Goal: Task Accomplishment & Management: Use online tool/utility

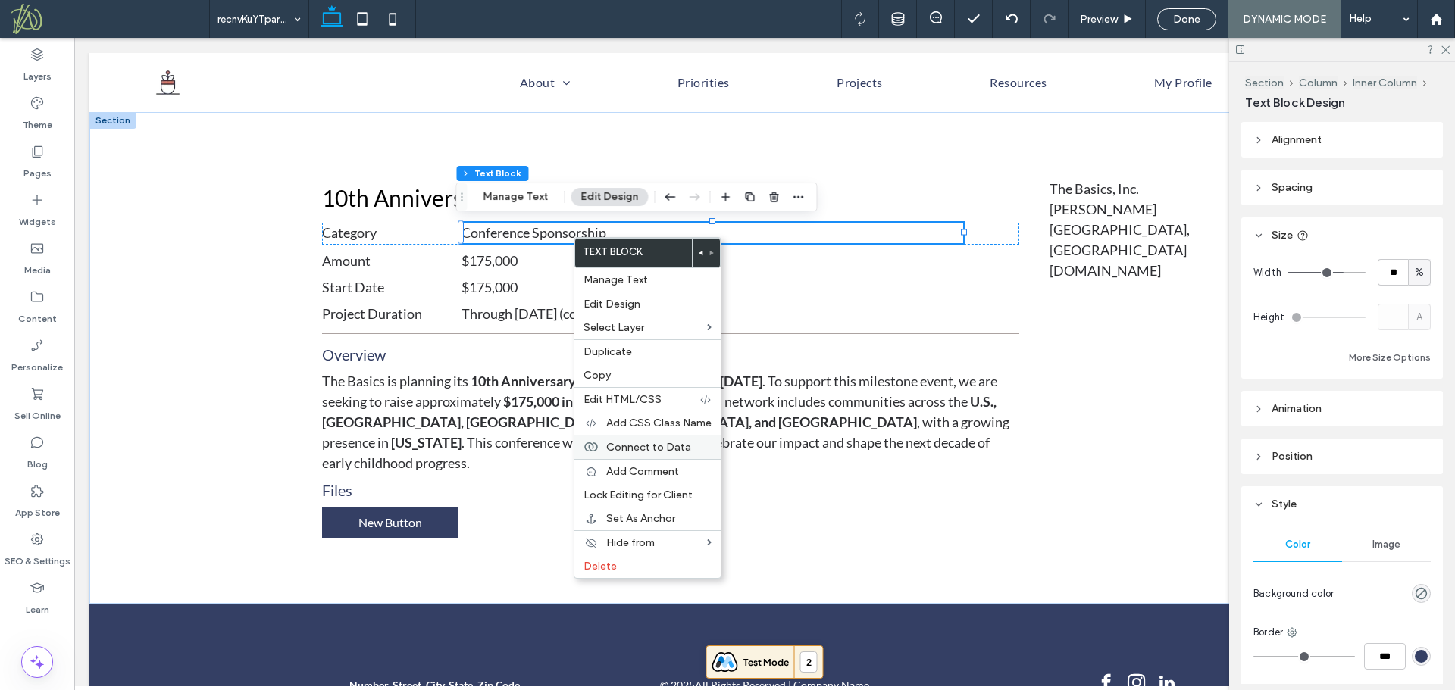
click at [676, 442] on span "Connect to Data" at bounding box center [648, 447] width 85 height 13
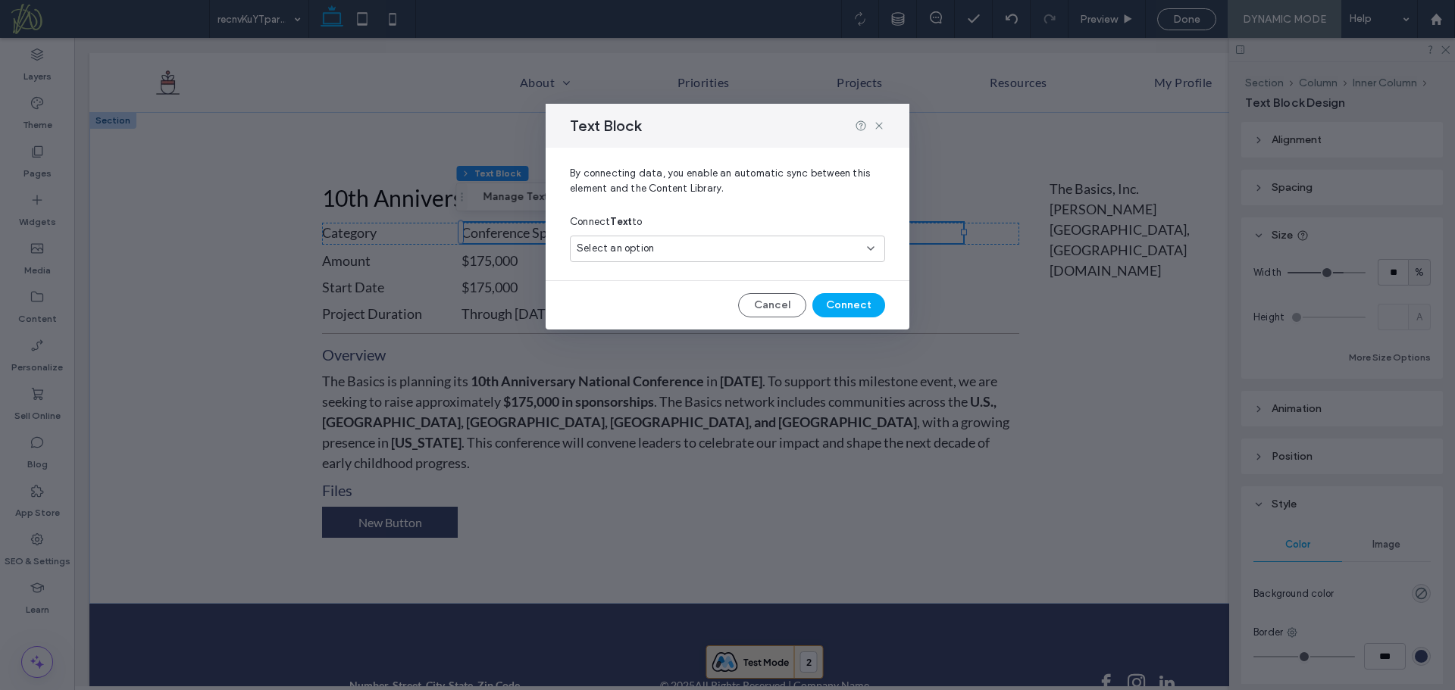
click at [683, 254] on div "Select an option" at bounding box center [718, 248] width 283 height 15
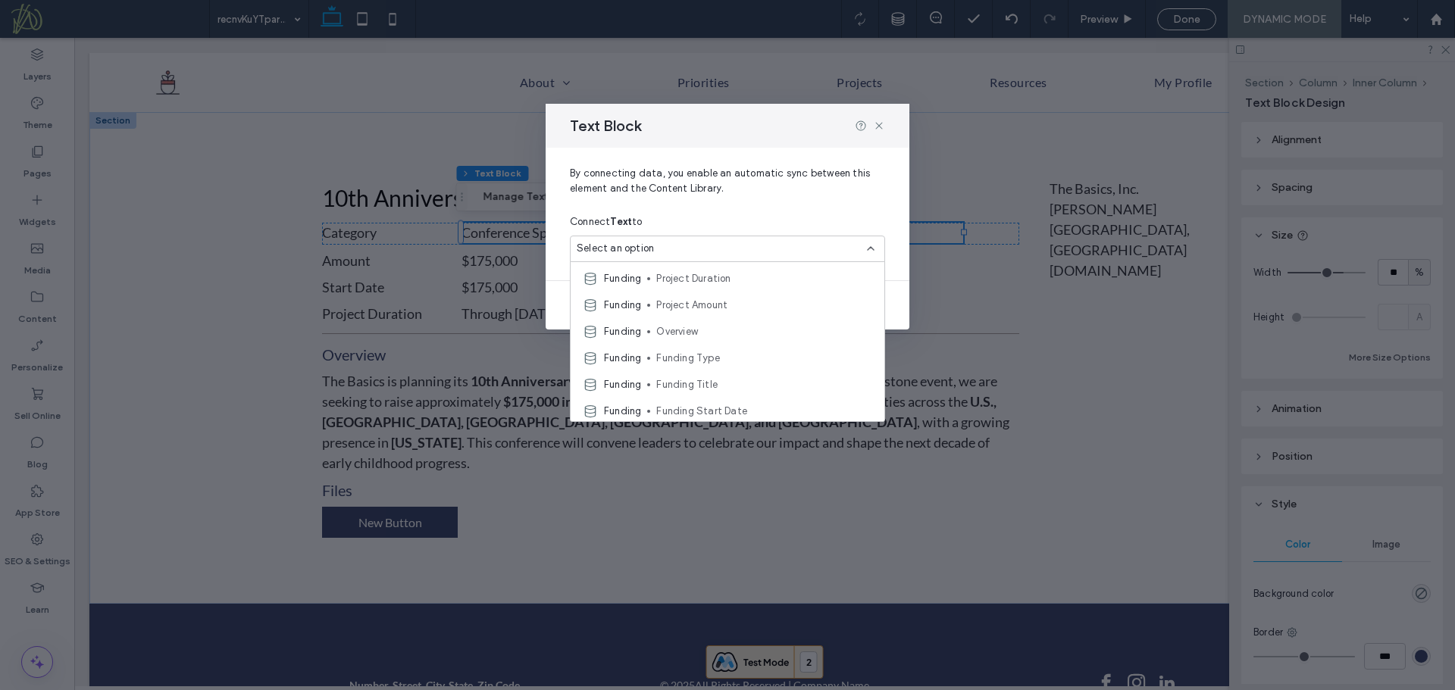
scroll to position [53, 0]
drag, startPoint x: 877, startPoint y: 124, endPoint x: 452, endPoint y: 7, distance: 441.0
click at [877, 124] on use at bounding box center [878, 125] width 7 height 7
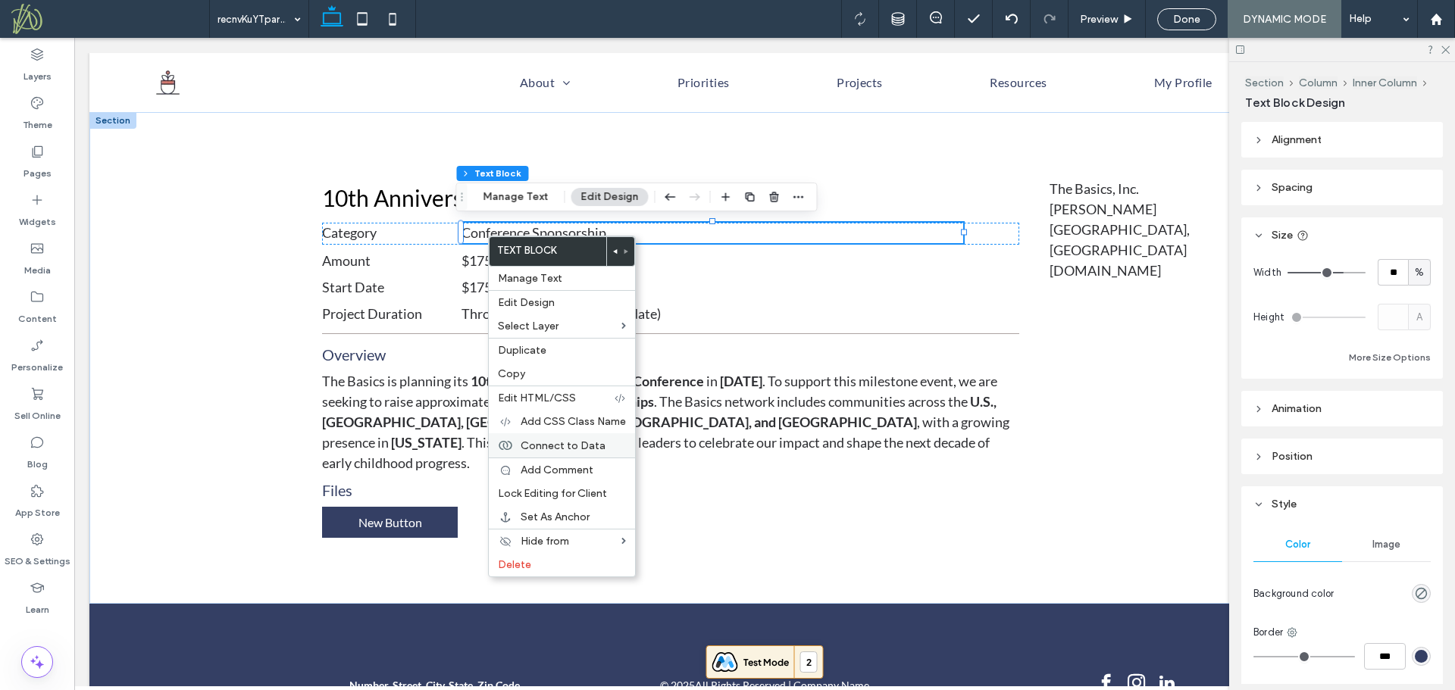
click at [588, 442] on span "Connect to Data" at bounding box center [563, 445] width 85 height 13
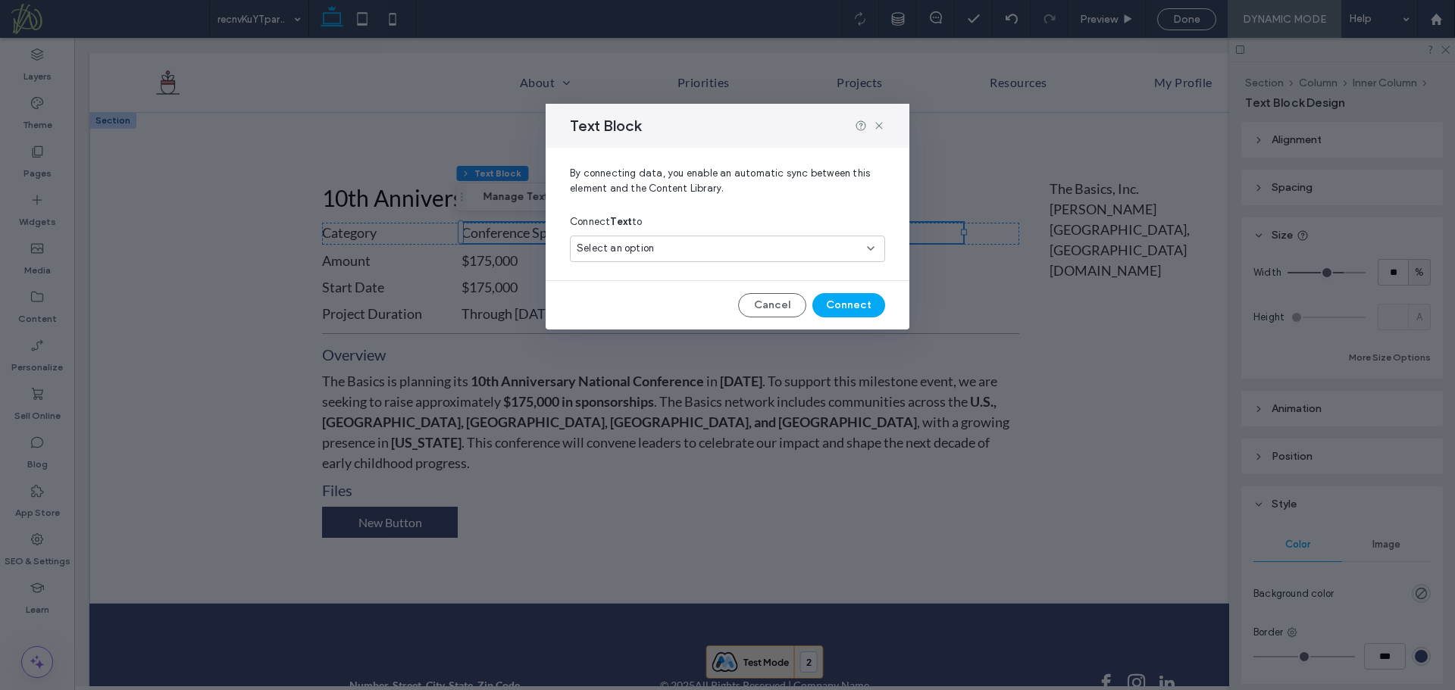
click at [728, 247] on div "Select an option" at bounding box center [718, 248] width 283 height 15
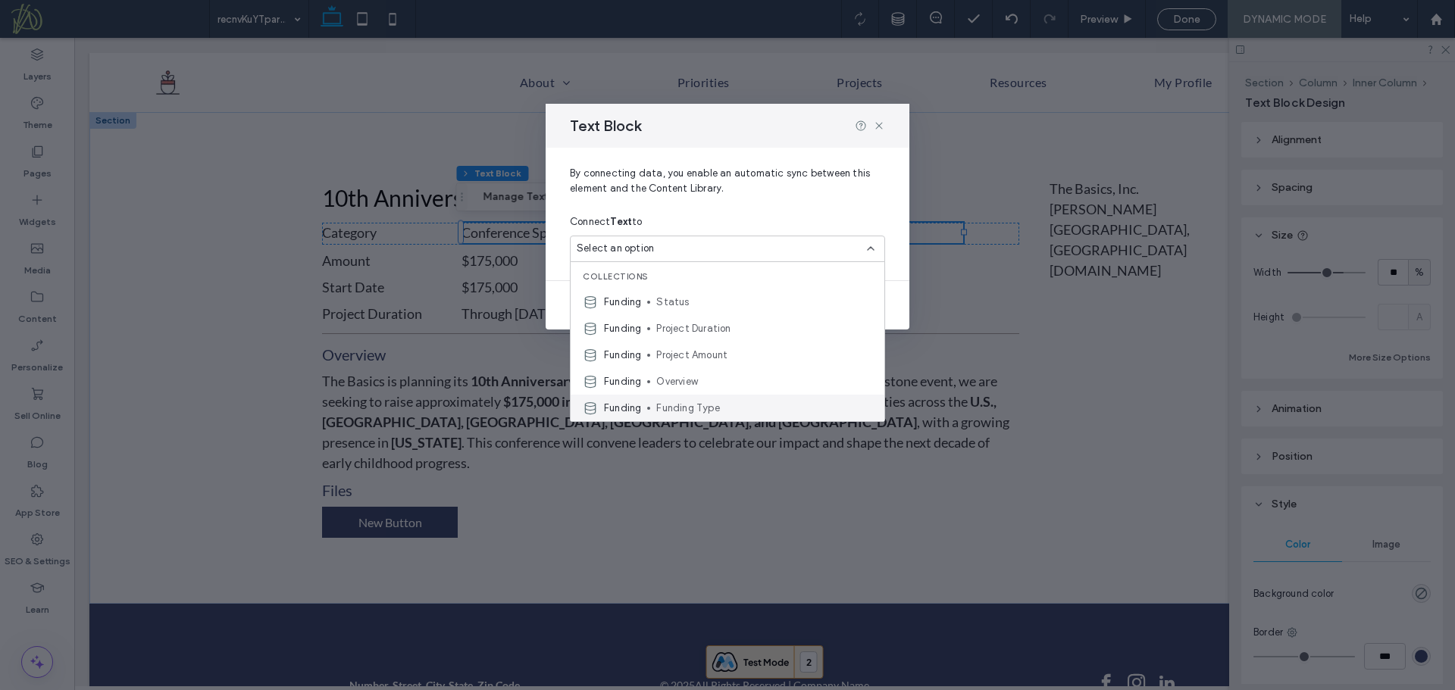
click at [721, 411] on span "Funding Type" at bounding box center [764, 408] width 216 height 15
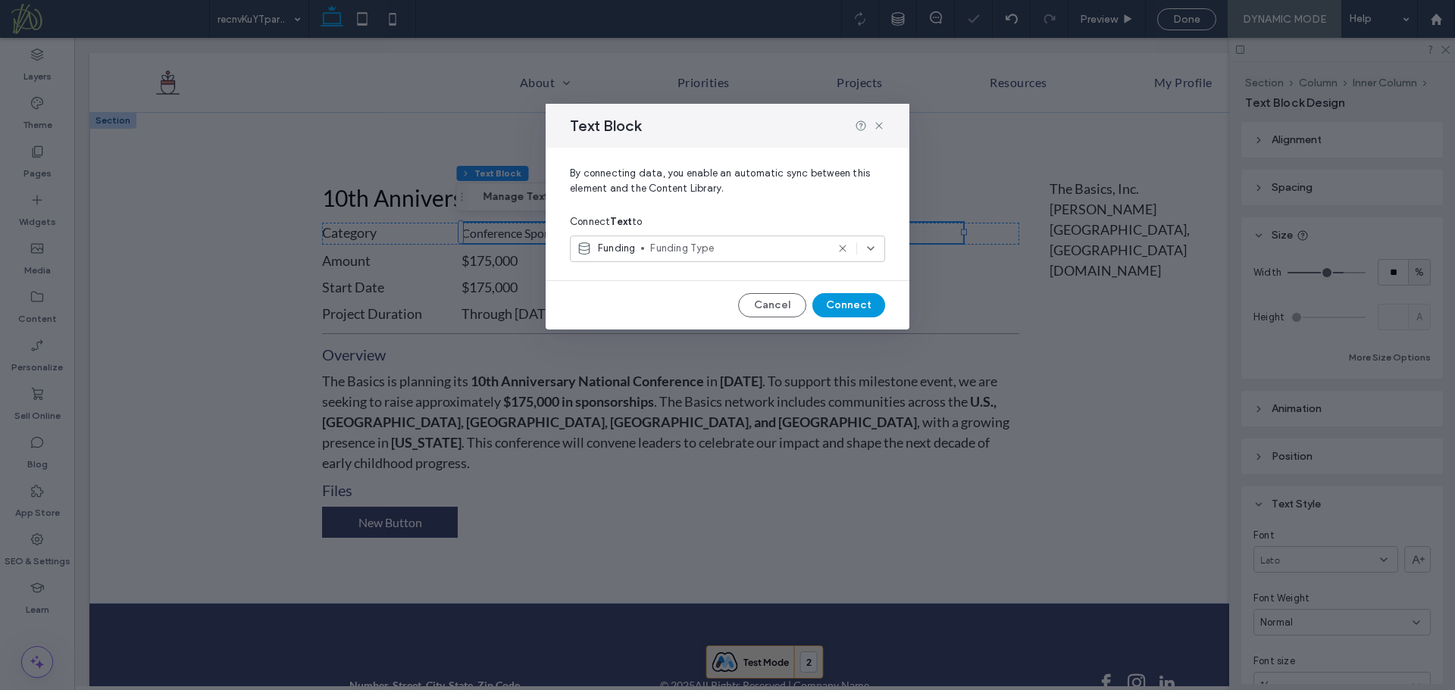
click at [854, 303] on button "Connect" at bounding box center [848, 305] width 73 height 24
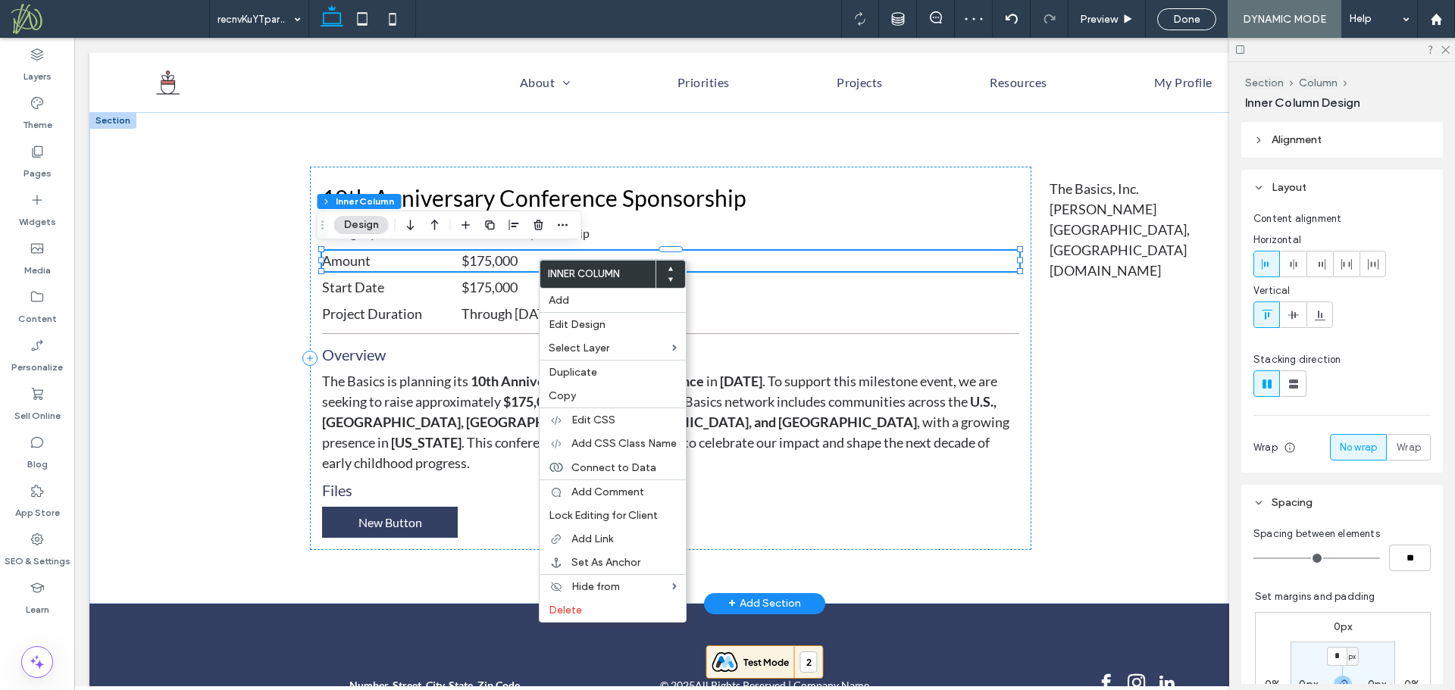
click at [524, 261] on p "$175,000" at bounding box center [740, 261] width 558 height 20
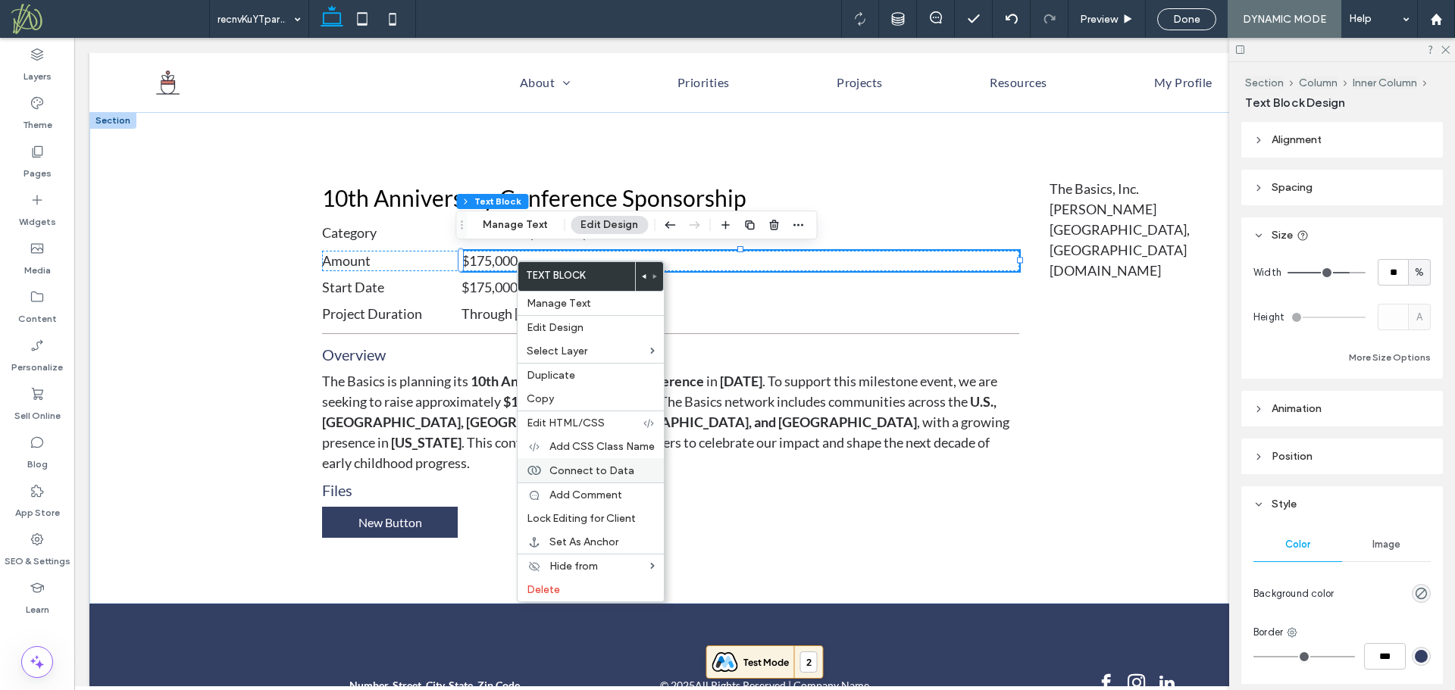
click at [605, 464] on span "Connect to Data" at bounding box center [591, 470] width 85 height 13
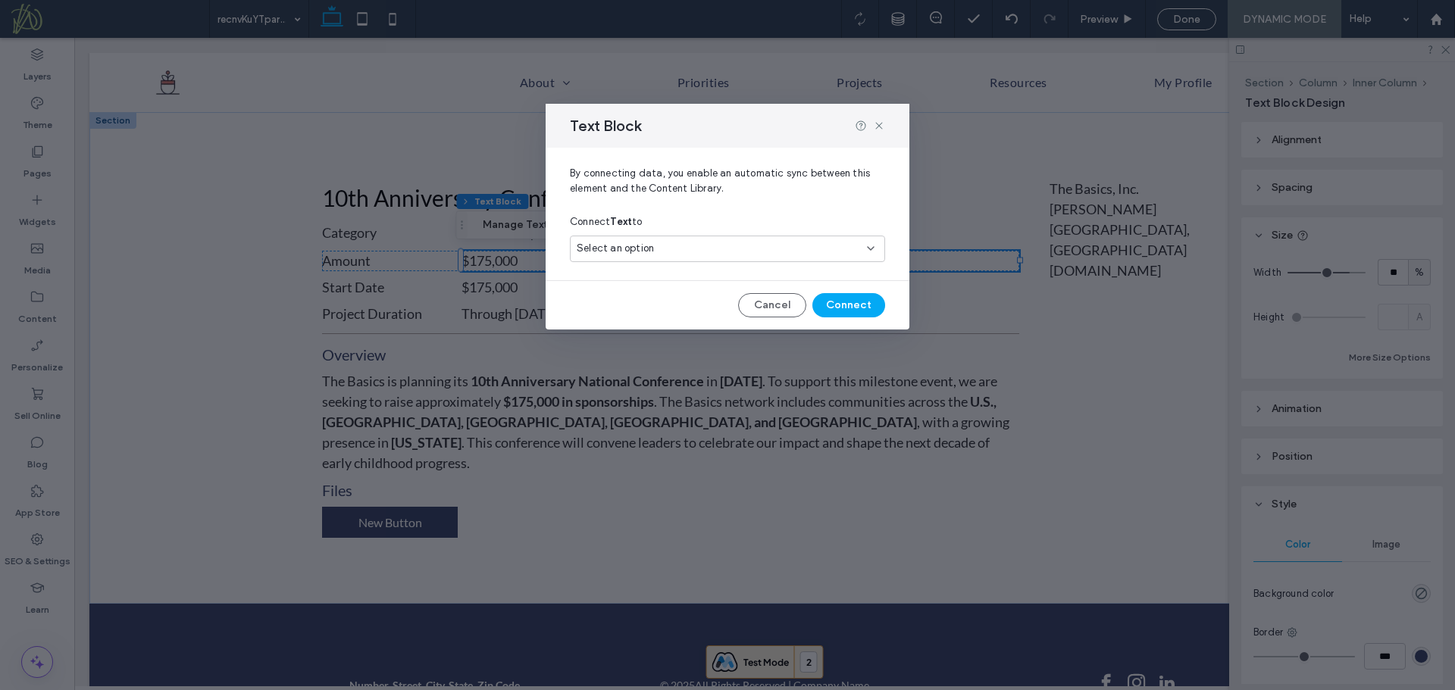
click at [731, 245] on div "Select an option" at bounding box center [718, 248] width 283 height 15
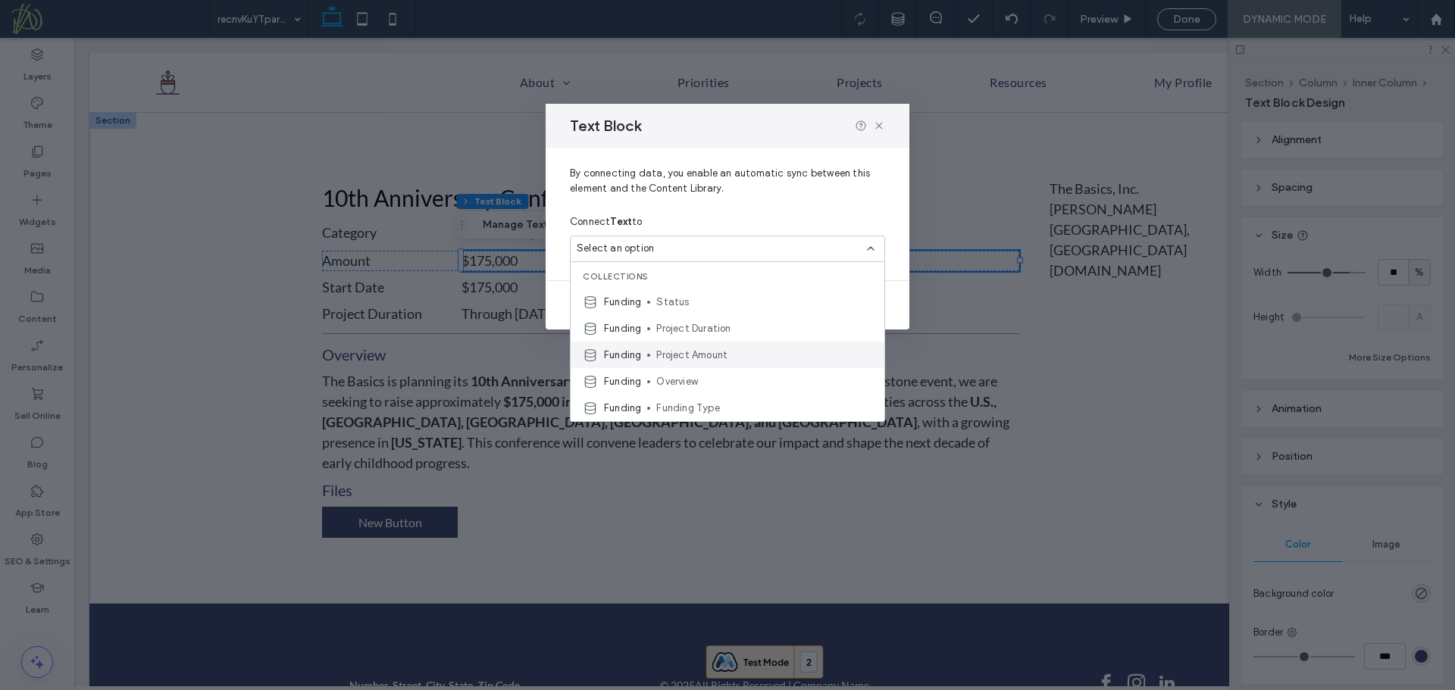
click at [736, 354] on span "Project Amount" at bounding box center [764, 355] width 216 height 15
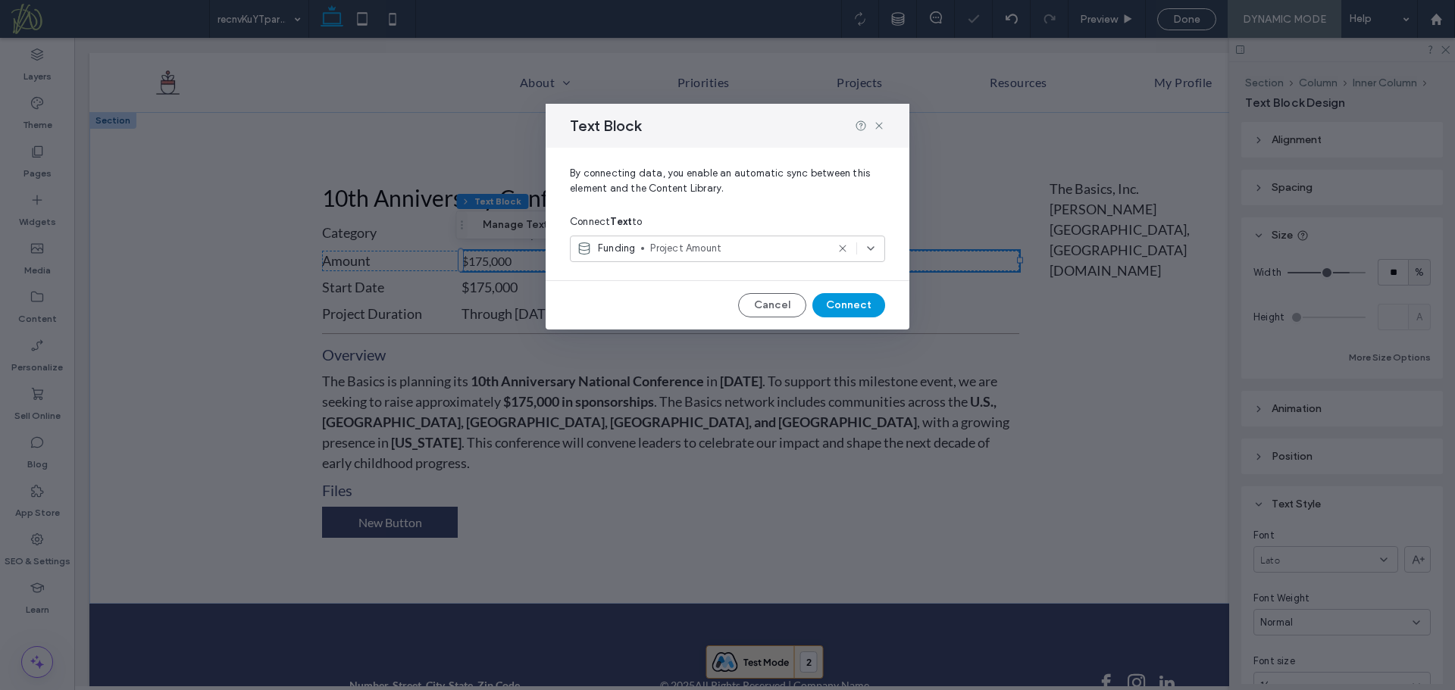
drag, startPoint x: 853, startPoint y: 304, endPoint x: 699, endPoint y: 286, distance: 154.8
click at [853, 304] on button "Connect" at bounding box center [848, 305] width 73 height 24
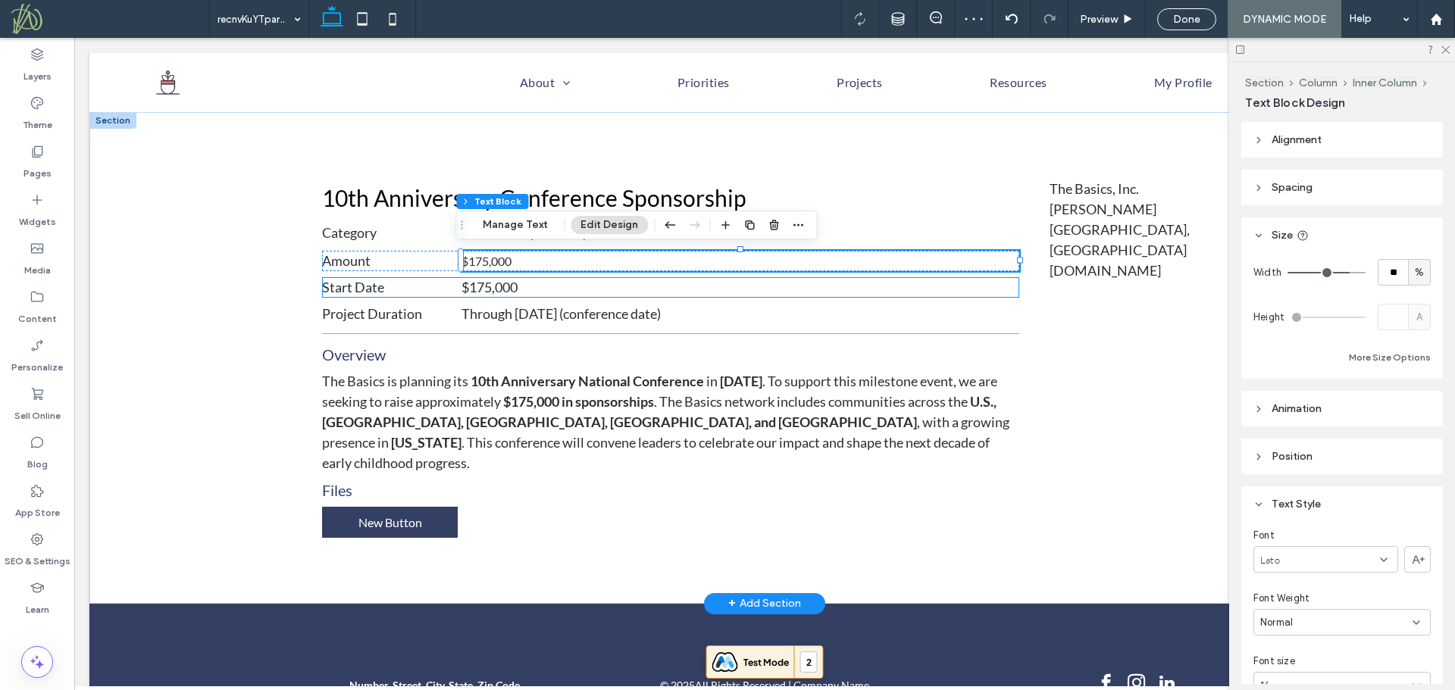
click at [536, 286] on p "$175,000" at bounding box center [730, 287] width 538 height 20
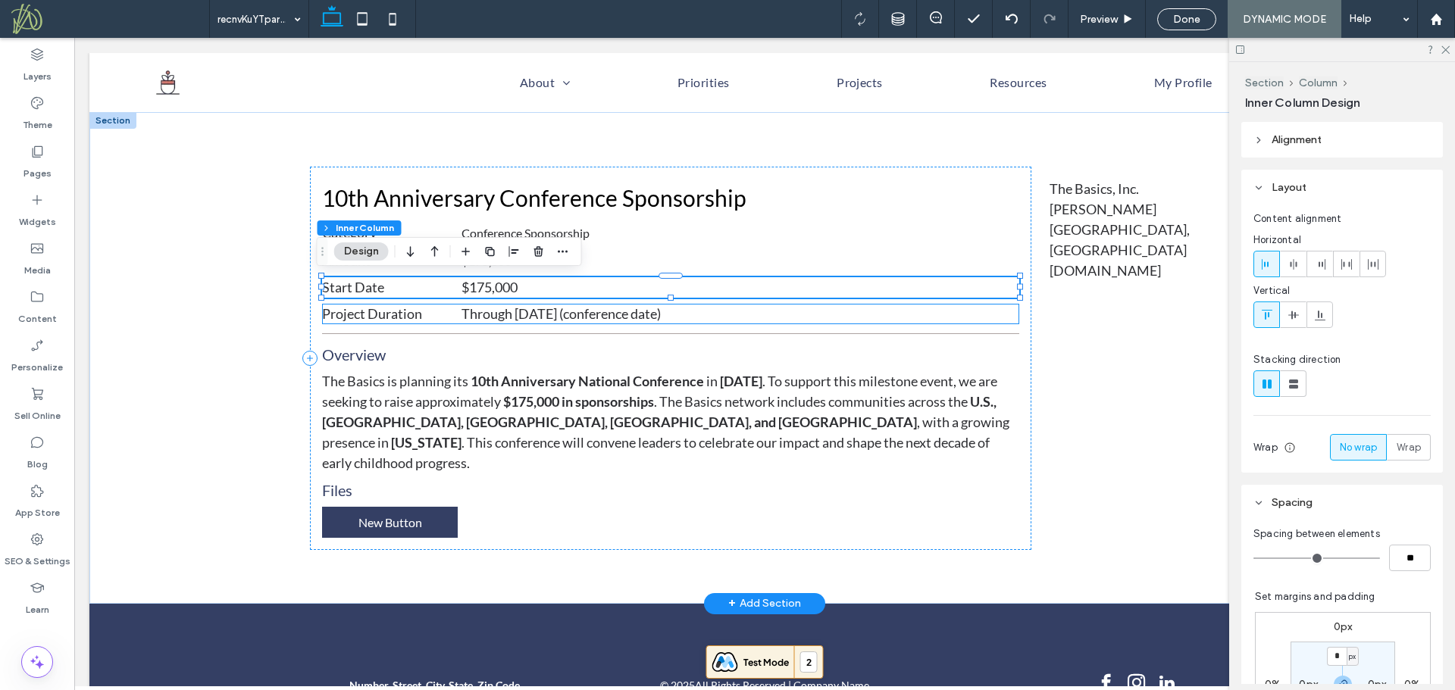
click at [514, 318] on span "Through [DATE] (conference date)" at bounding box center [560, 313] width 199 height 17
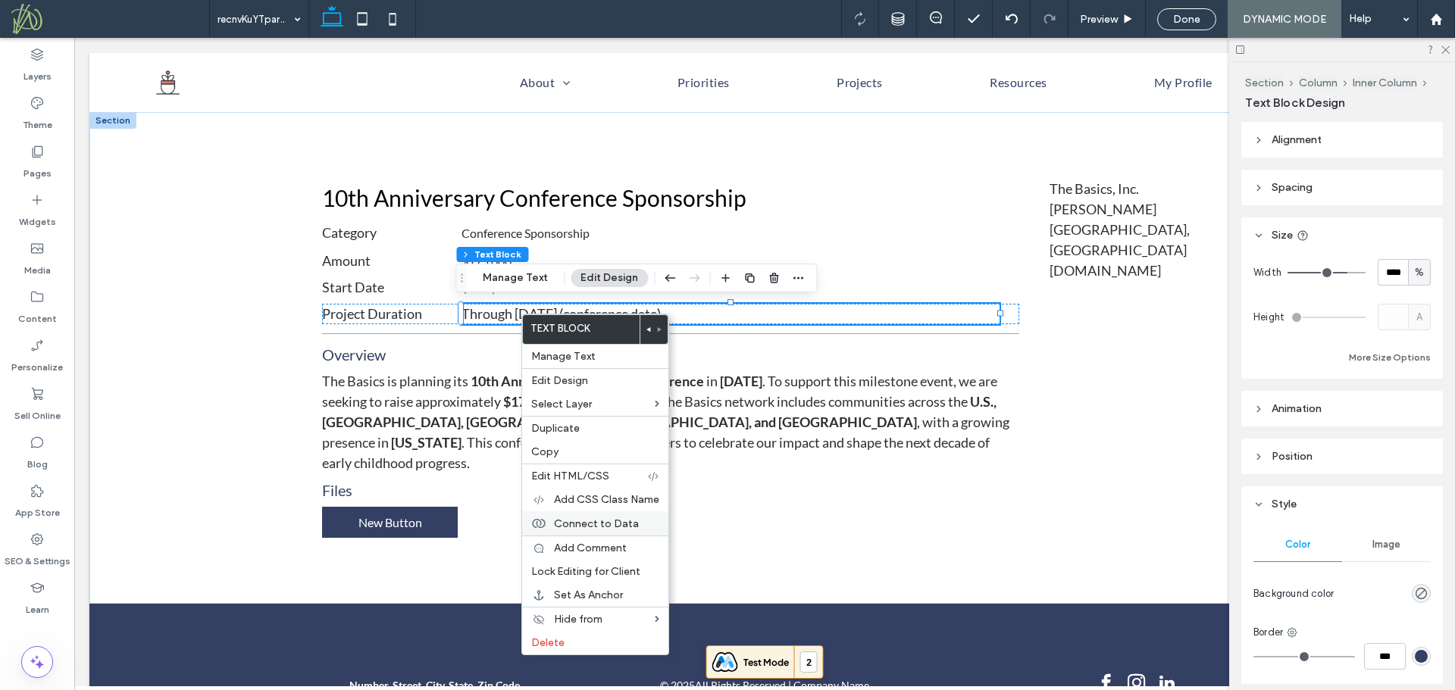
click at [599, 525] on span "Connect to Data" at bounding box center [596, 523] width 85 height 13
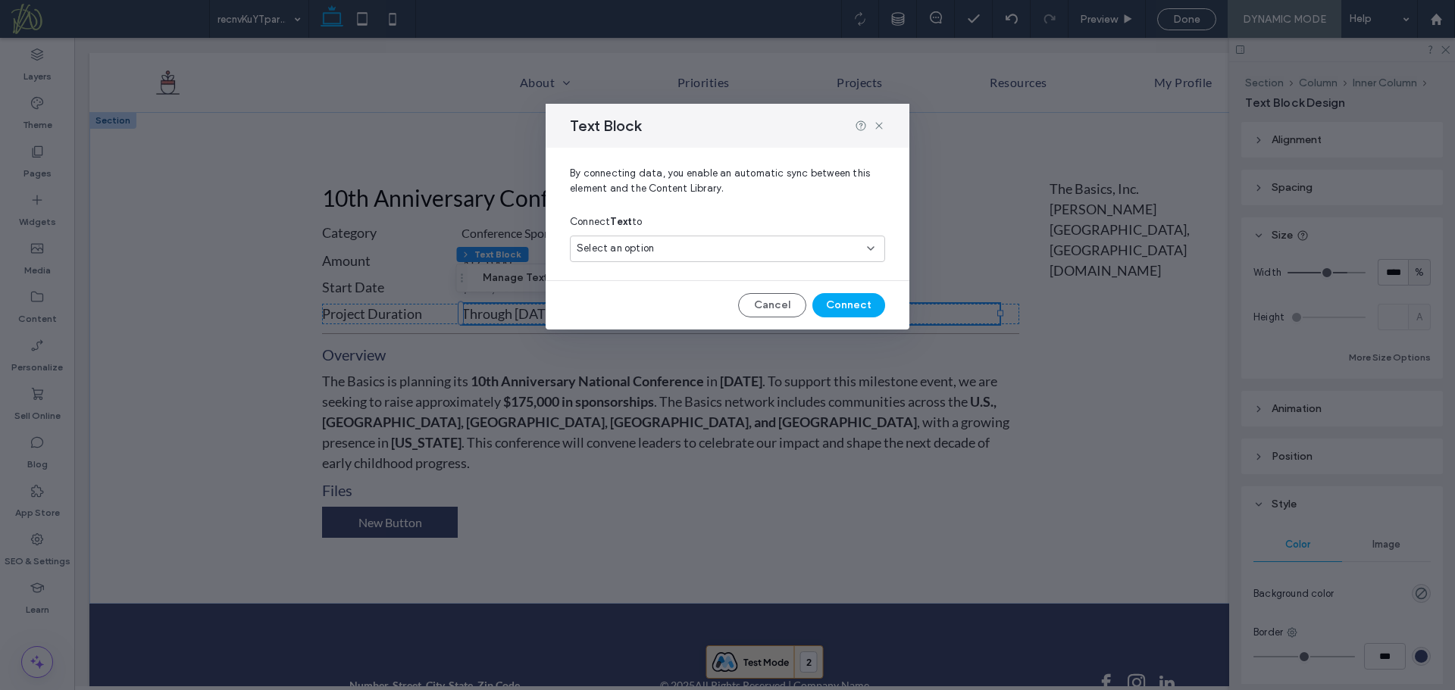
click at [734, 245] on div "Select an option" at bounding box center [718, 248] width 283 height 15
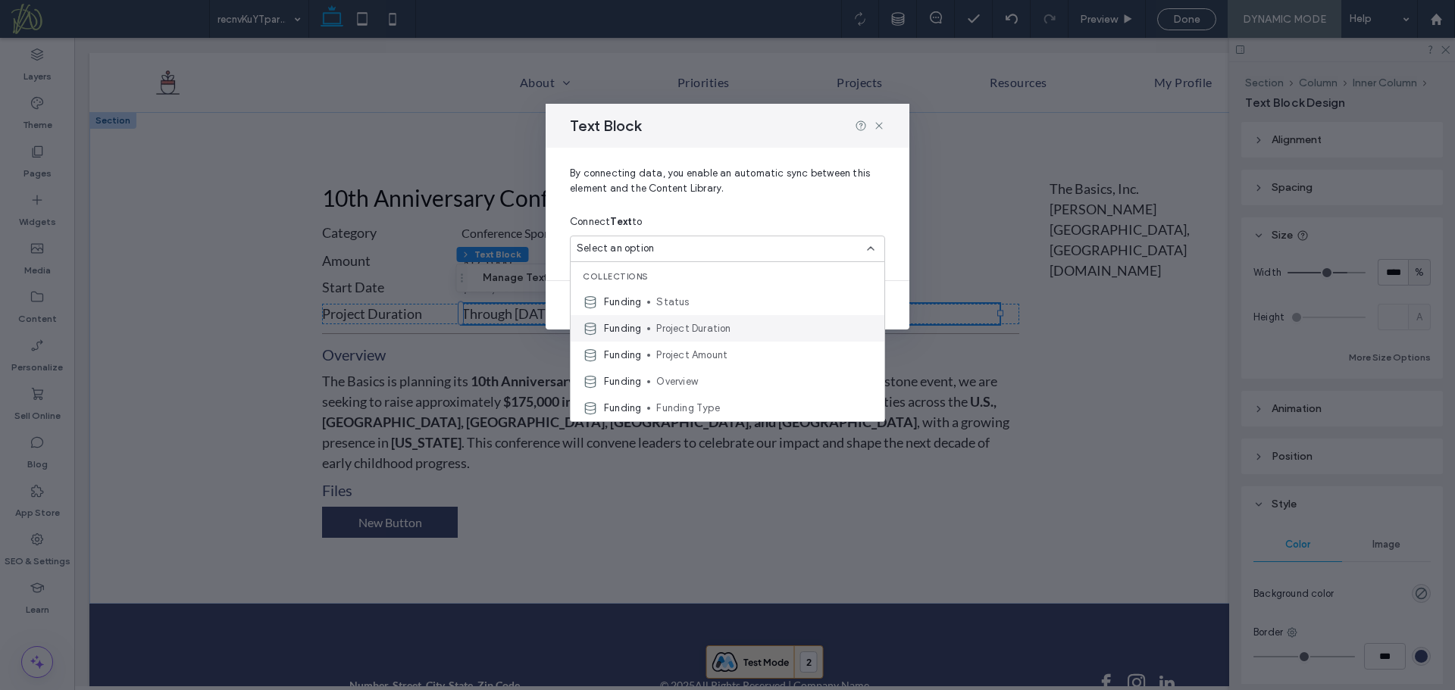
click at [726, 327] on span "Project Duration" at bounding box center [764, 328] width 216 height 15
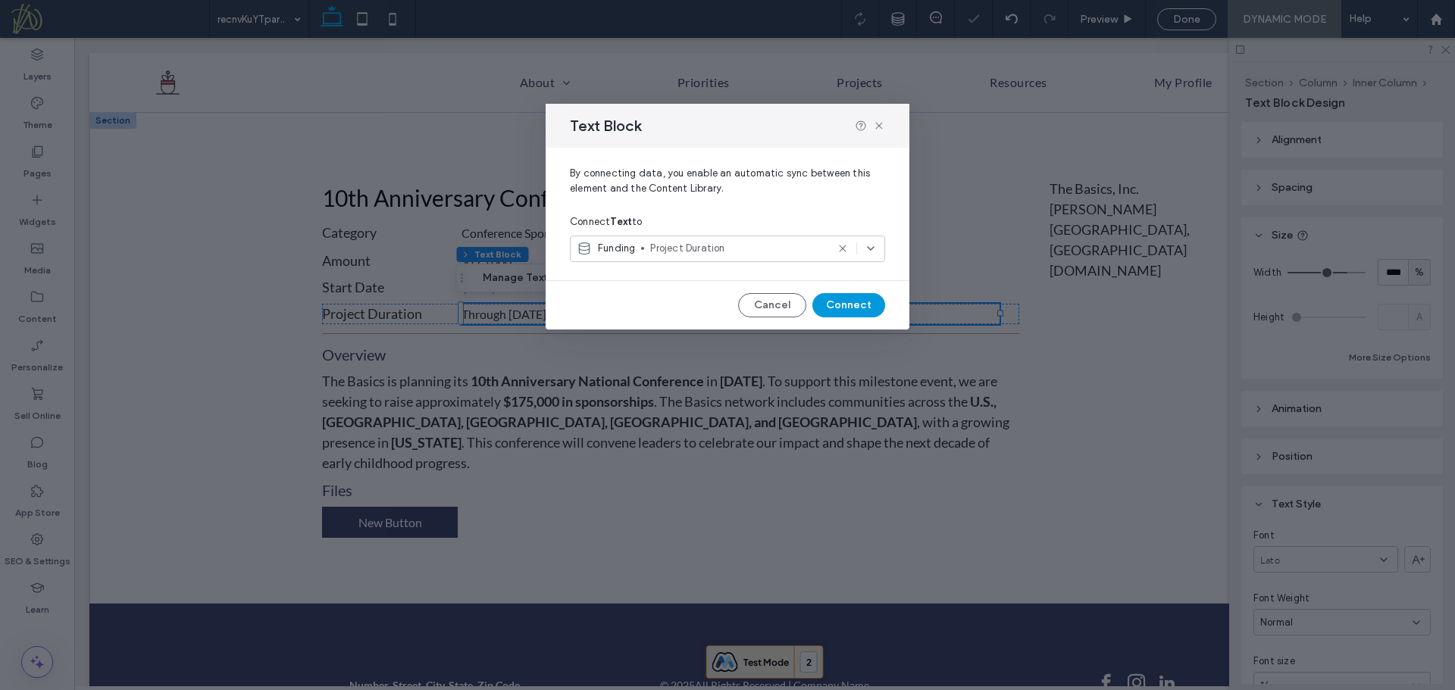
click at [834, 302] on button "Connect" at bounding box center [848, 305] width 73 height 24
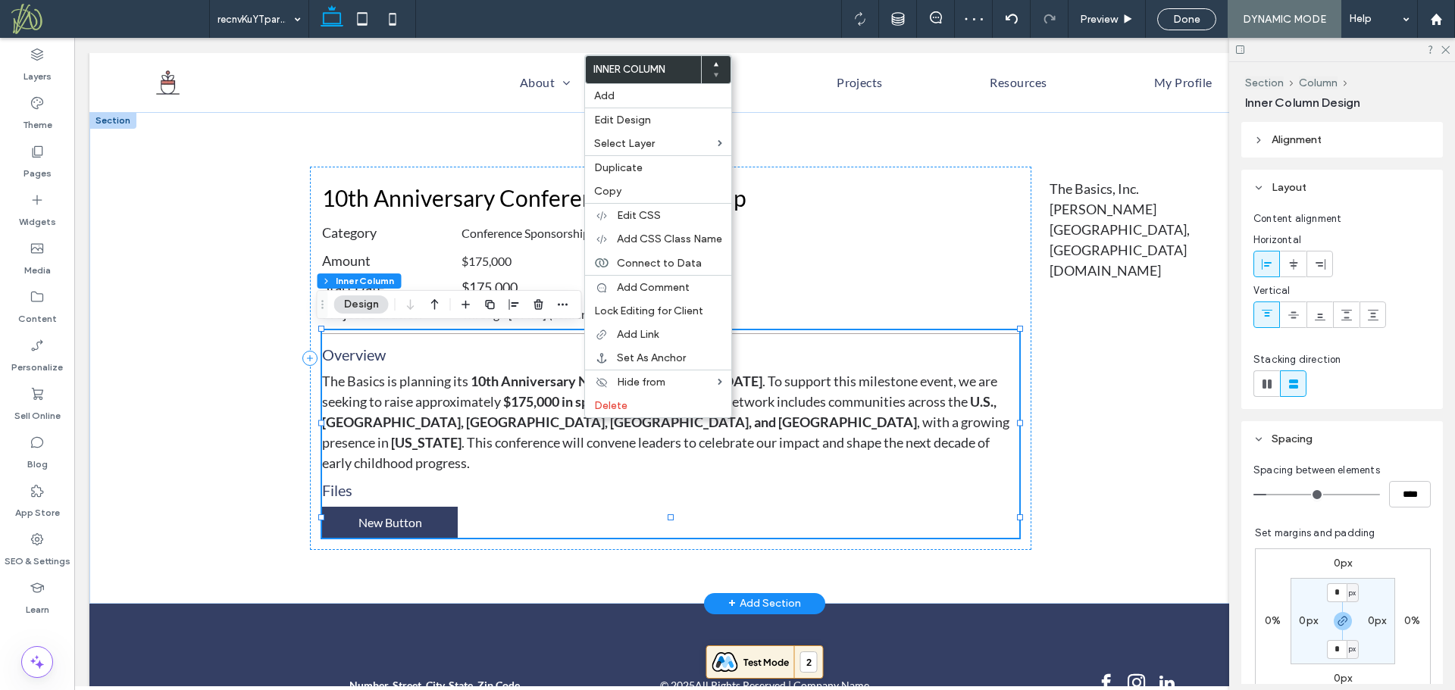
click at [593, 418] on span ", with a growing presence in" at bounding box center [665, 432] width 687 height 37
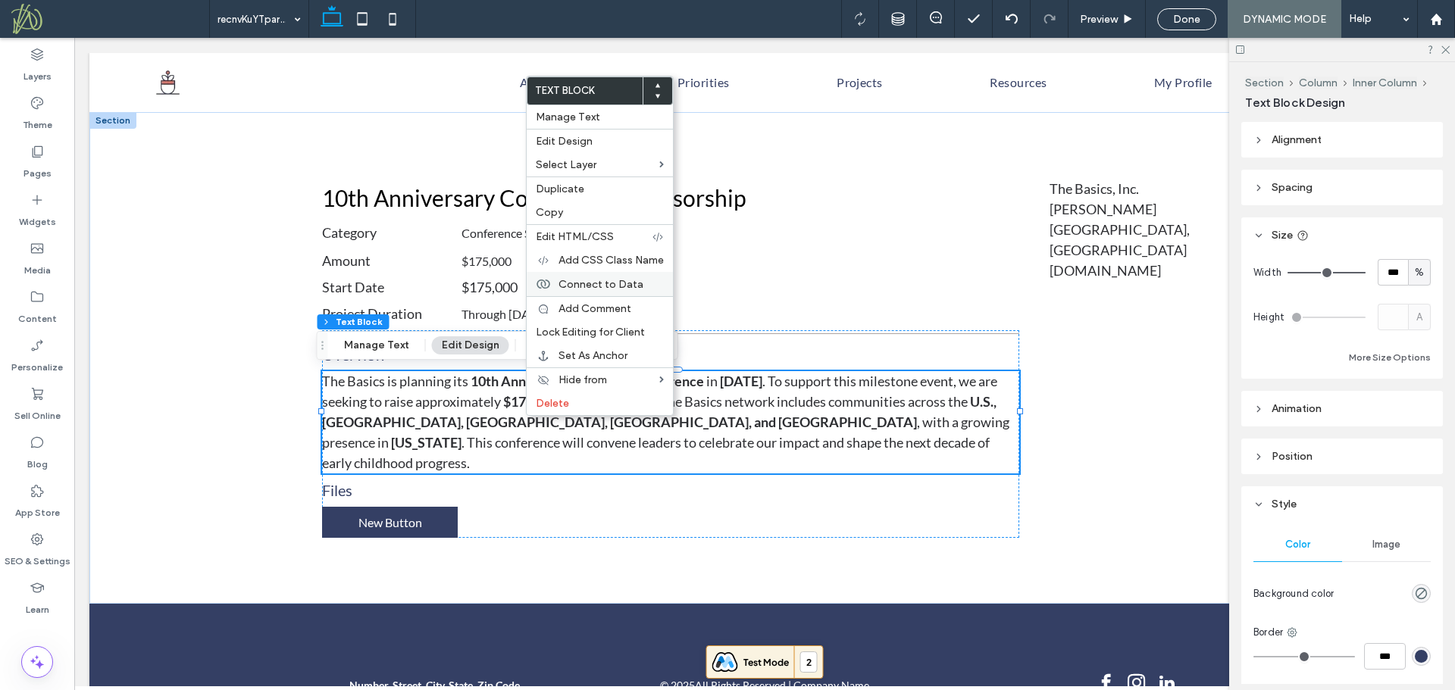
click at [632, 285] on span "Connect to Data" at bounding box center [600, 284] width 85 height 13
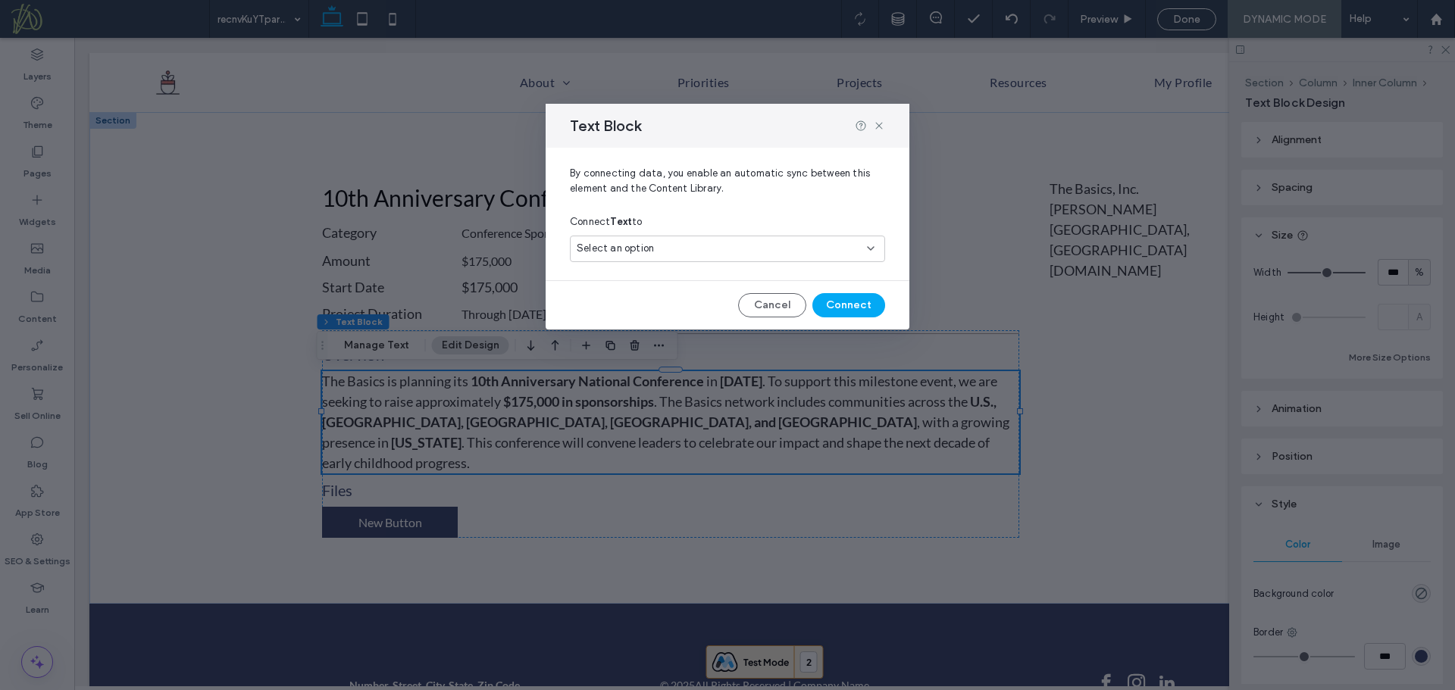
click at [741, 253] on div "Select an option" at bounding box center [718, 248] width 283 height 15
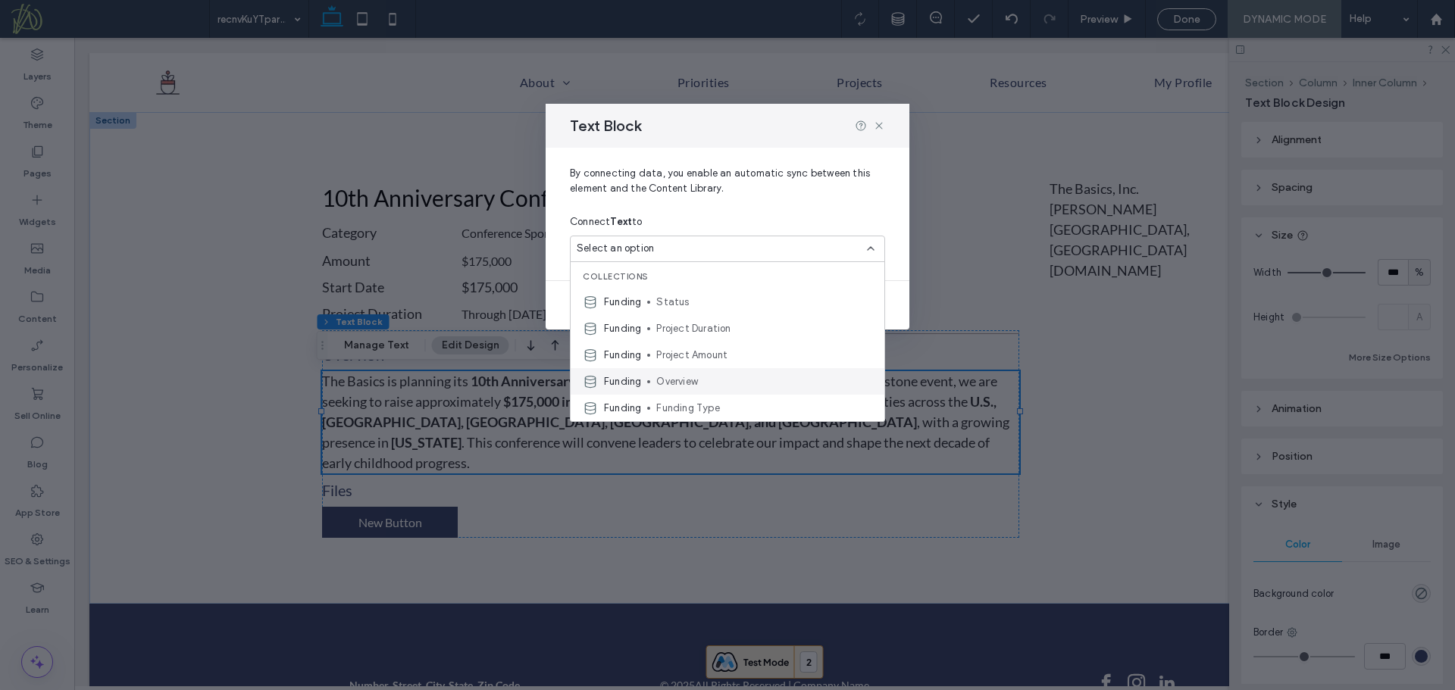
click at [714, 379] on span "Overview" at bounding box center [764, 381] width 216 height 15
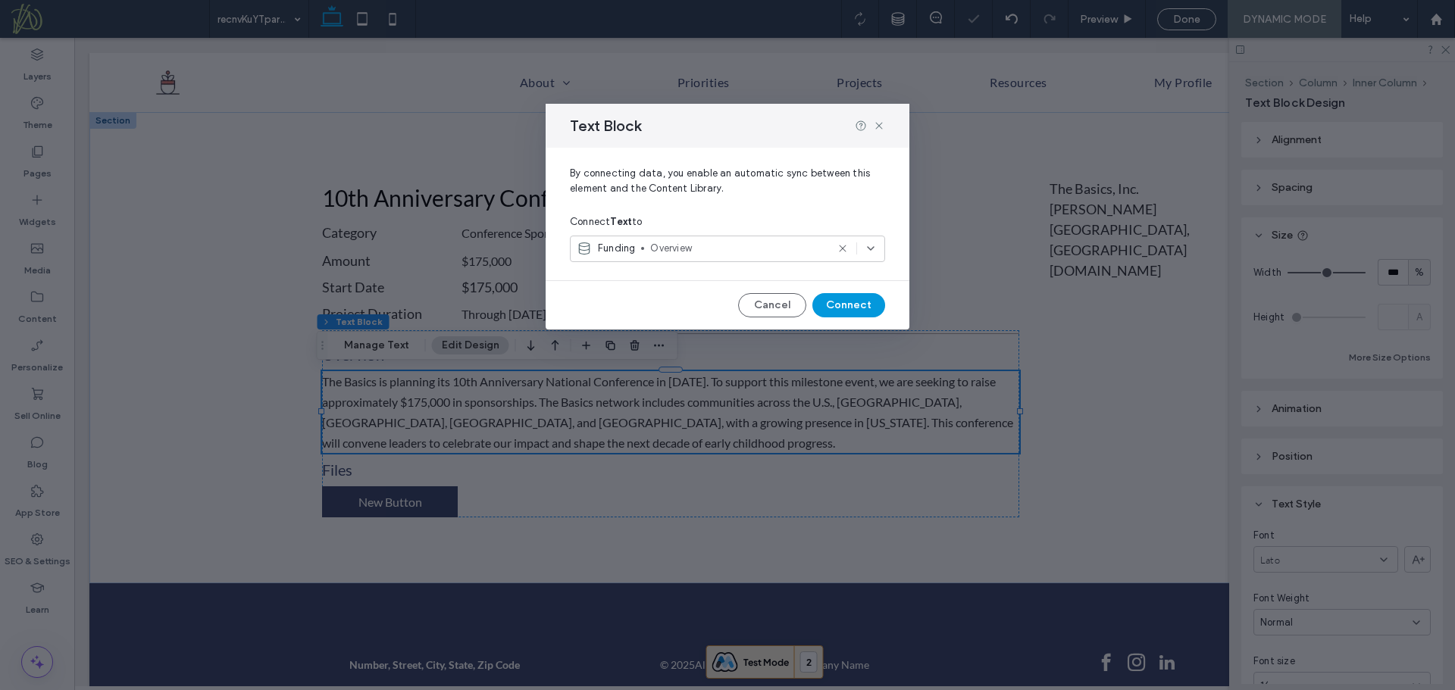
click at [843, 303] on button "Connect" at bounding box center [848, 305] width 73 height 24
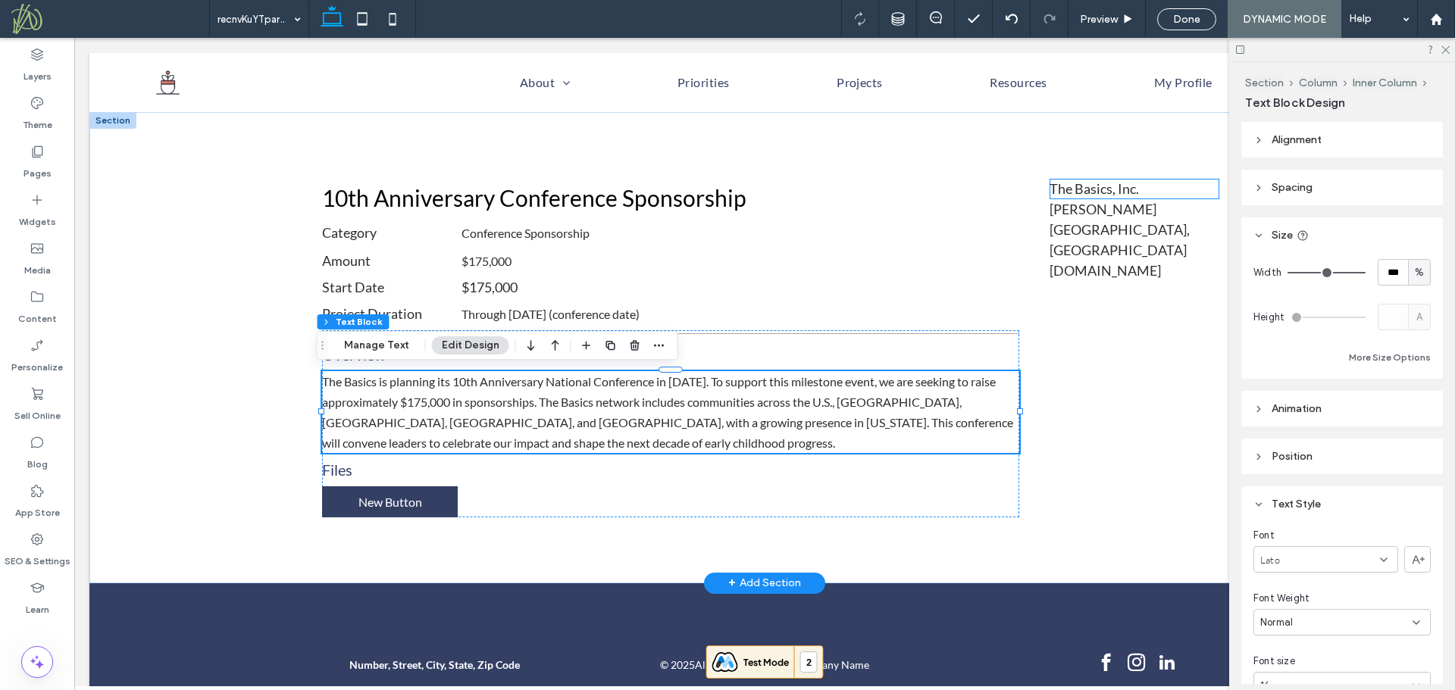
click at [1083, 189] on span "The Basics, Inc." at bounding box center [1093, 188] width 89 height 17
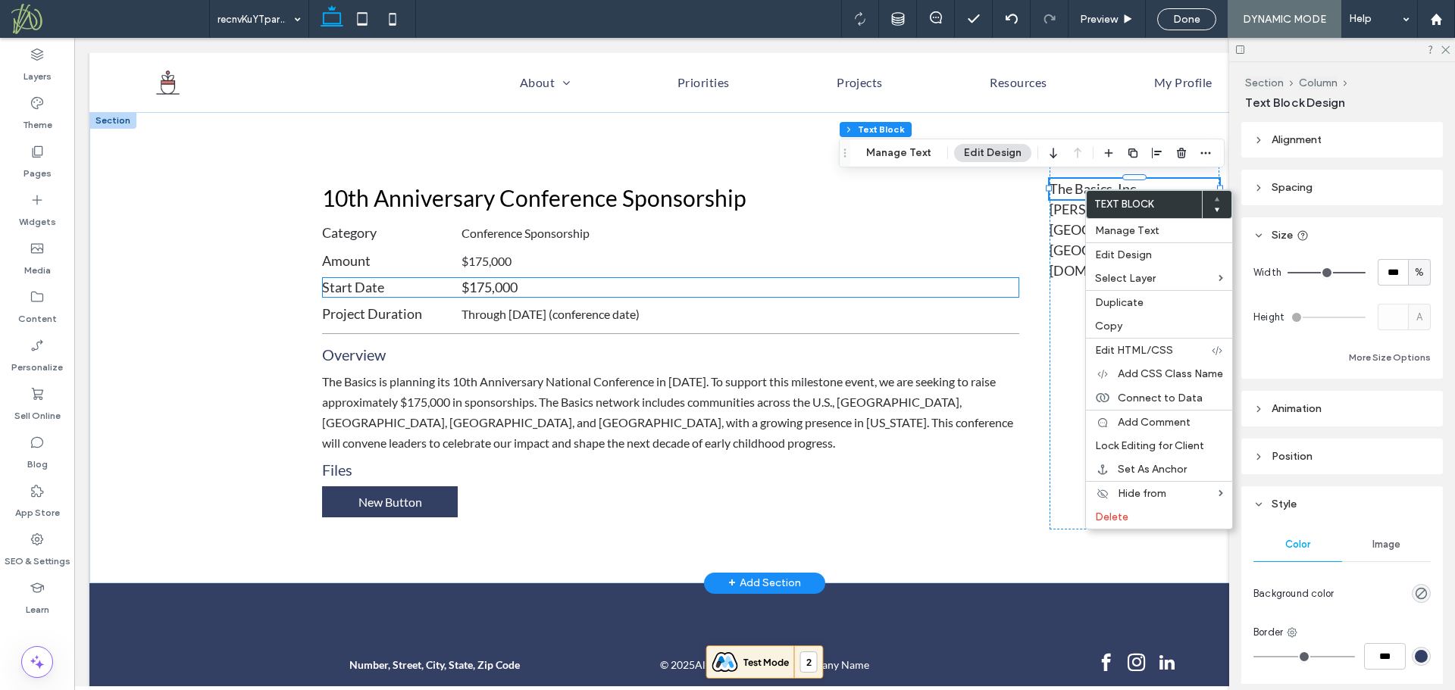
click at [494, 290] on span "$175,000" at bounding box center [489, 287] width 56 height 17
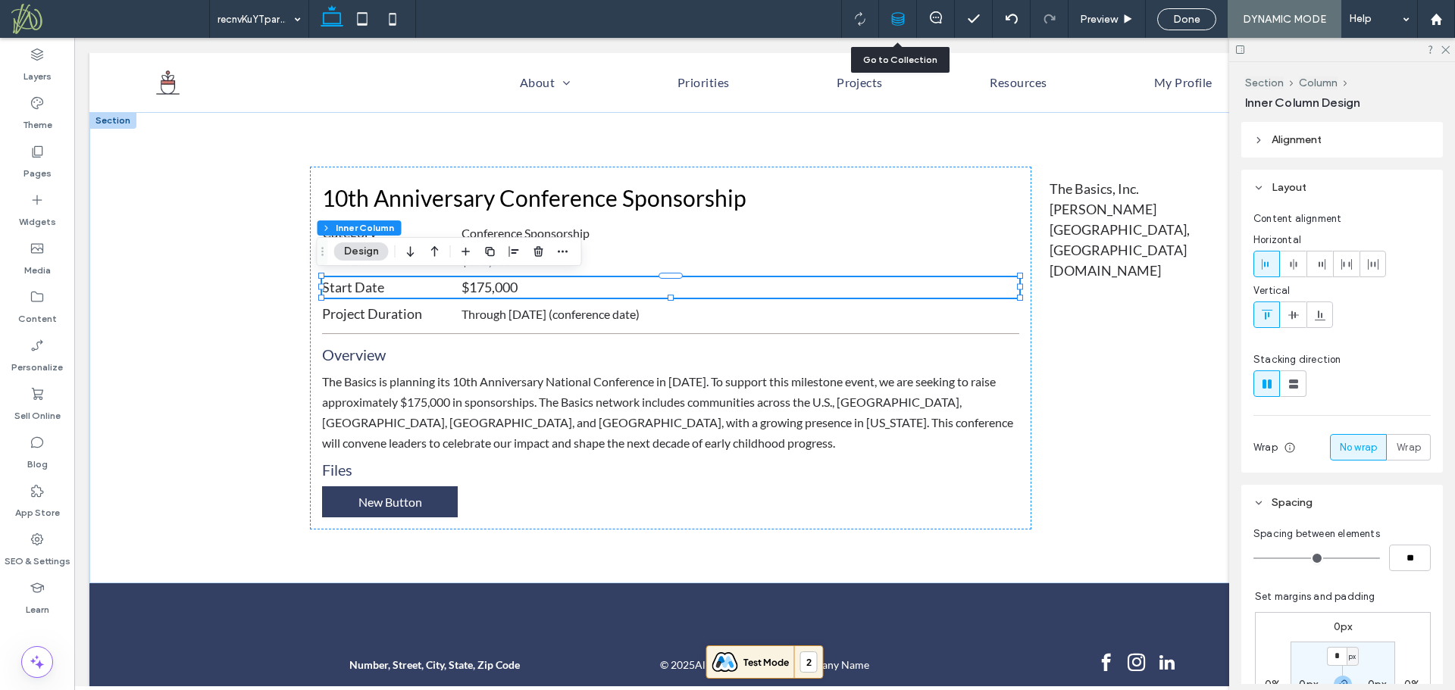
click at [904, 20] on icon at bounding box center [898, 19] width 14 height 14
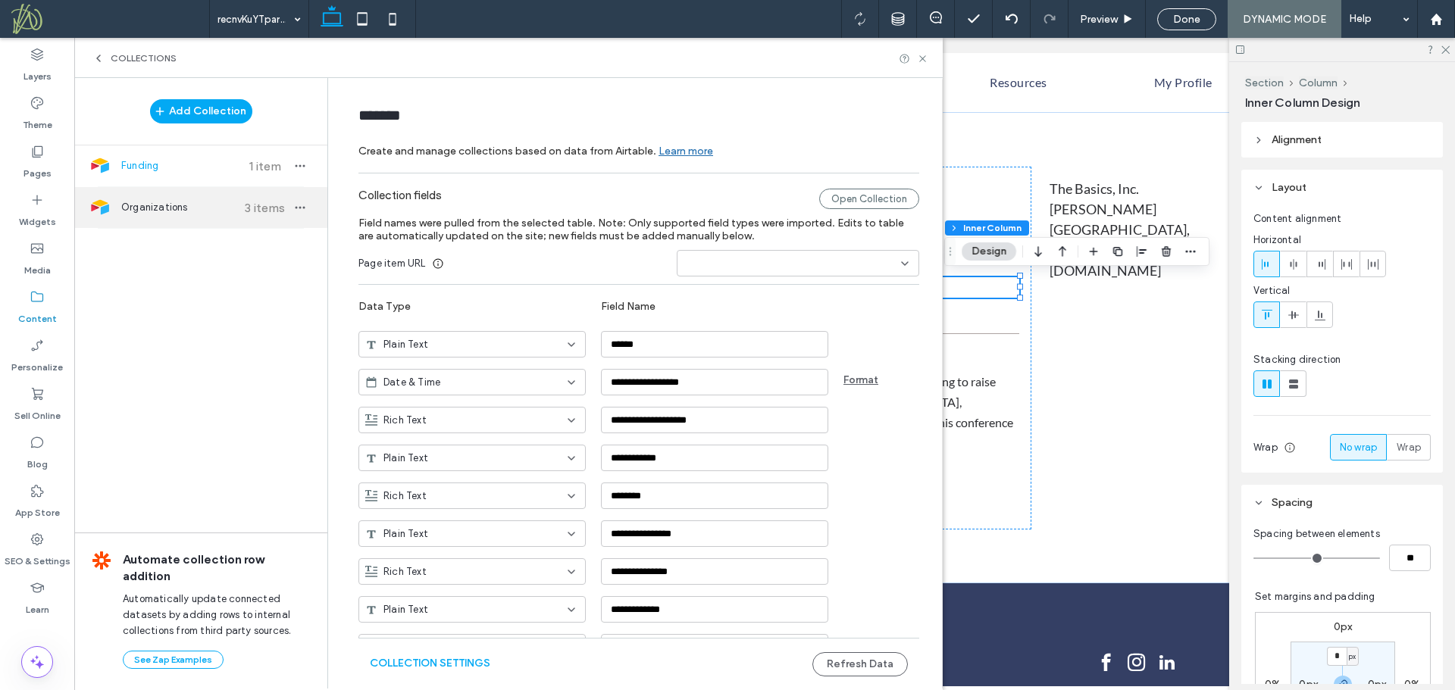
click at [177, 209] on span "Organizations" at bounding box center [177, 207] width 113 height 15
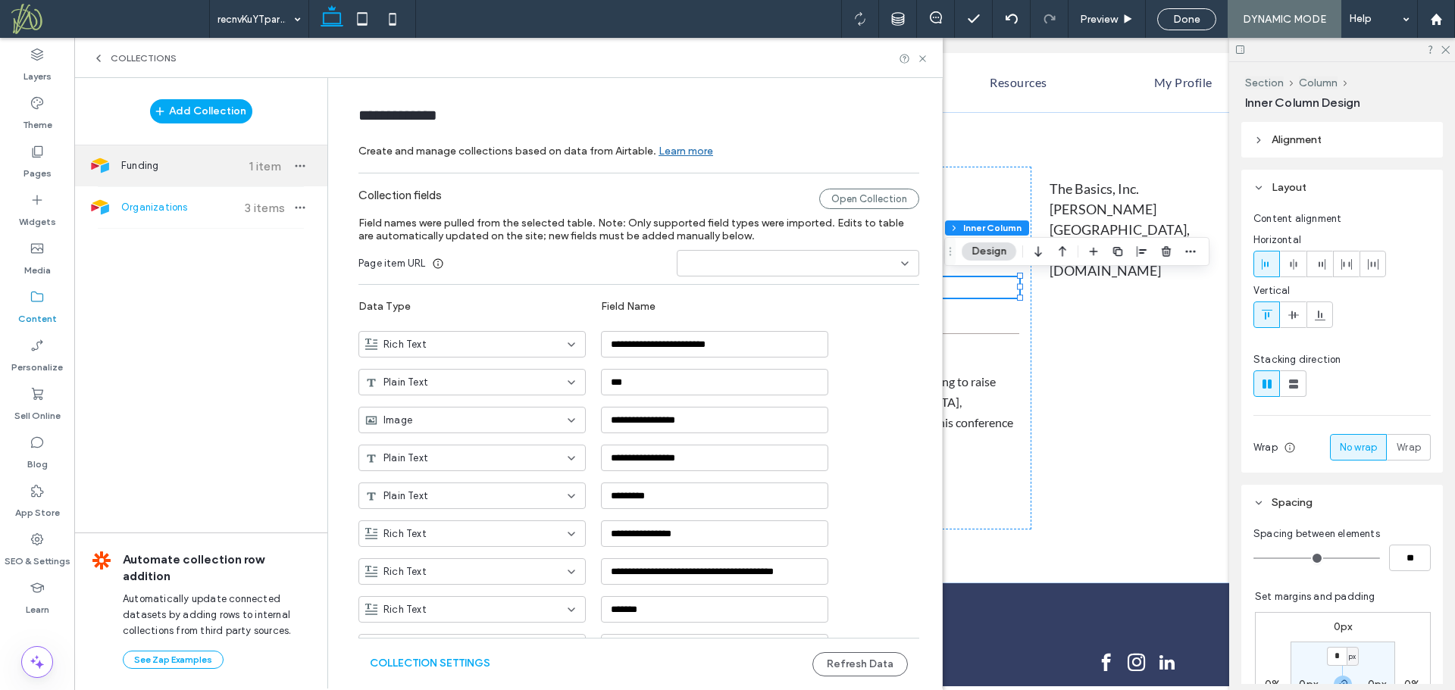
click at [170, 166] on span "Funding" at bounding box center [177, 165] width 113 height 15
type input "*******"
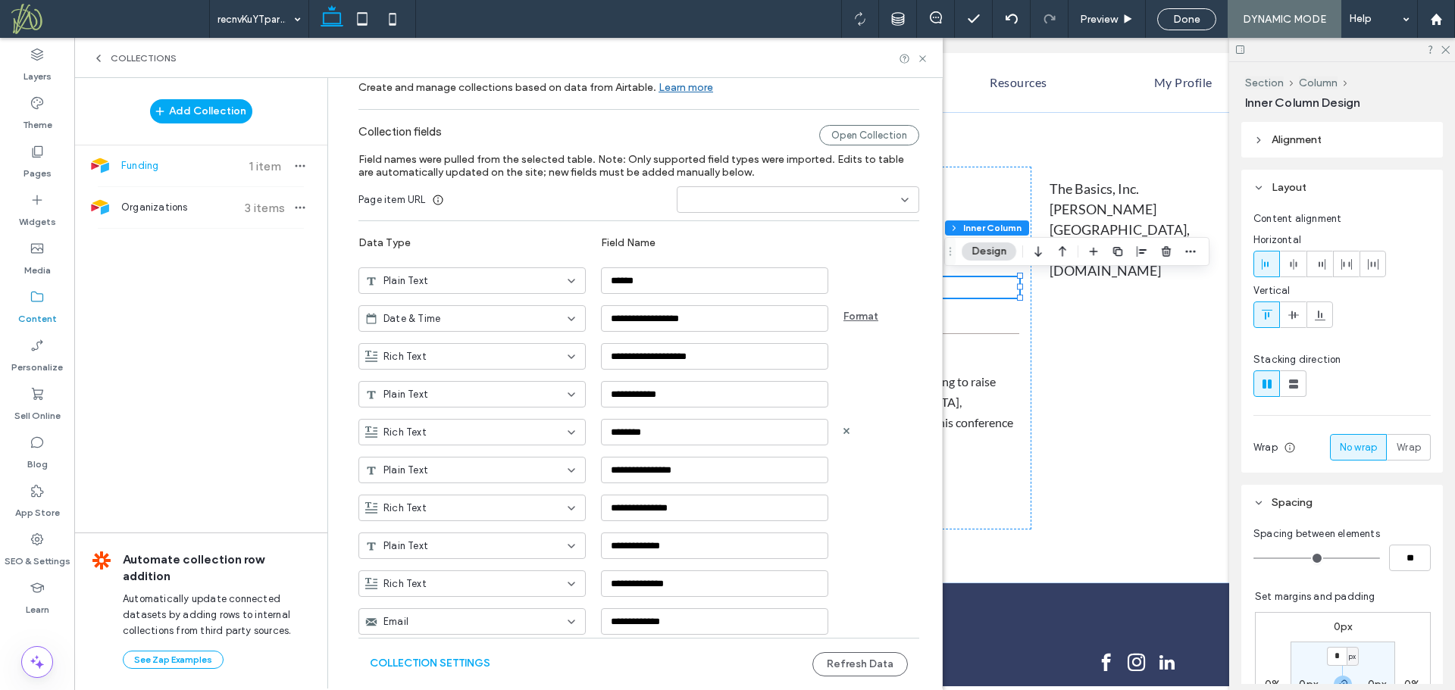
scroll to position [104, 0]
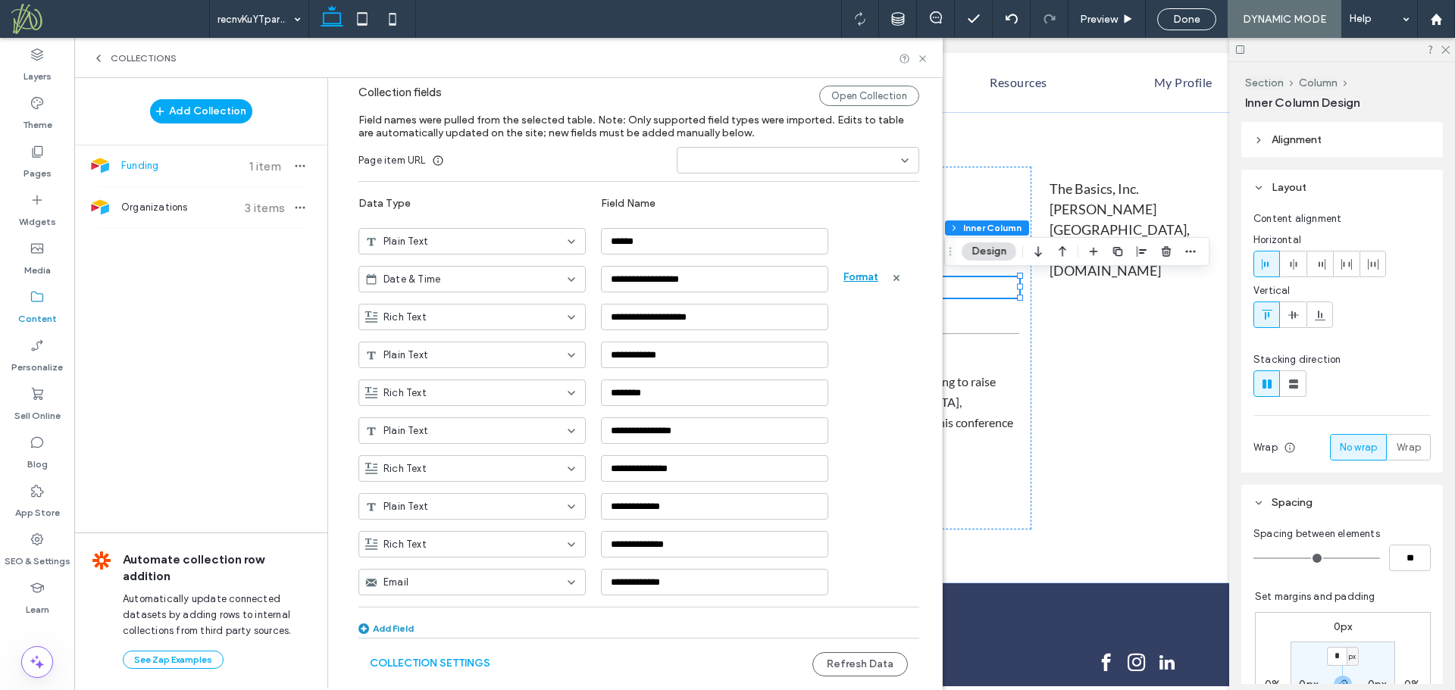
click at [855, 278] on button "Format" at bounding box center [860, 277] width 35 height 18
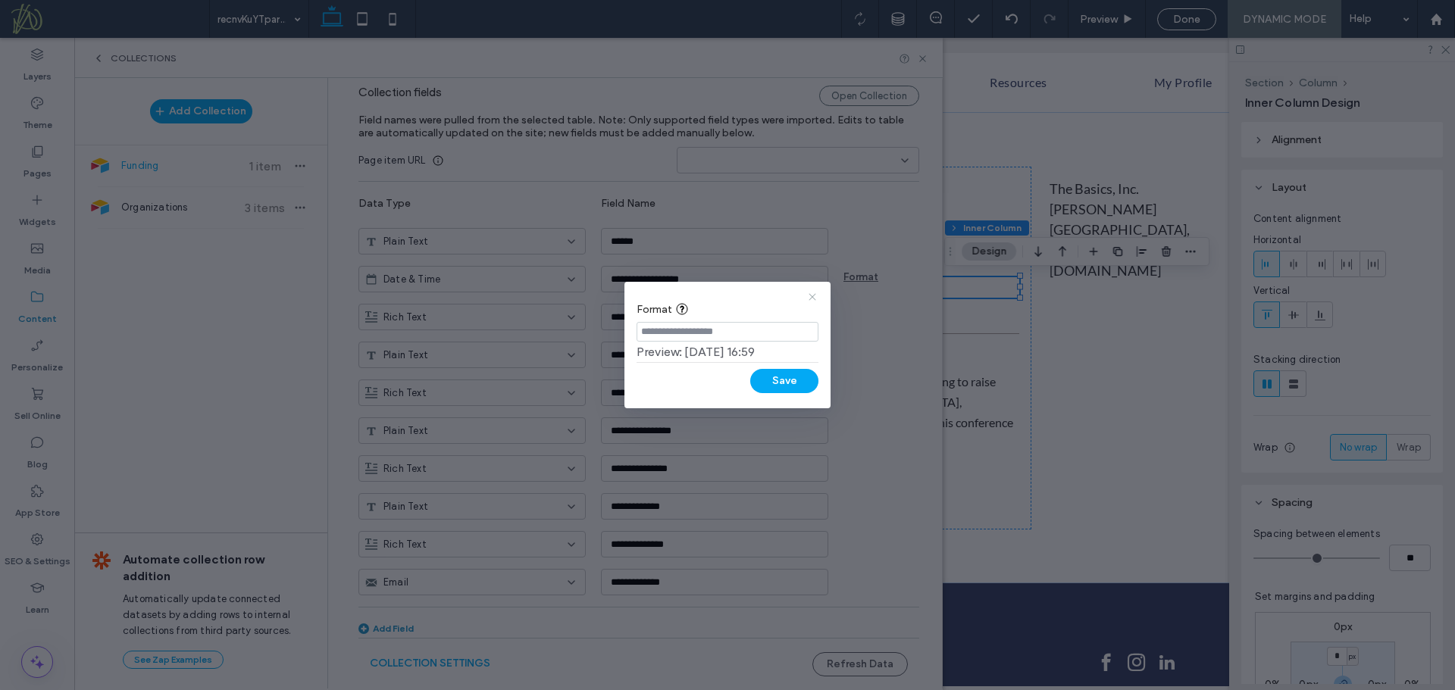
click at [812, 298] on icon at bounding box center [812, 297] width 12 height 12
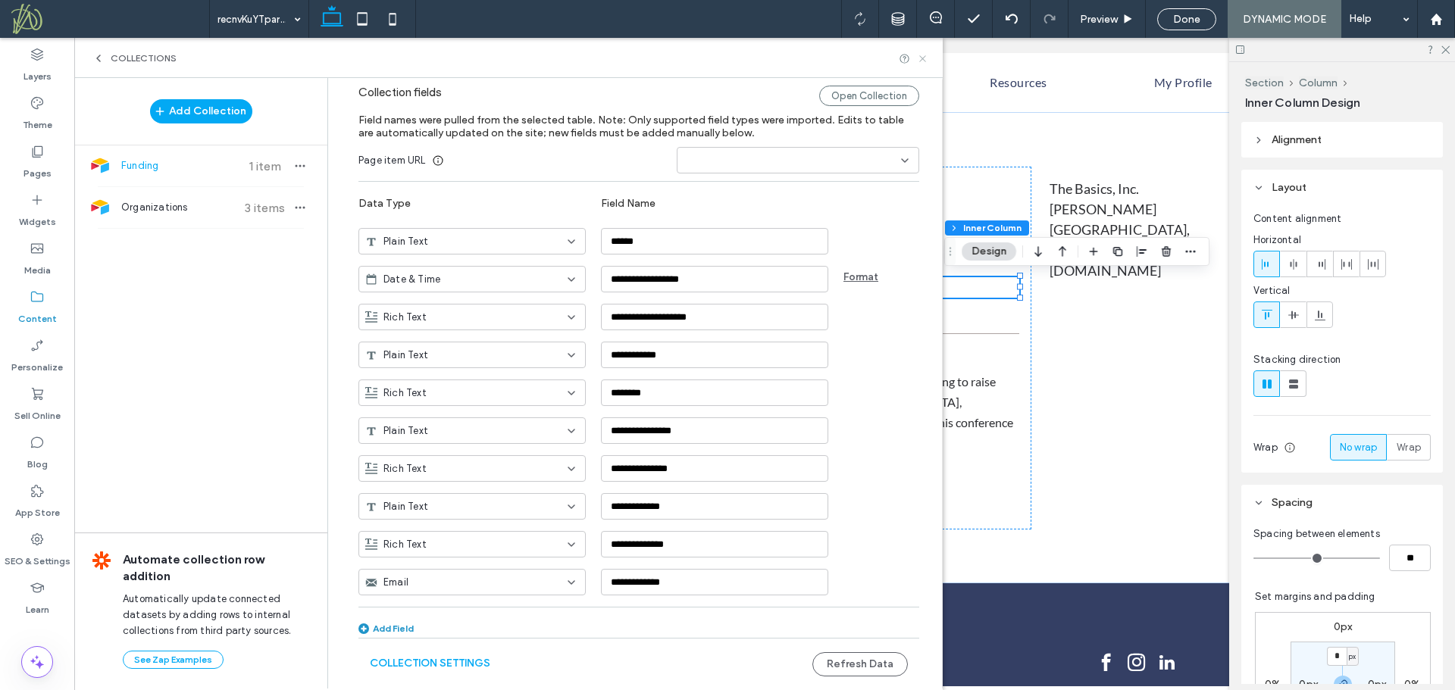
click at [924, 58] on icon at bounding box center [922, 58] width 11 height 11
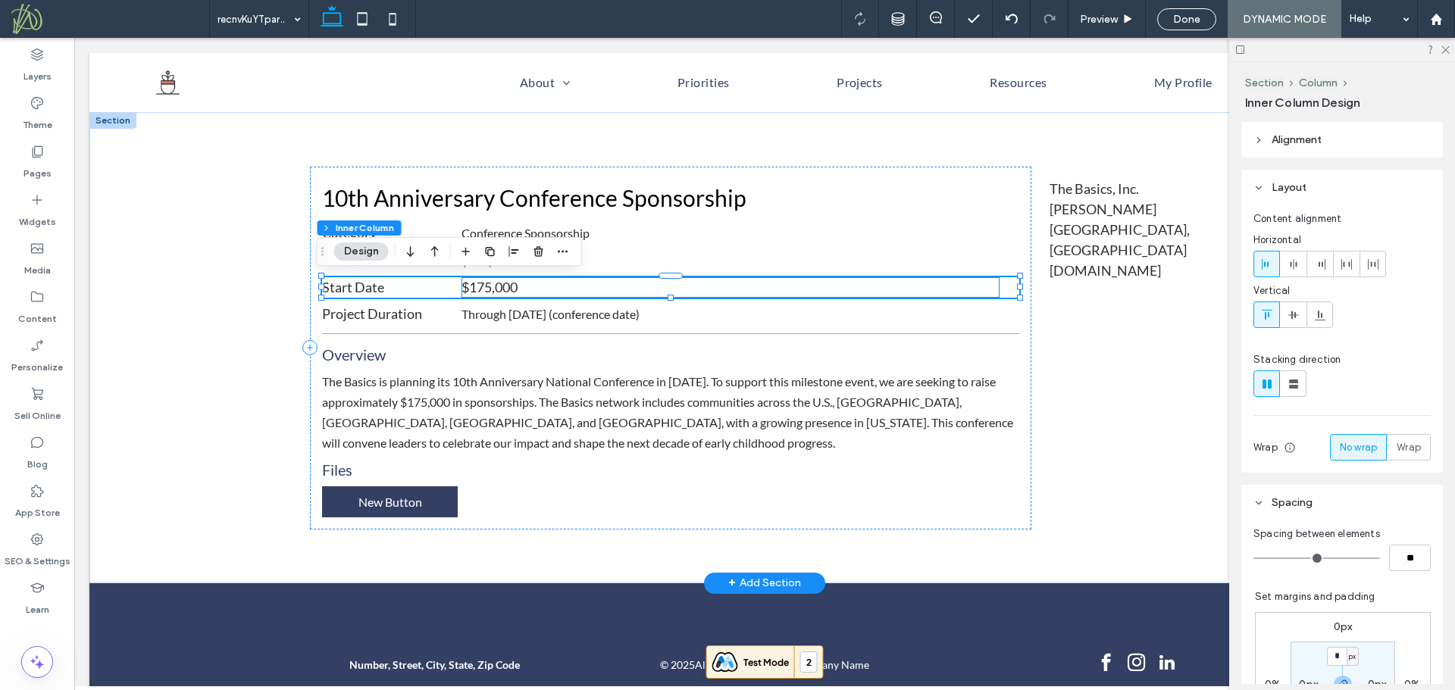
click at [523, 289] on p "$175,000" at bounding box center [730, 287] width 538 height 20
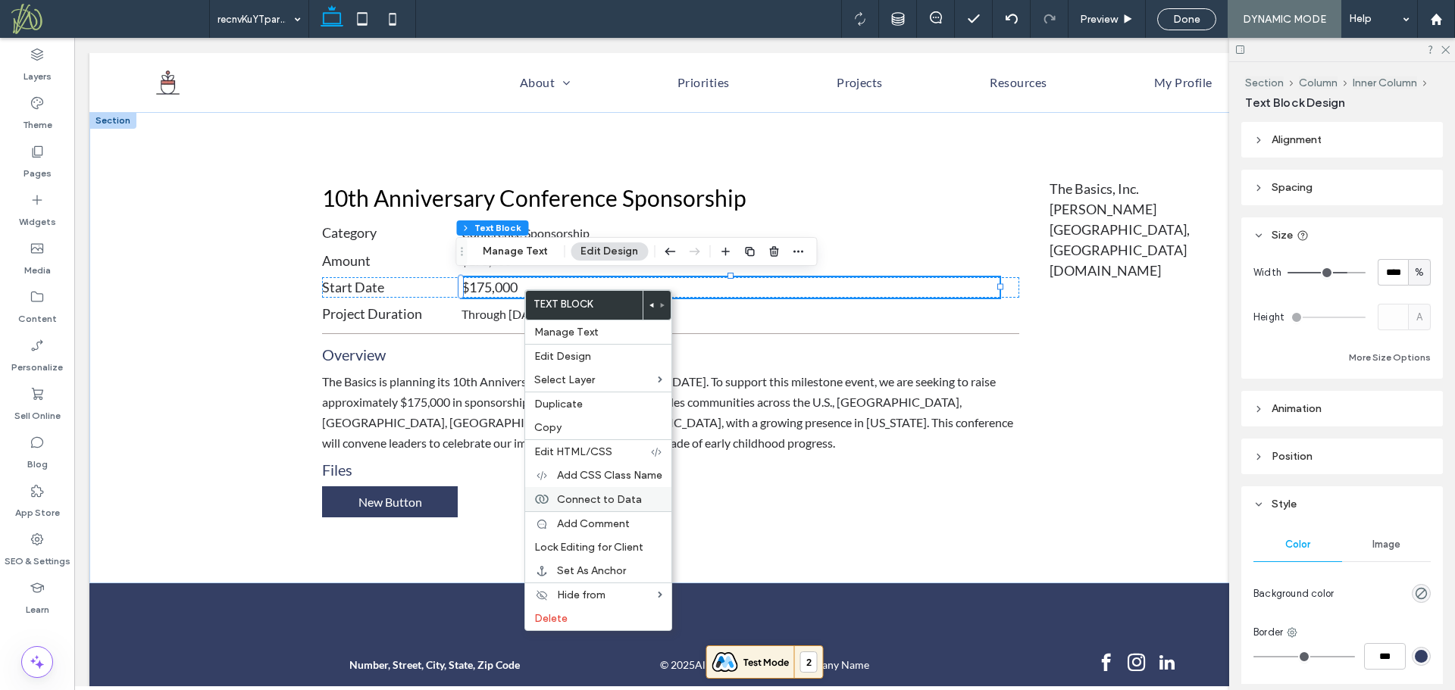
click at [617, 499] on span "Connect to Data" at bounding box center [599, 499] width 85 height 13
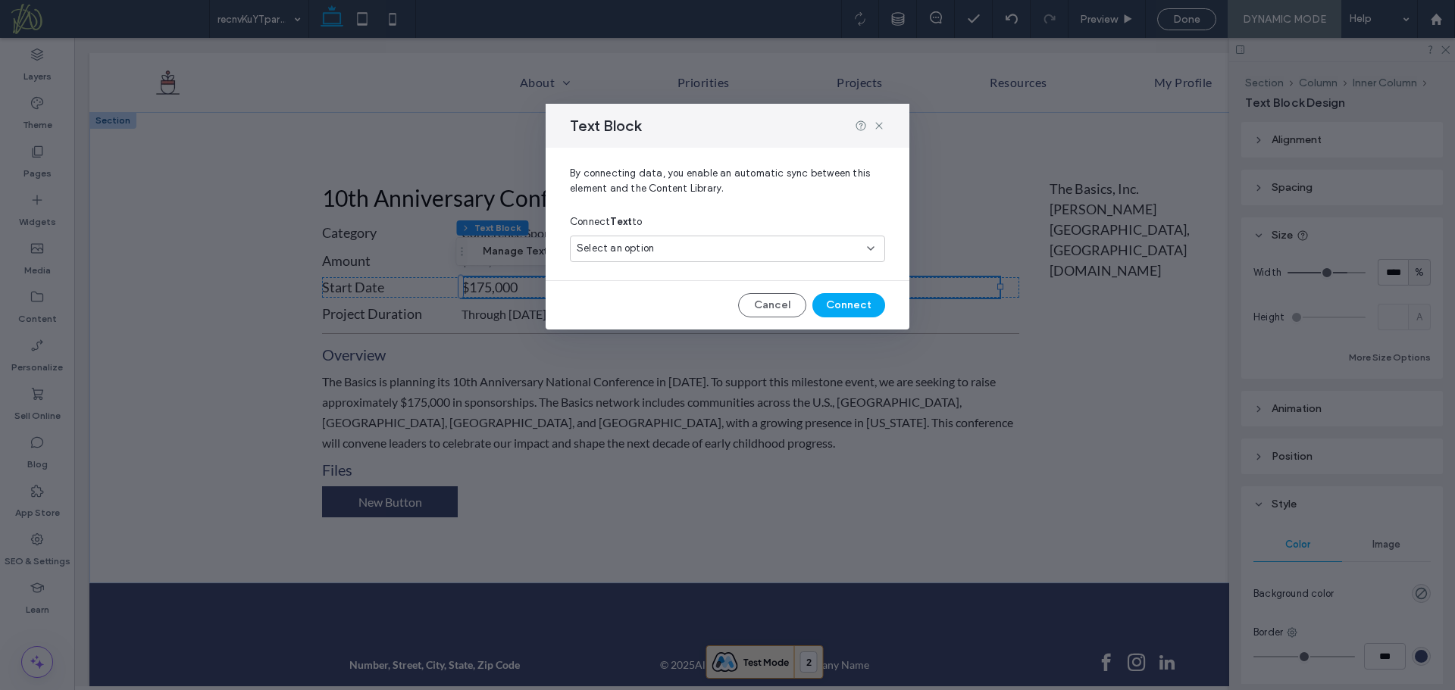
click at [718, 247] on div "Select an option" at bounding box center [718, 248] width 283 height 15
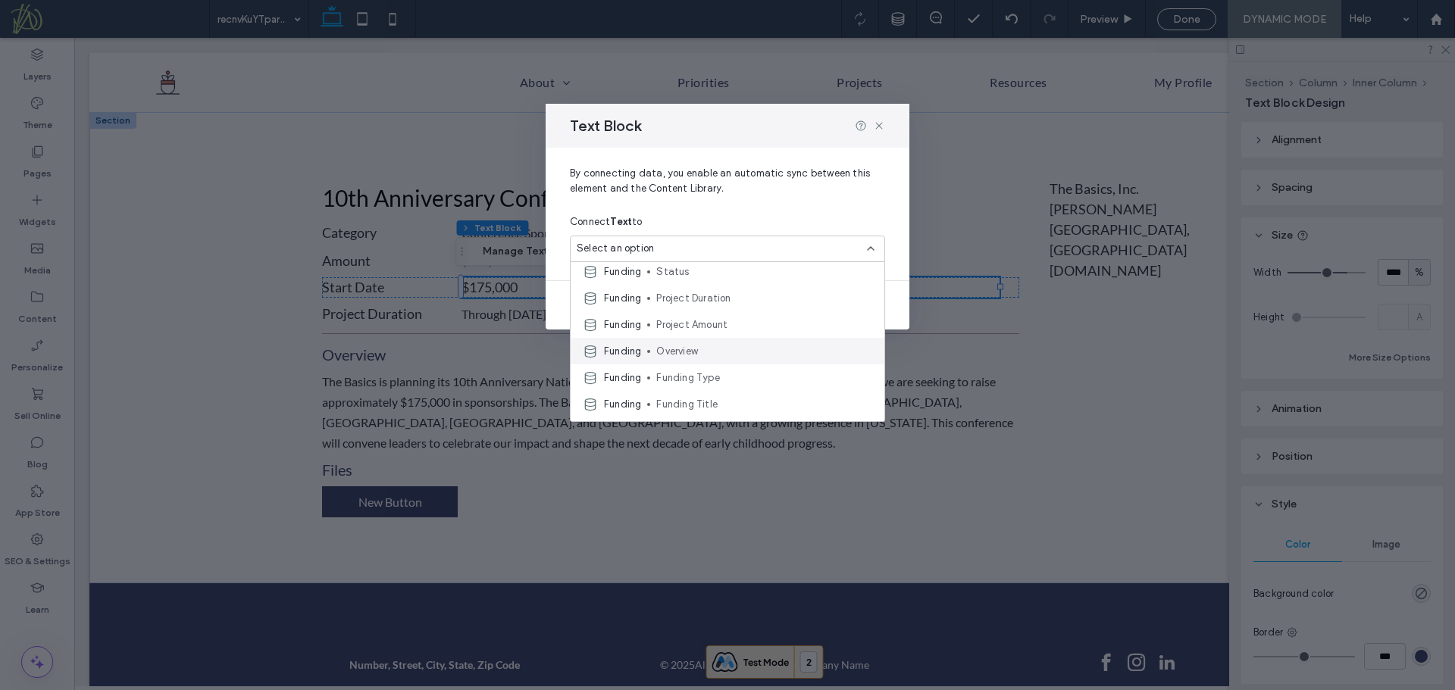
scroll to position [53, 0]
click at [730, 409] on span "Funding Start Date" at bounding box center [764, 408] width 216 height 15
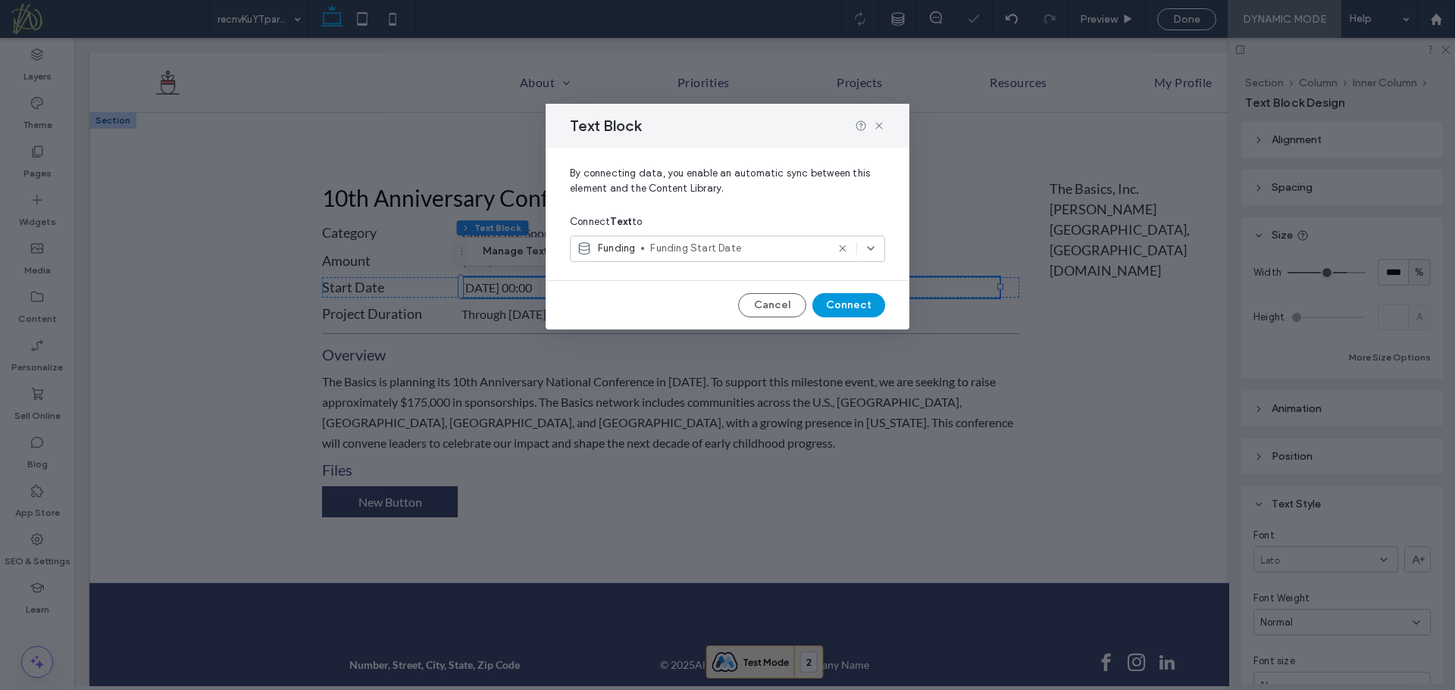
click at [855, 305] on button "Connect" at bounding box center [848, 305] width 73 height 24
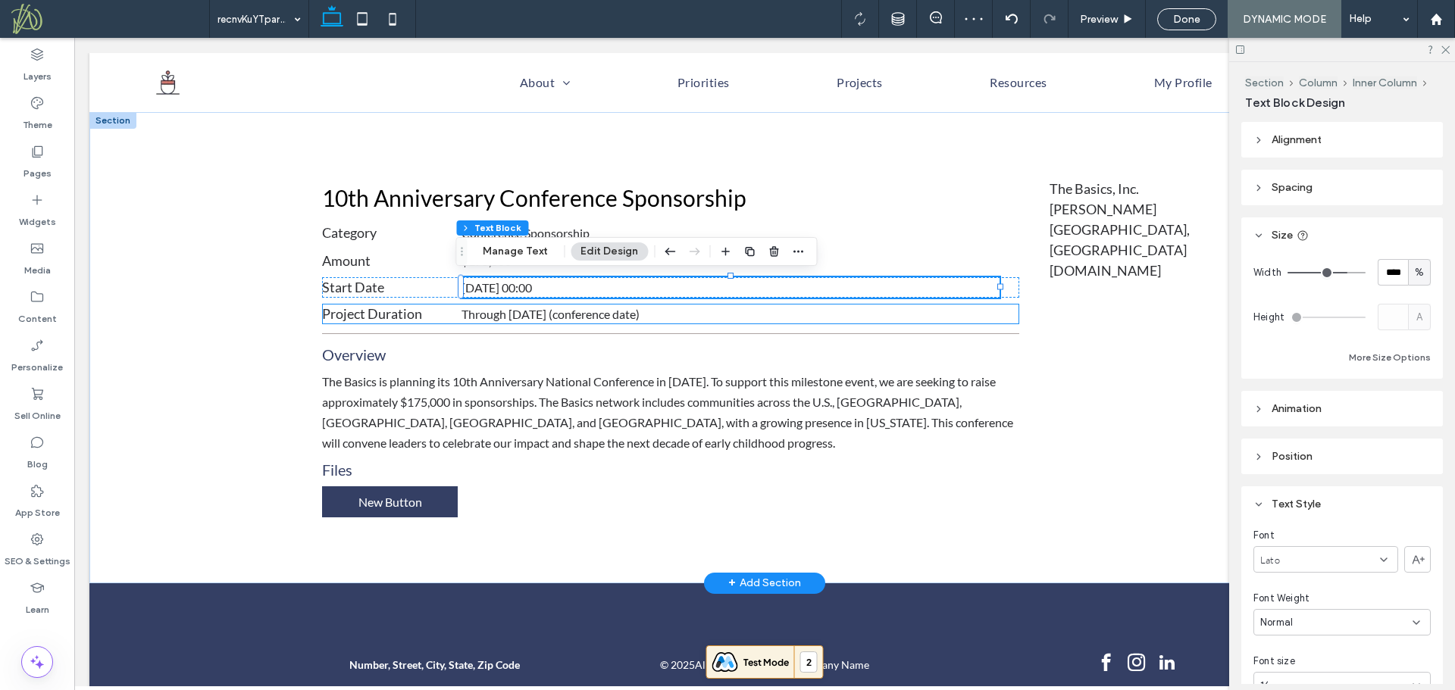
click at [596, 315] on div "Through [DATE] (conference date)" at bounding box center [730, 314] width 538 height 20
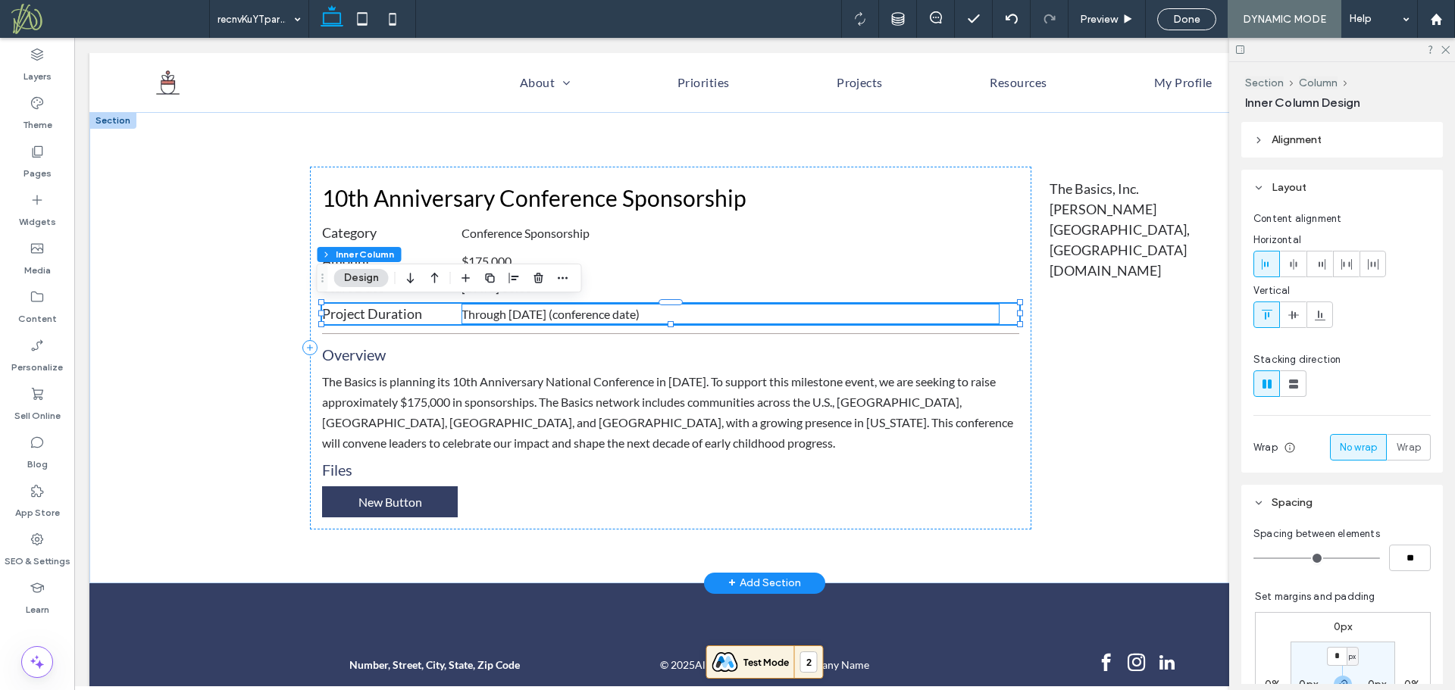
click at [598, 314] on div "Through [DATE] (conference date)" at bounding box center [730, 314] width 538 height 20
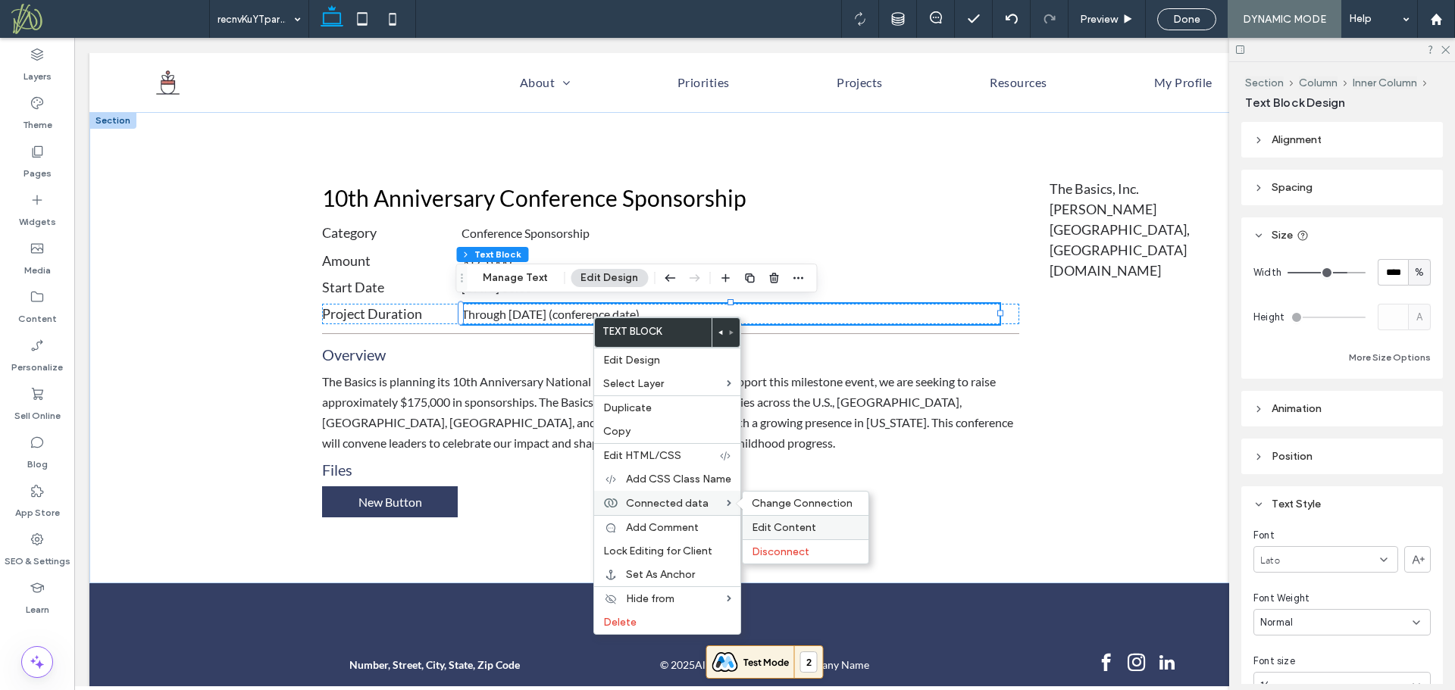
click at [796, 527] on span "Edit Content" at bounding box center [784, 527] width 64 height 13
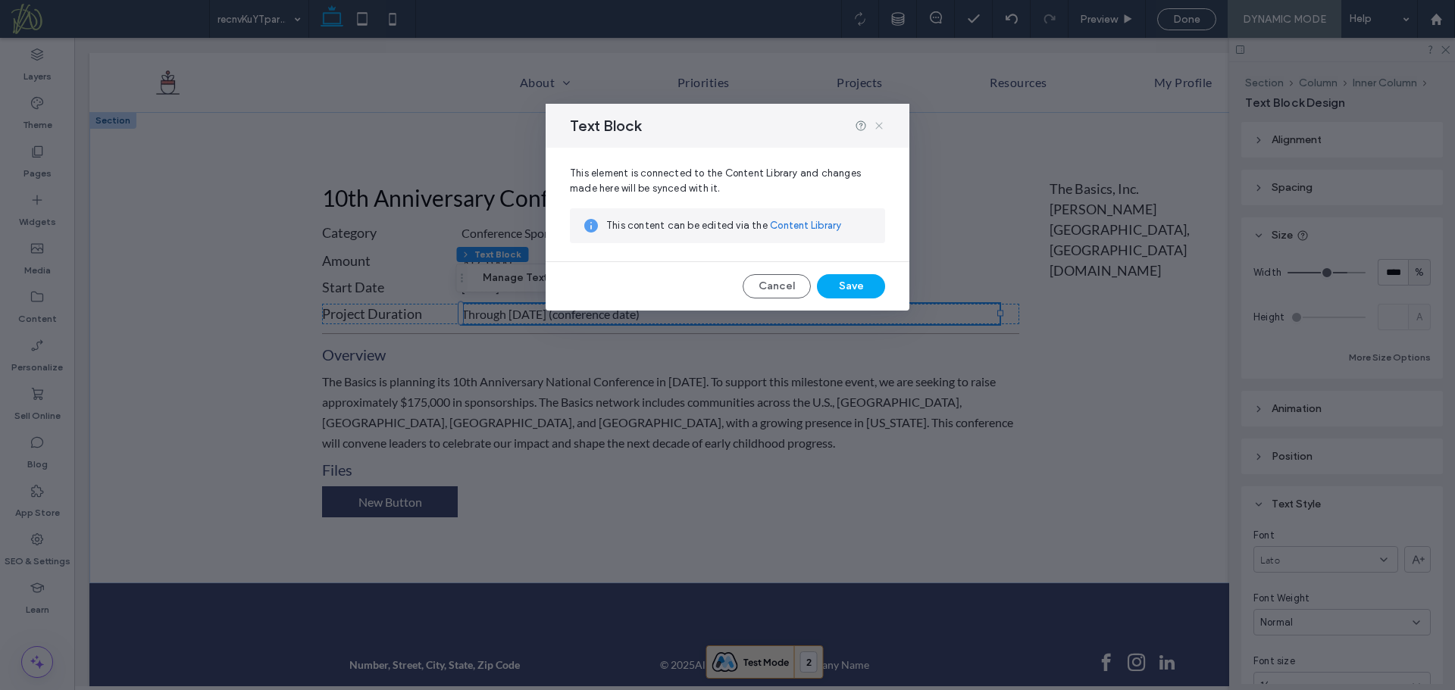
click at [878, 127] on icon at bounding box center [879, 126] width 12 height 12
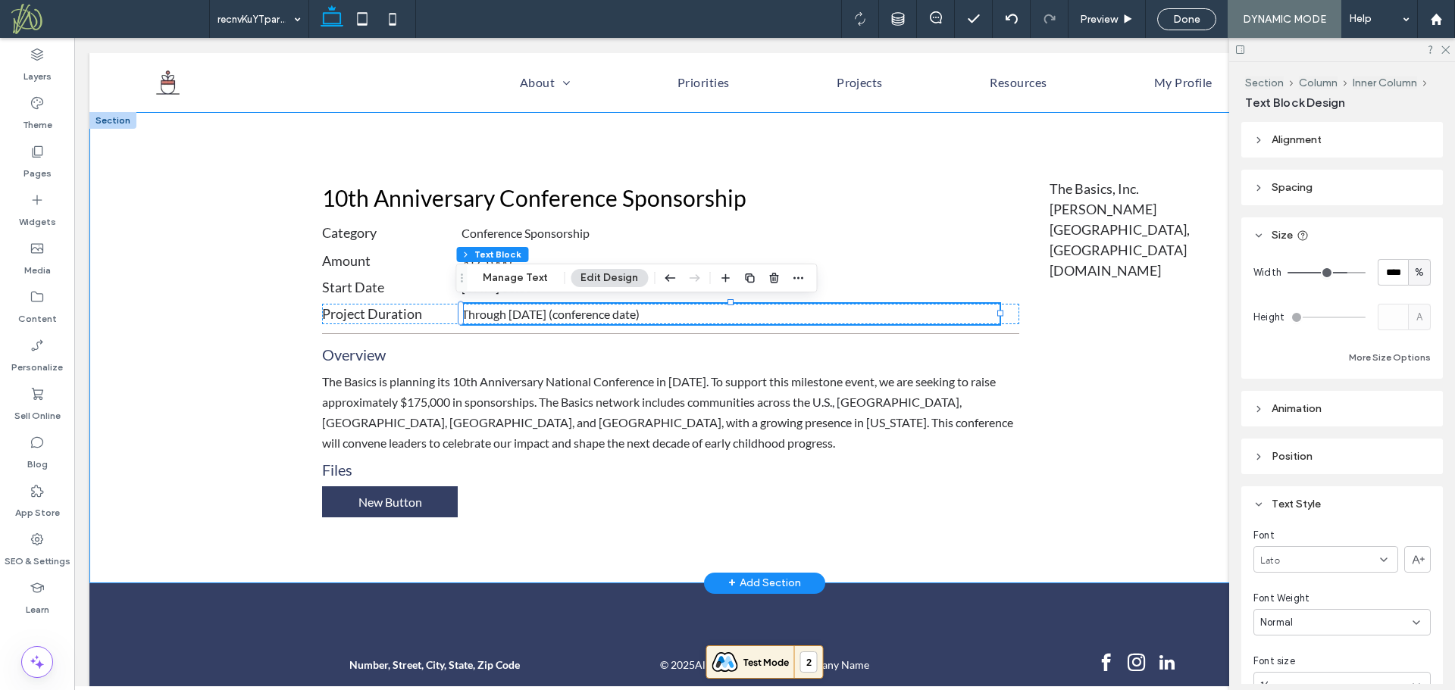
click at [267, 337] on div "10th Anniversary Conference Sponsorship Category Conference Sponsorship Amount …" at bounding box center [764, 347] width 1350 height 471
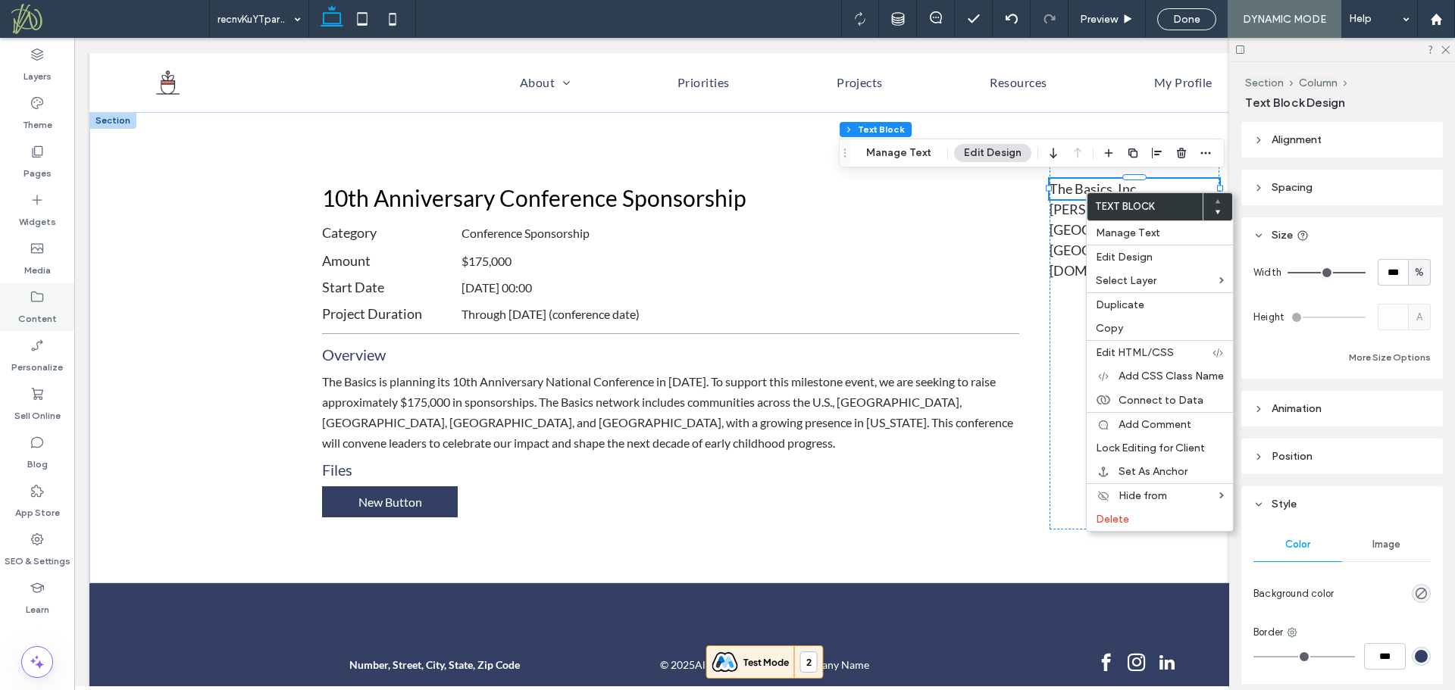
click at [38, 311] on label "Content" at bounding box center [37, 315] width 39 height 21
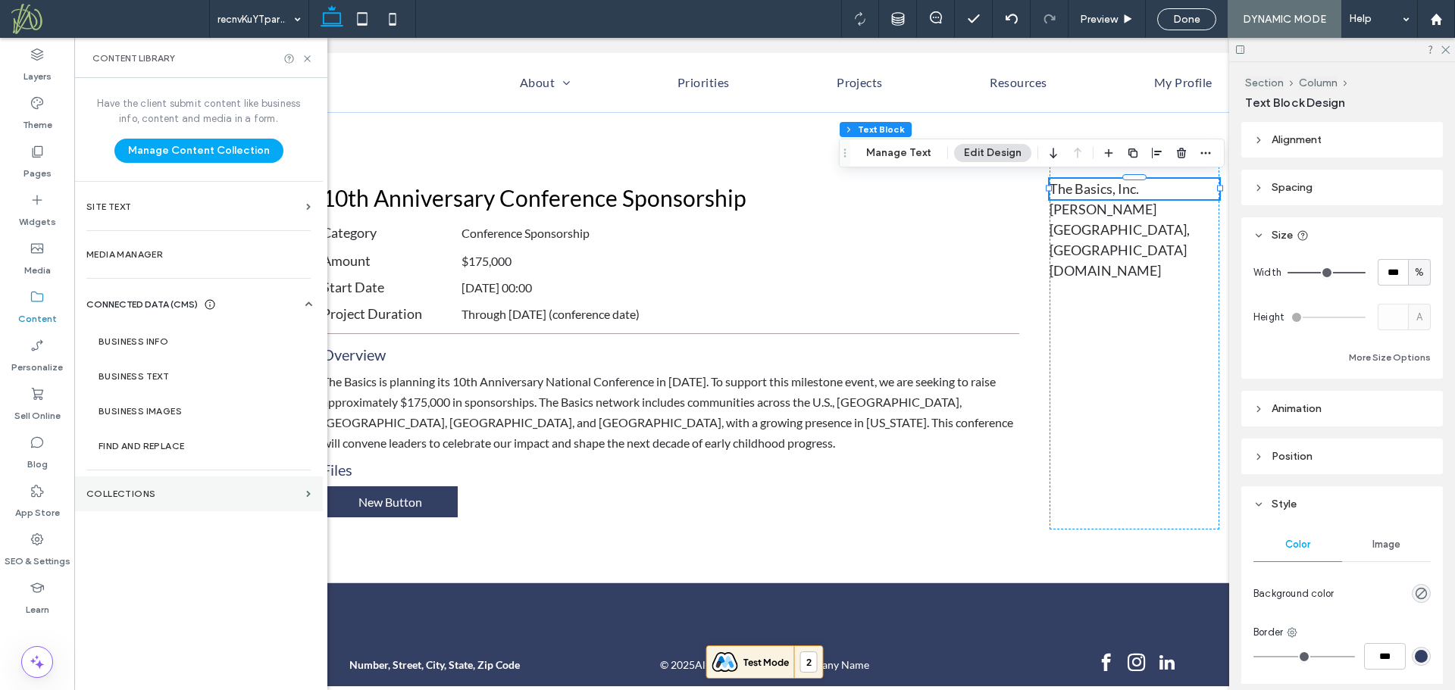
click at [178, 499] on section "Collections" at bounding box center [198, 494] width 249 height 35
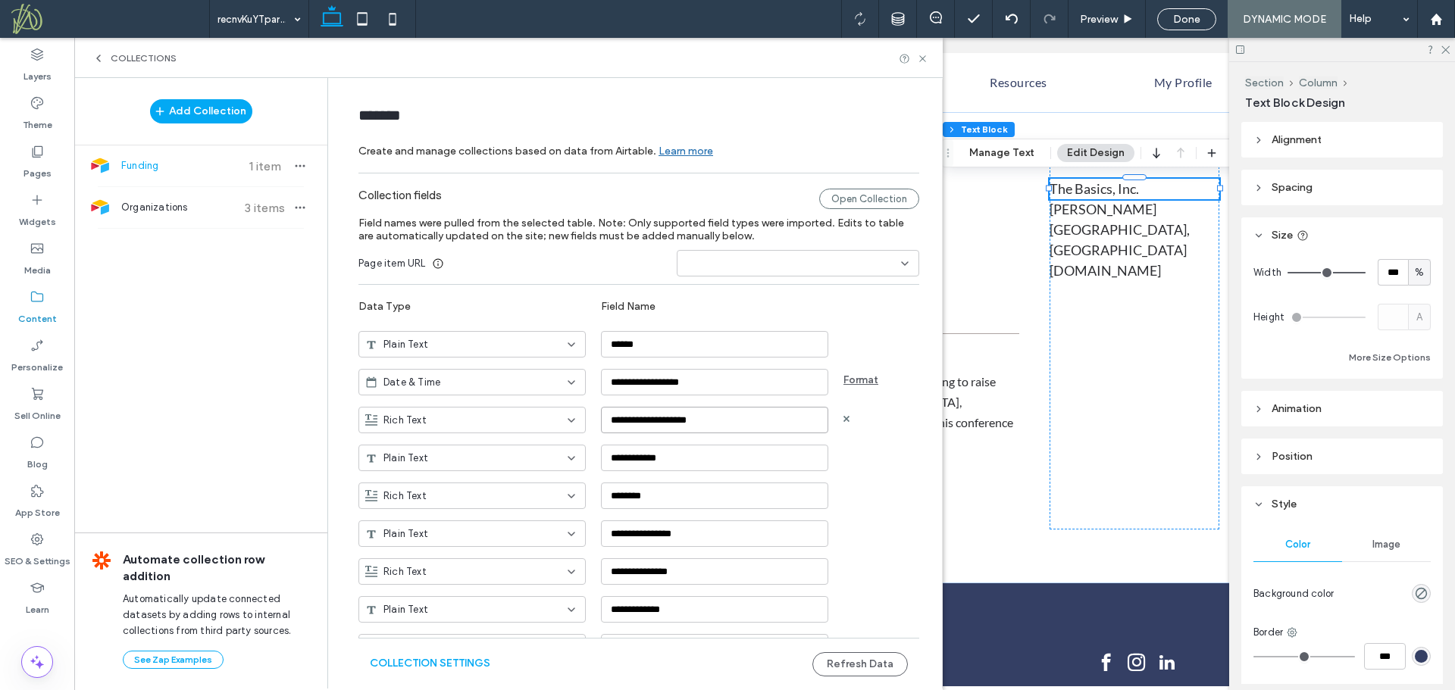
drag, startPoint x: 727, startPoint y: 424, endPoint x: 584, endPoint y: 426, distance: 143.2
click at [584, 426] on div "**********" at bounding box center [649, 415] width 583 height 38
paste input "*******"
type input "**********"
click at [855, 668] on button "Refresh Data" at bounding box center [859, 664] width 95 height 24
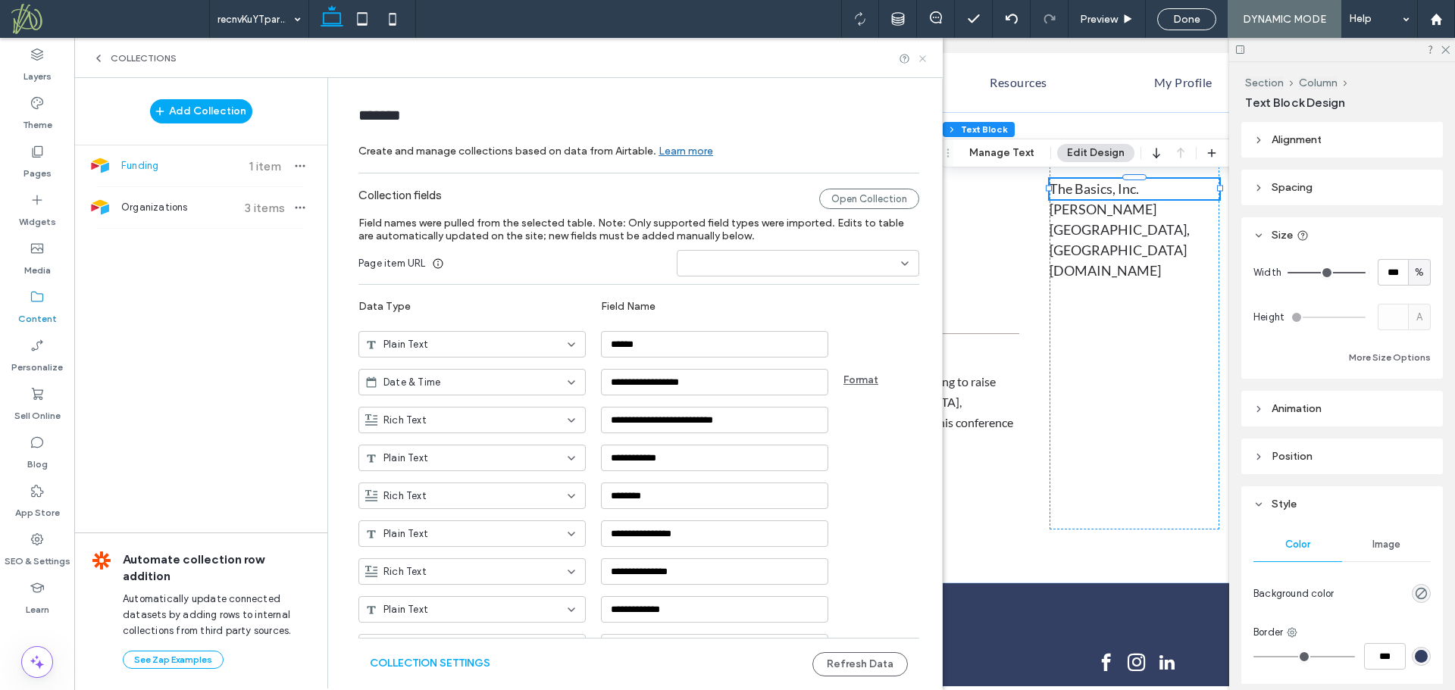
click at [923, 57] on icon at bounding box center [922, 58] width 11 height 11
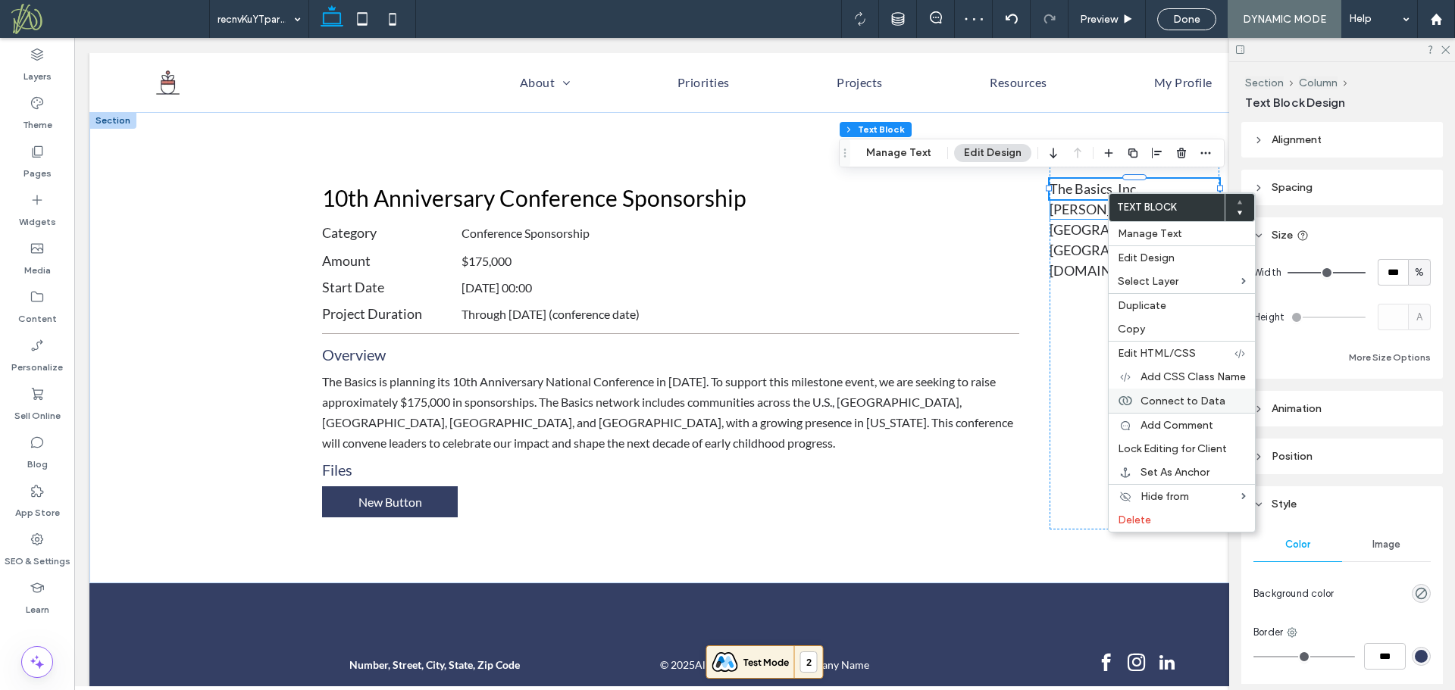
click at [1176, 397] on span "Connect to Data" at bounding box center [1182, 401] width 85 height 13
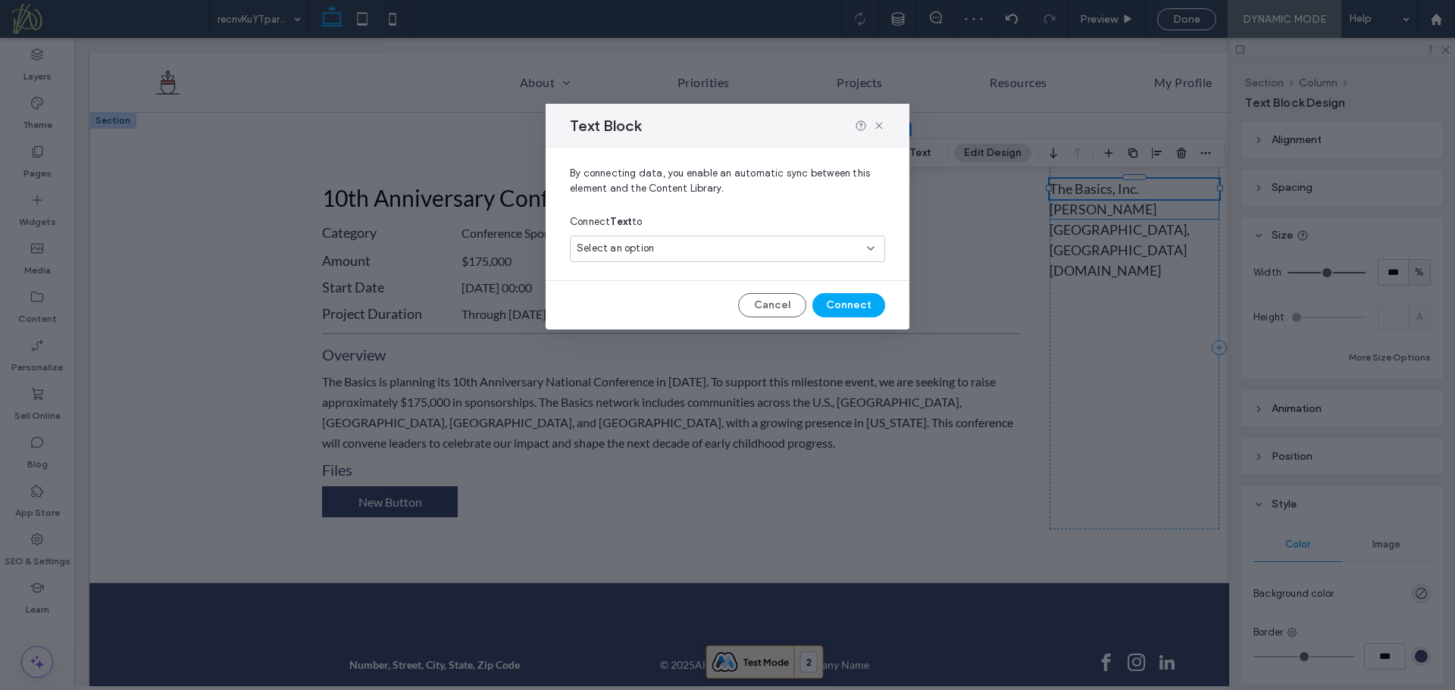
click at [689, 249] on div "Select an option" at bounding box center [718, 248] width 283 height 15
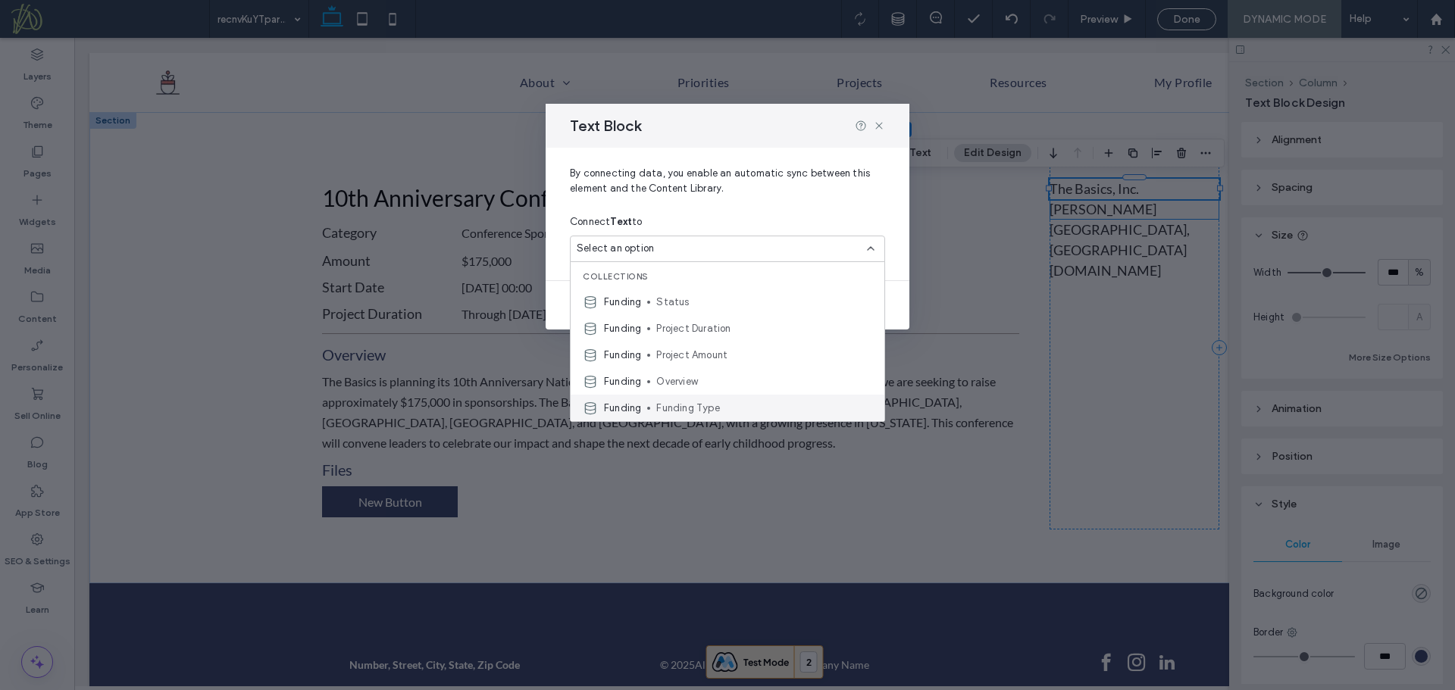
click at [724, 403] on span "Funding Type" at bounding box center [764, 408] width 216 height 15
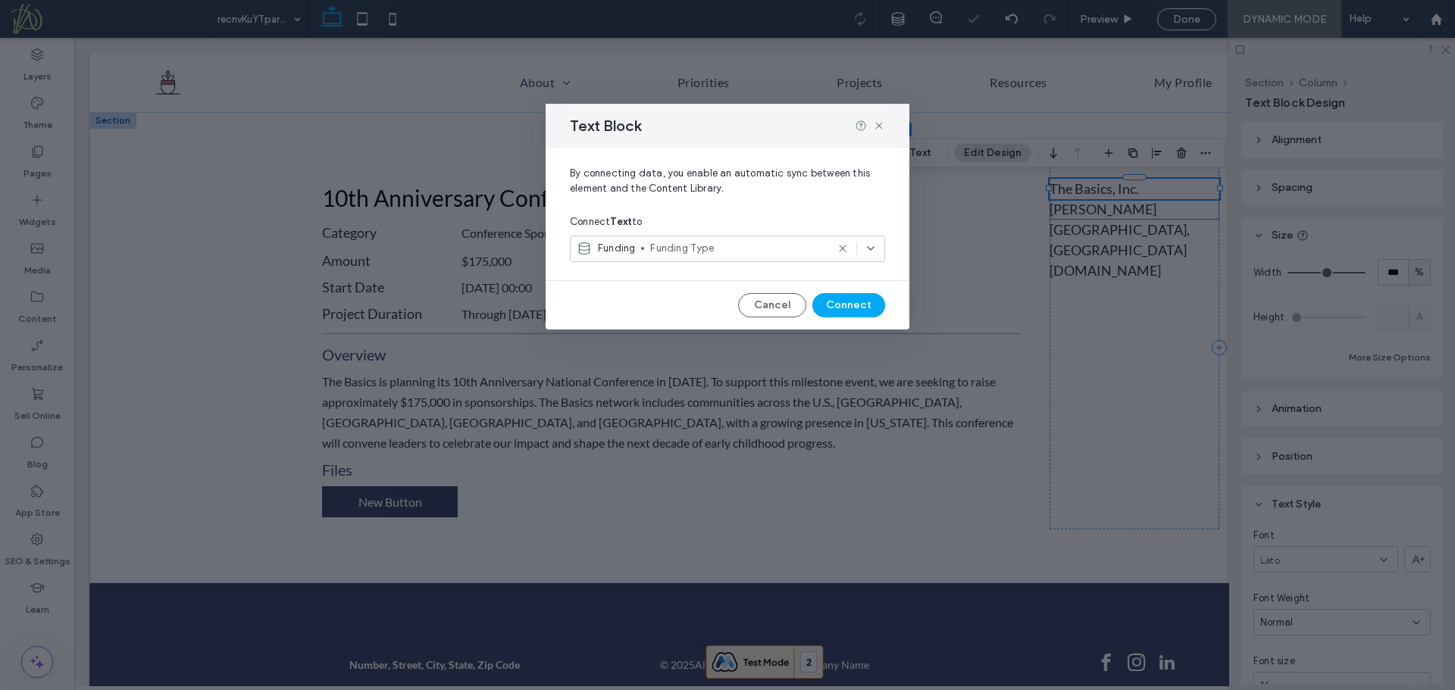
click at [696, 251] on span "Funding Type" at bounding box center [738, 248] width 176 height 15
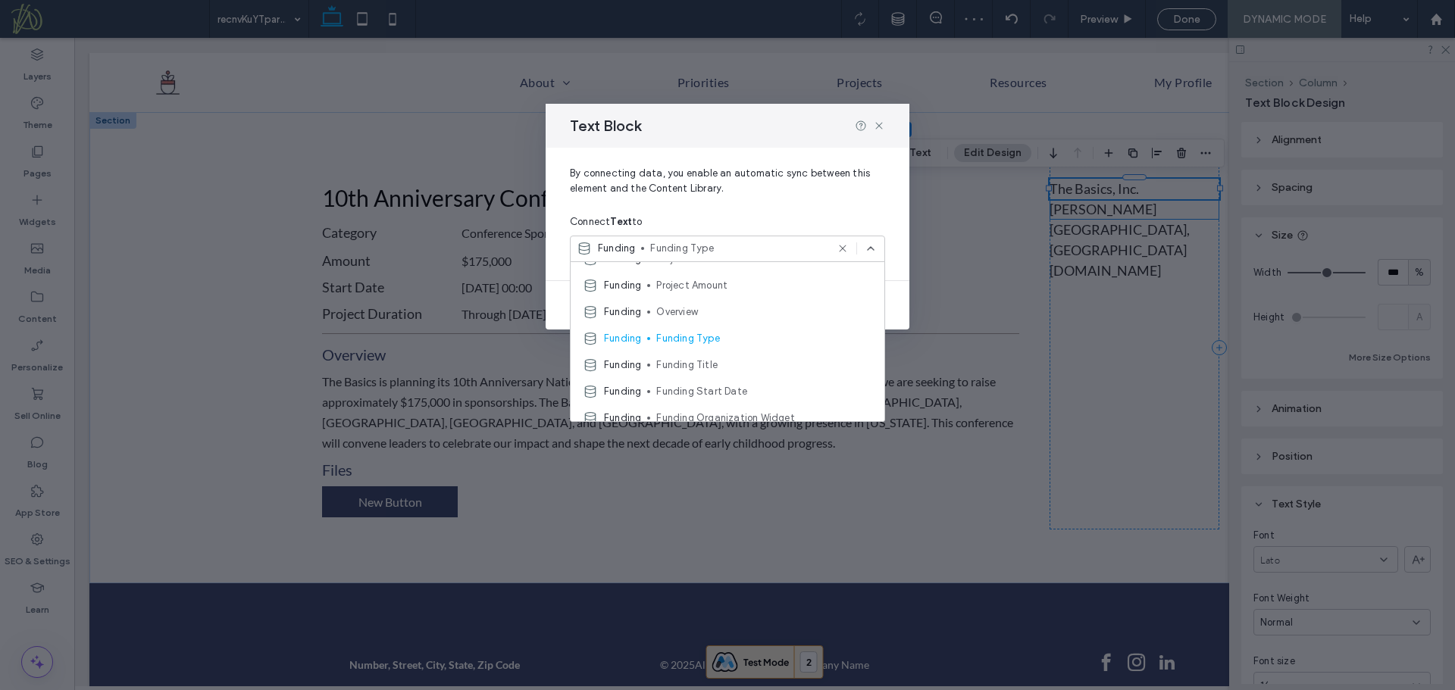
scroll to position [80, 0]
click at [791, 405] on span "Funding Organization Widget" at bounding box center [764, 408] width 216 height 15
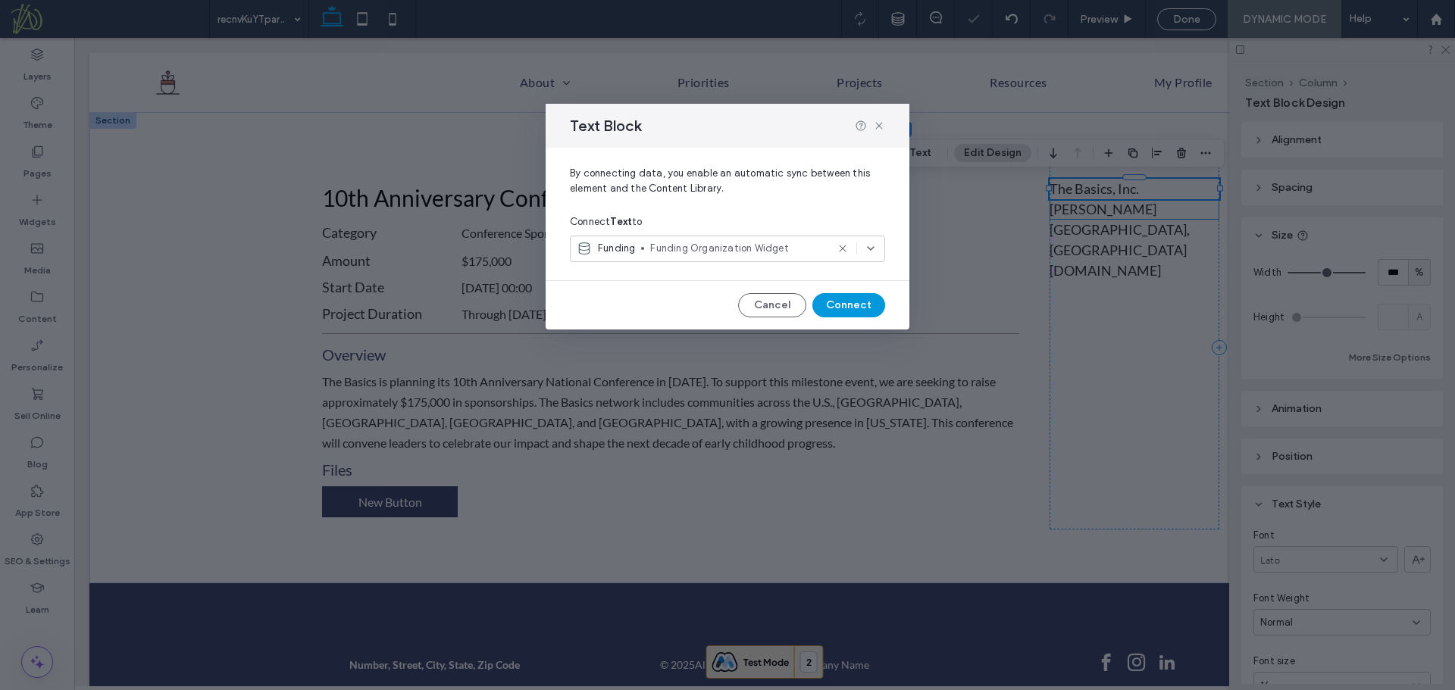
click at [860, 308] on button "Connect" at bounding box center [848, 305] width 73 height 24
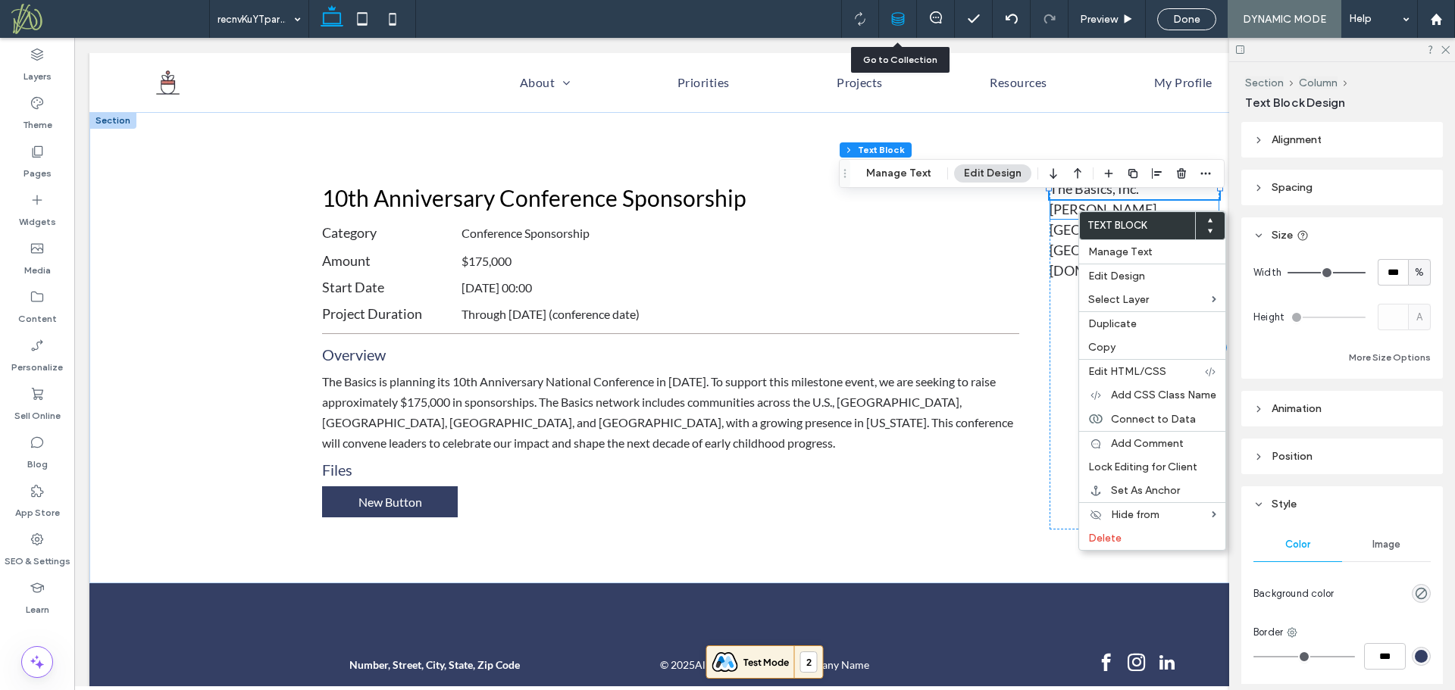
click at [899, 22] on icon at bounding box center [898, 19] width 14 height 14
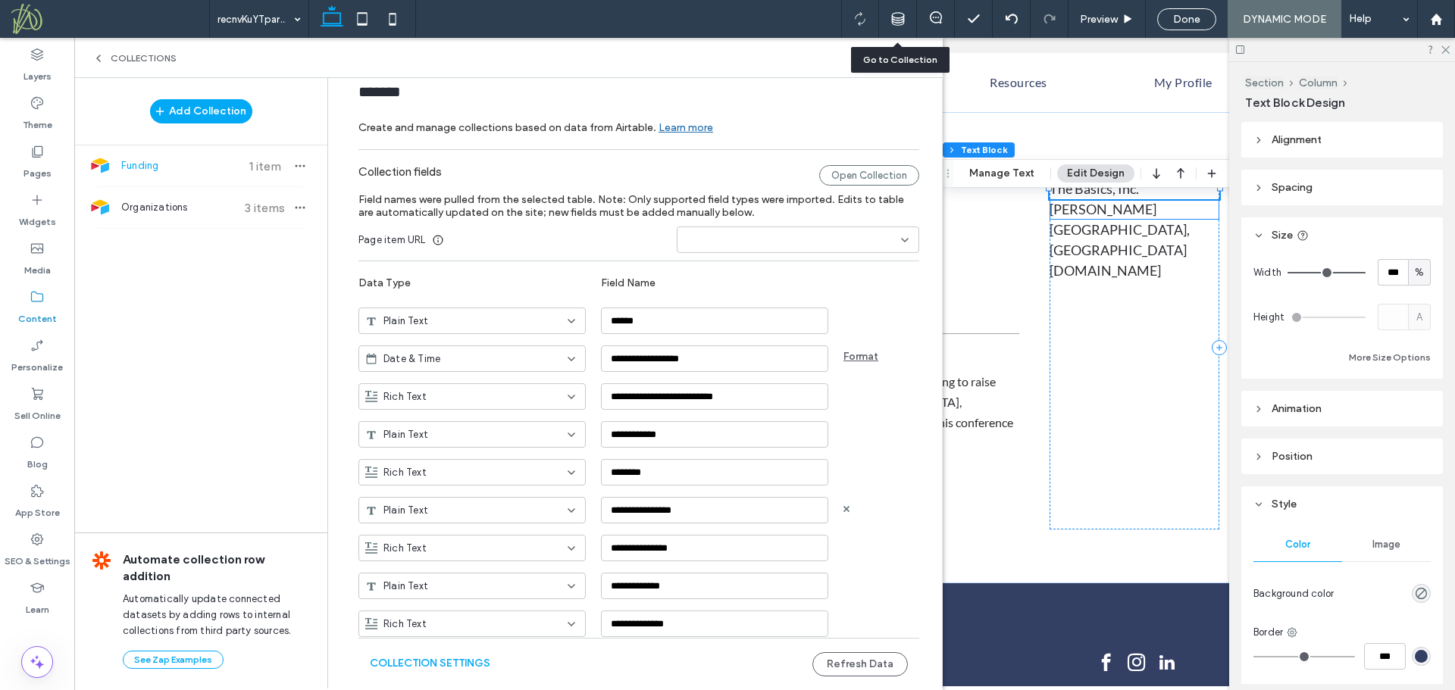
scroll to position [104, 0]
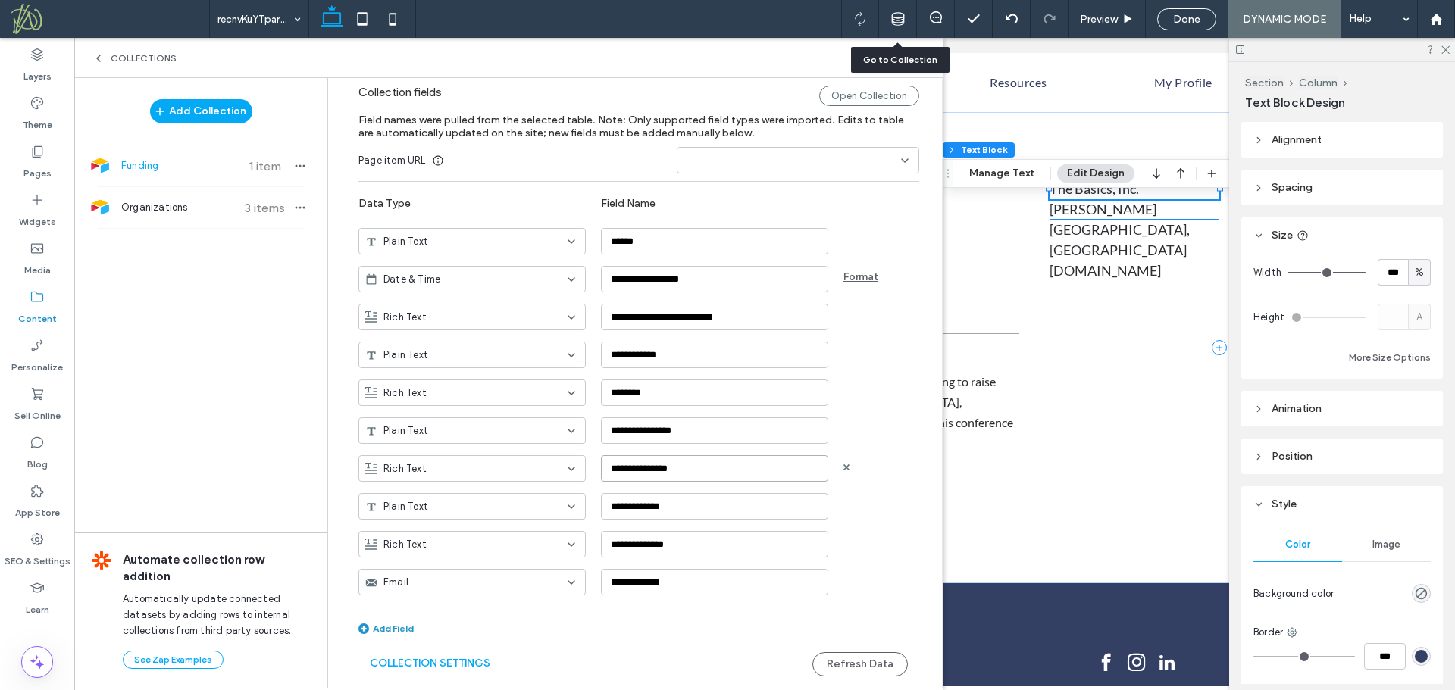
drag, startPoint x: 694, startPoint y: 465, endPoint x: 575, endPoint y: 462, distance: 119.0
click at [575, 462] on div "**********" at bounding box center [649, 463] width 583 height 38
paste input "*******"
type input "**********"
click at [565, 467] on icon at bounding box center [571, 469] width 12 height 12
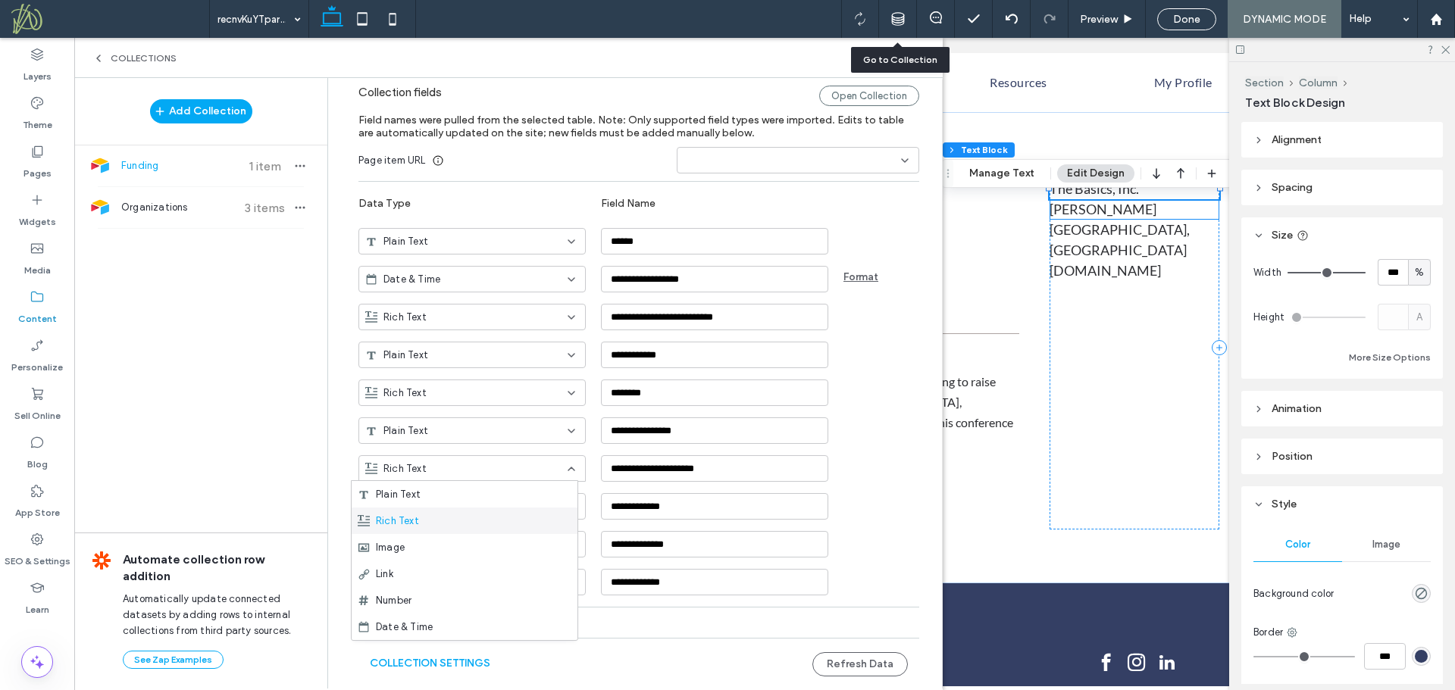
click at [523, 511] on div "Rich Text" at bounding box center [465, 521] width 226 height 27
click at [849, 660] on button "Refresh Data" at bounding box center [859, 664] width 95 height 24
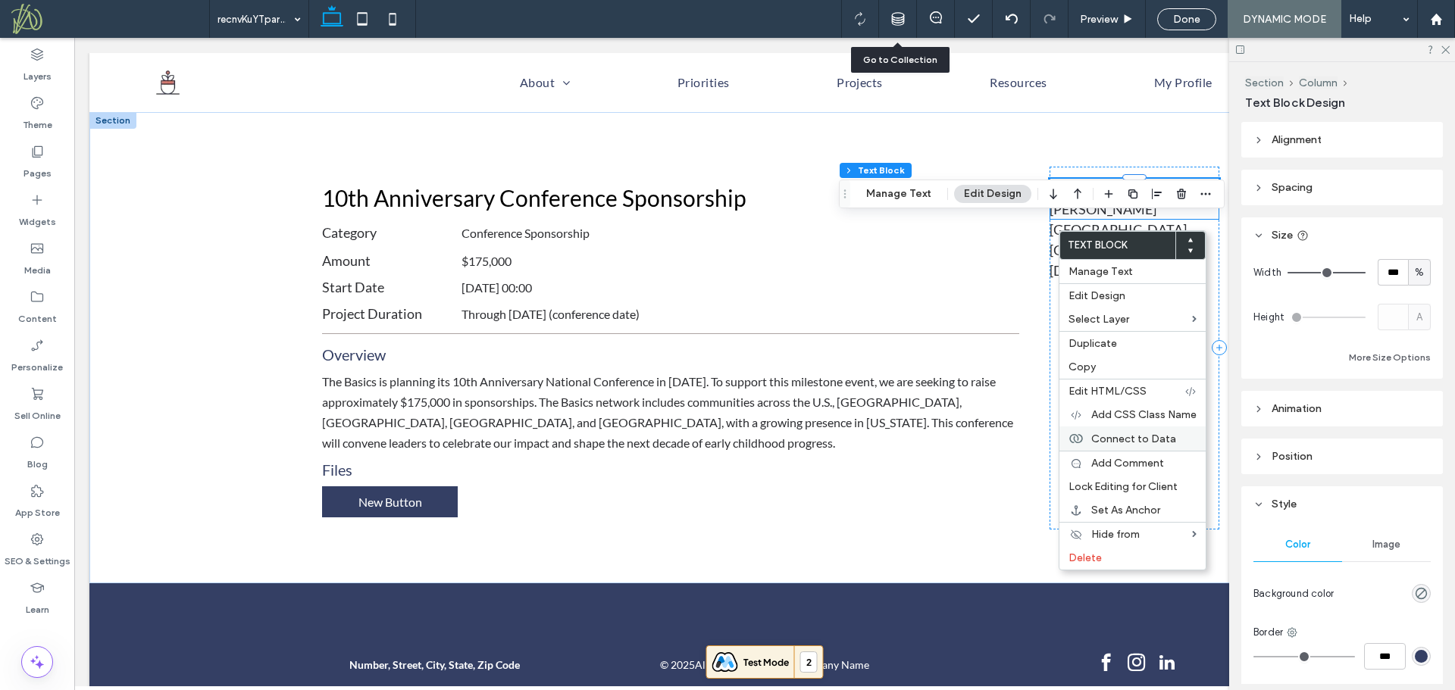
click at [1105, 433] on span "Connect to Data" at bounding box center [1133, 439] width 85 height 13
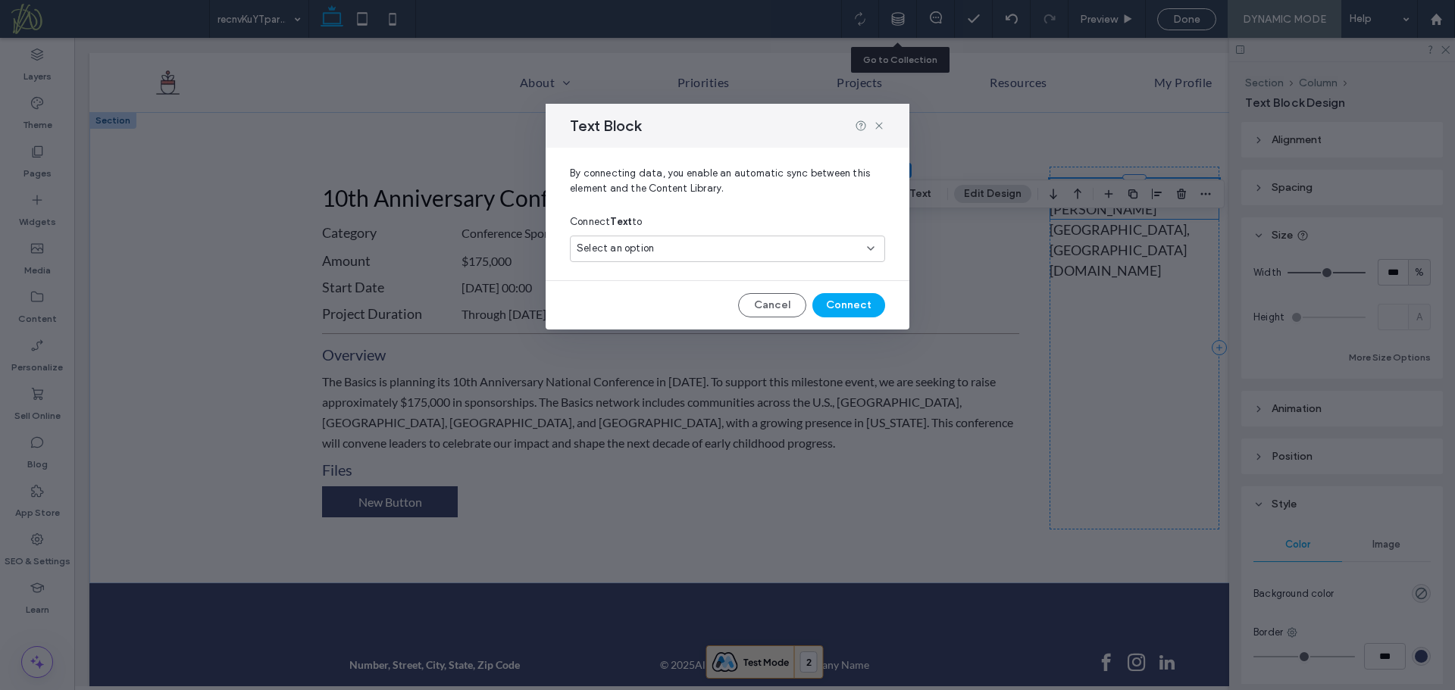
click at [707, 246] on div "Select an option" at bounding box center [718, 248] width 283 height 15
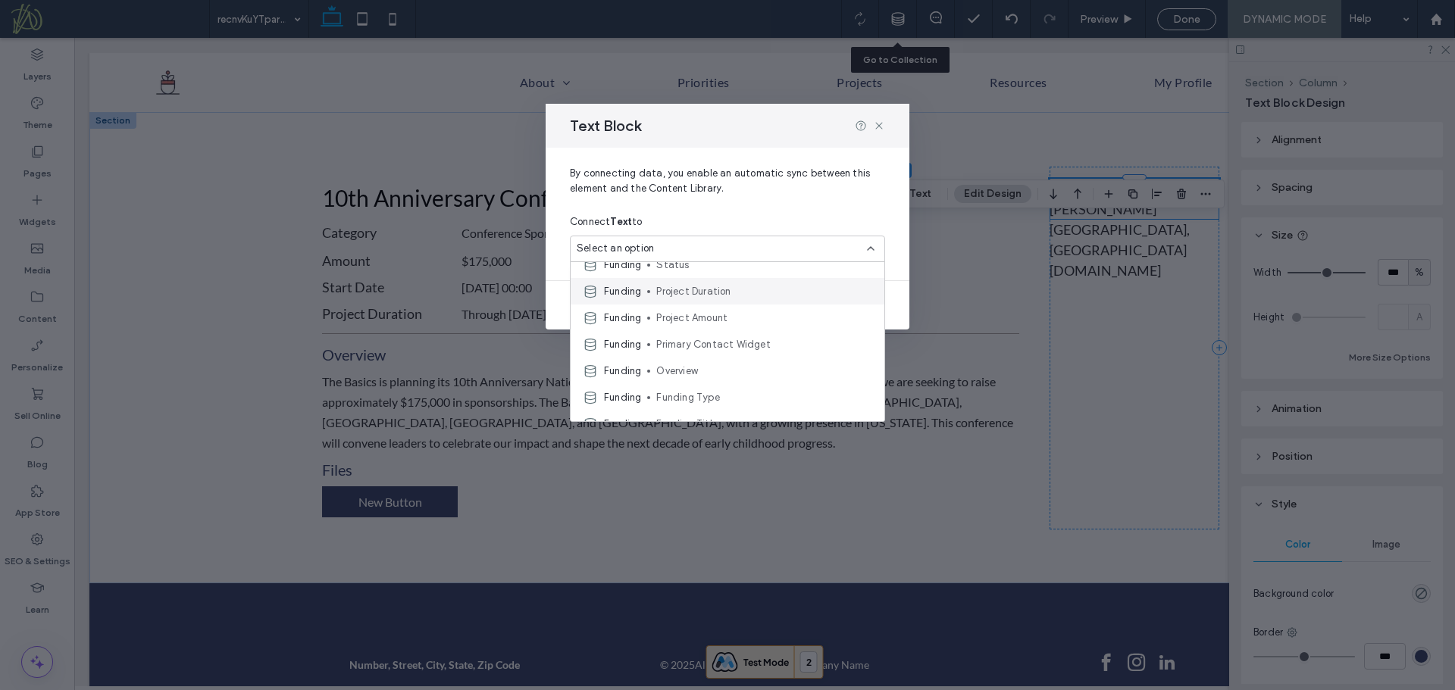
scroll to position [106, 0]
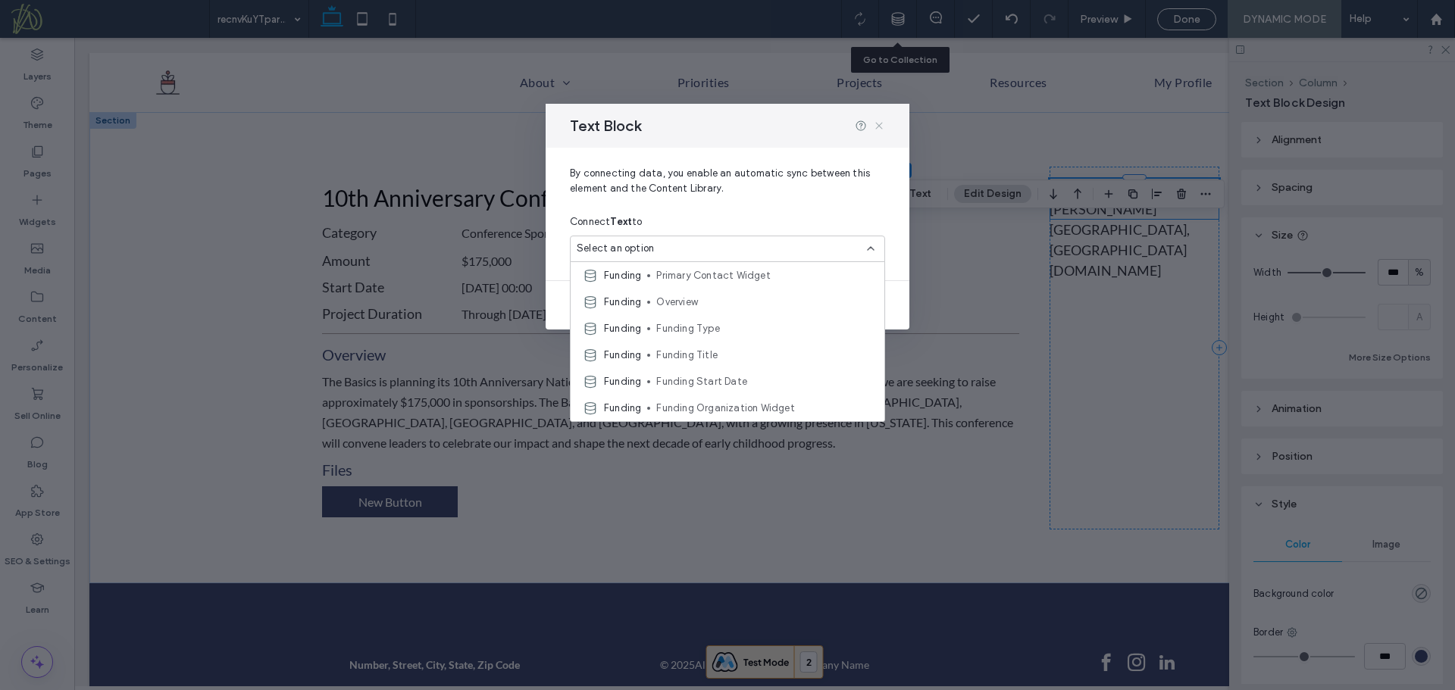
click at [877, 125] on icon at bounding box center [879, 126] width 12 height 12
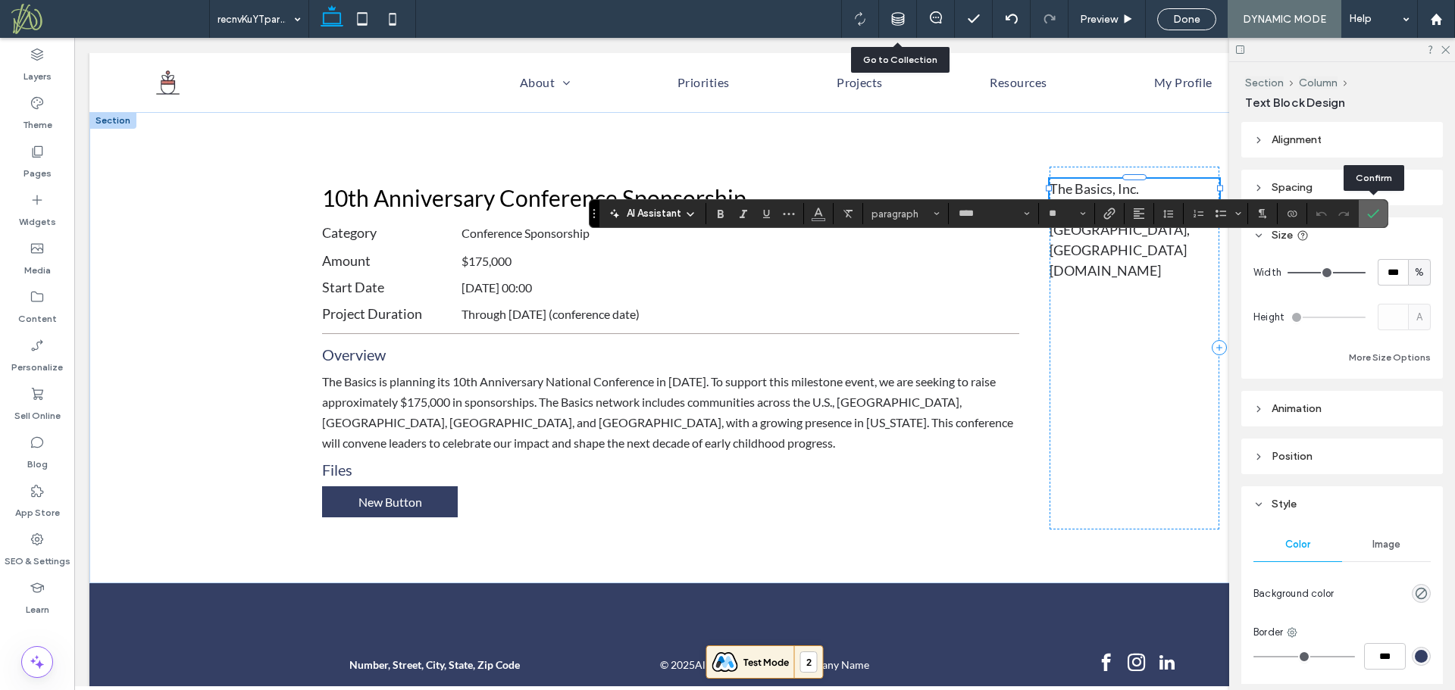
click at [1376, 217] on icon "Confirm" at bounding box center [1373, 214] width 12 height 12
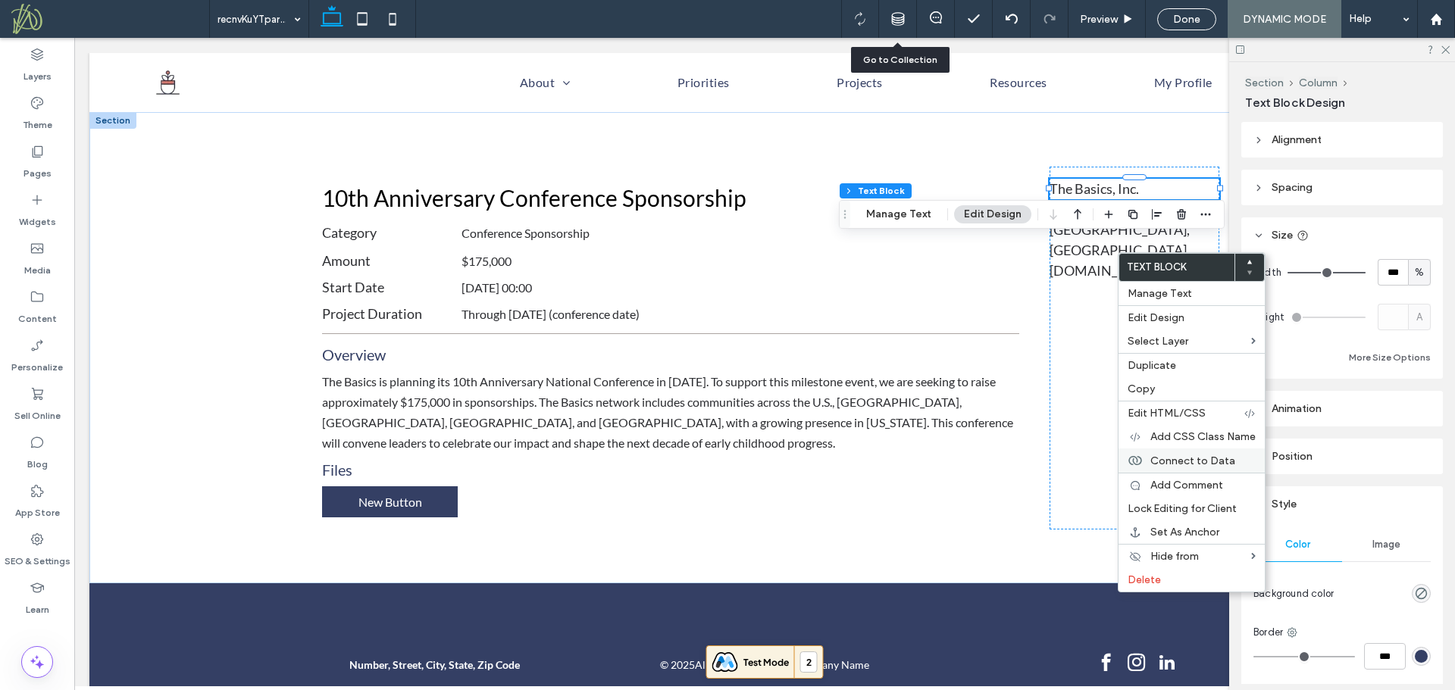
click at [1199, 465] on span "Connect to Data" at bounding box center [1192, 461] width 85 height 13
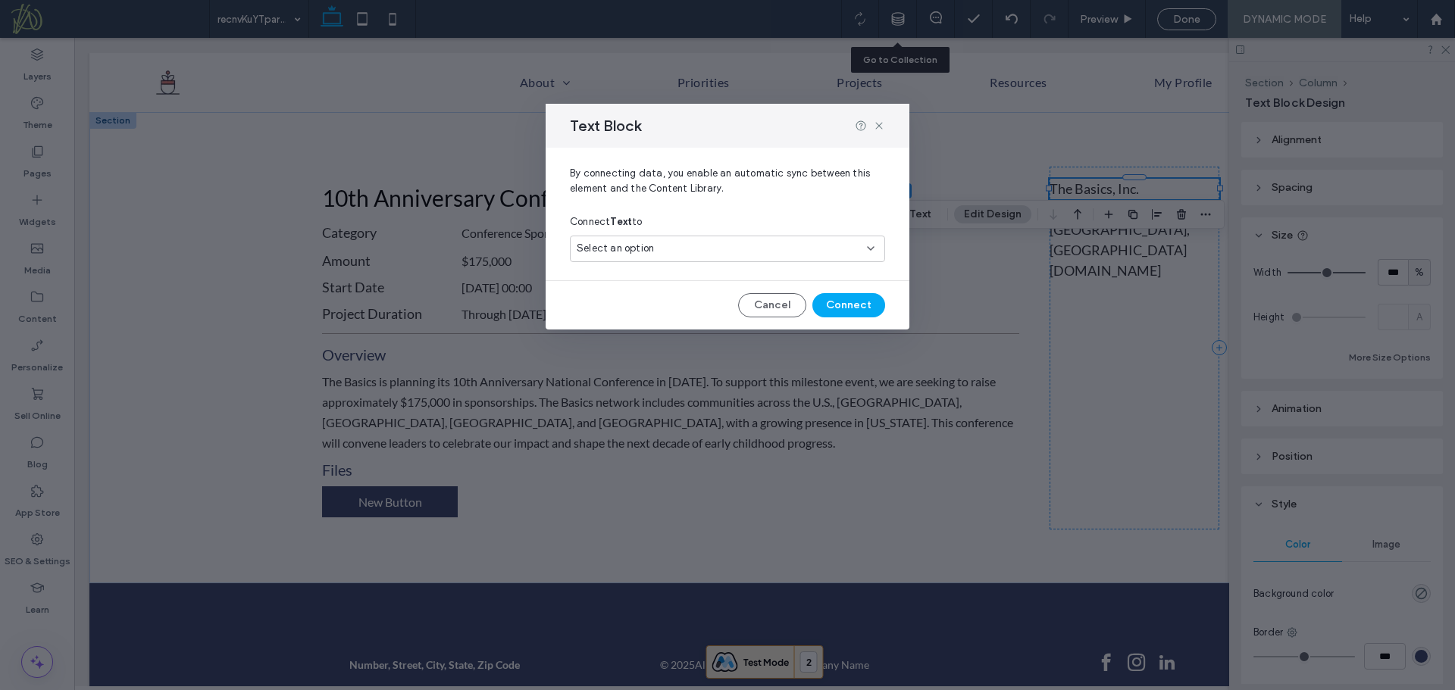
click at [672, 242] on div "Select an option" at bounding box center [718, 248] width 283 height 15
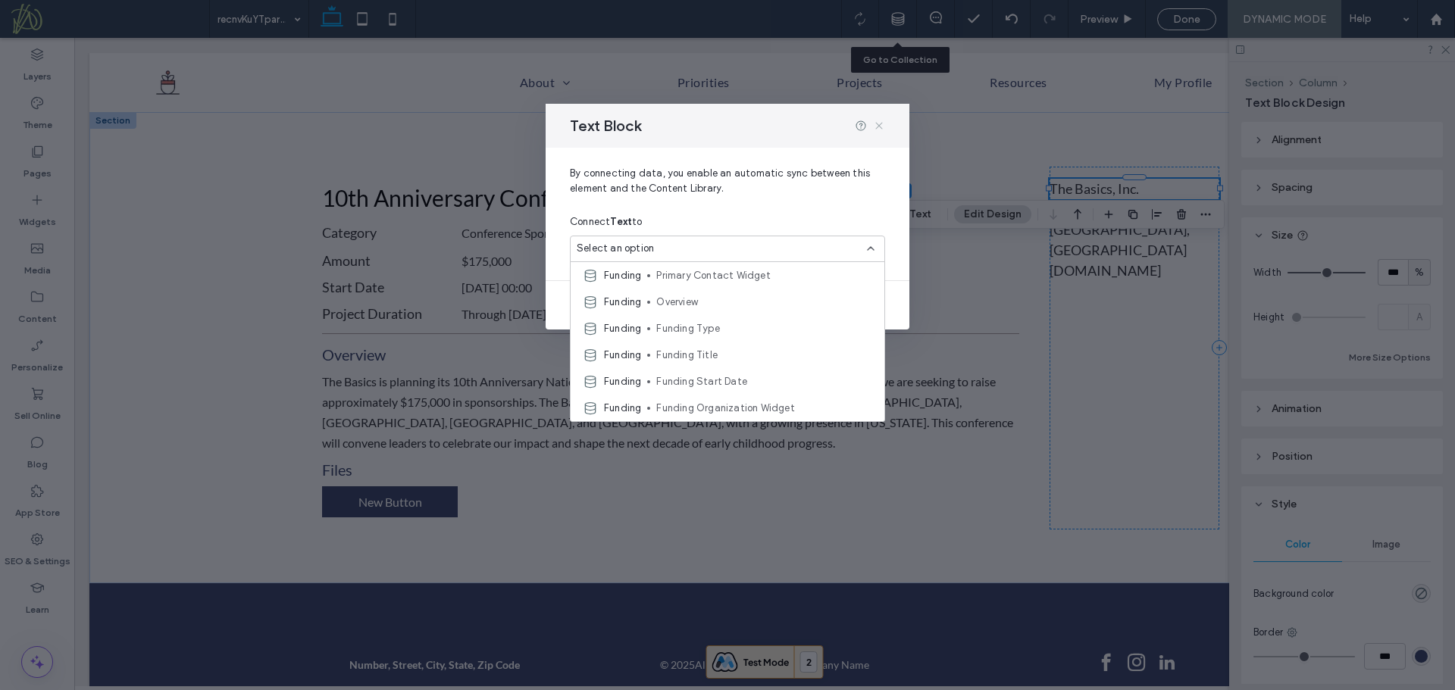
click at [880, 128] on icon at bounding box center [879, 126] width 12 height 12
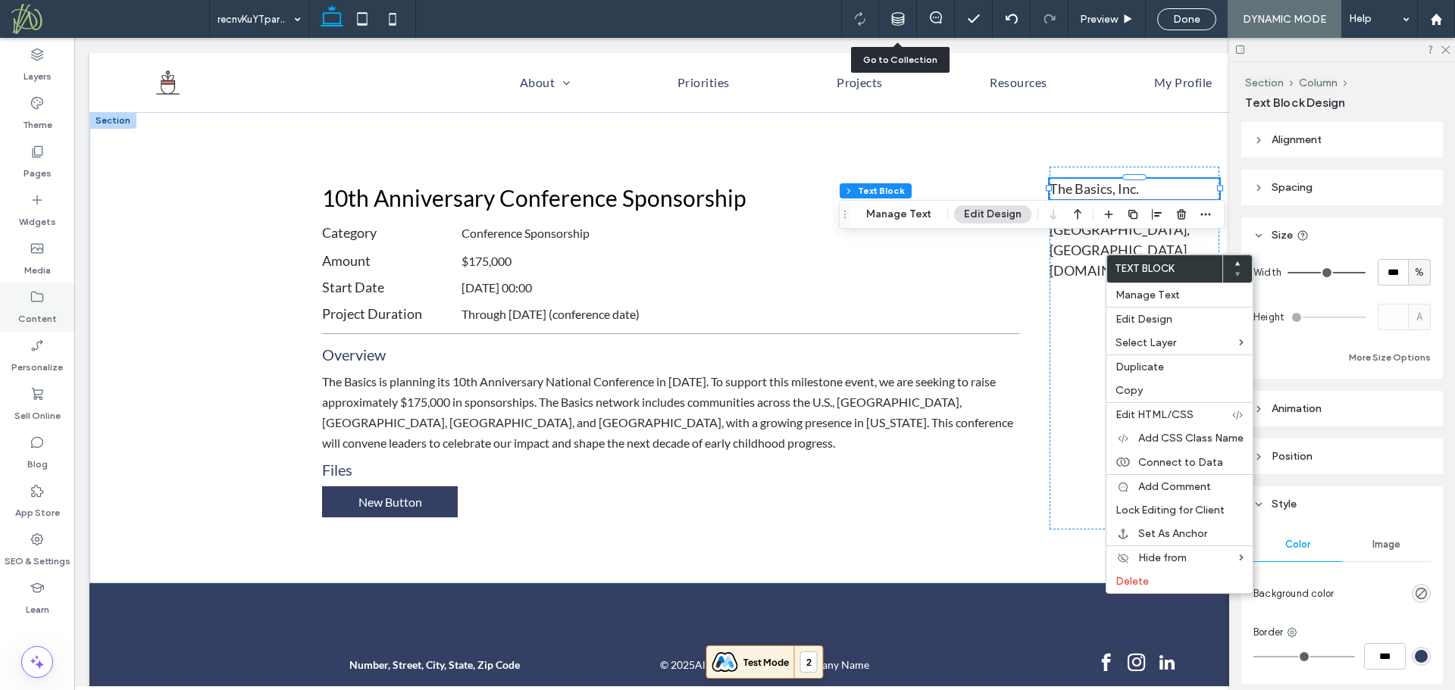
click at [52, 316] on label "Content" at bounding box center [37, 315] width 39 height 21
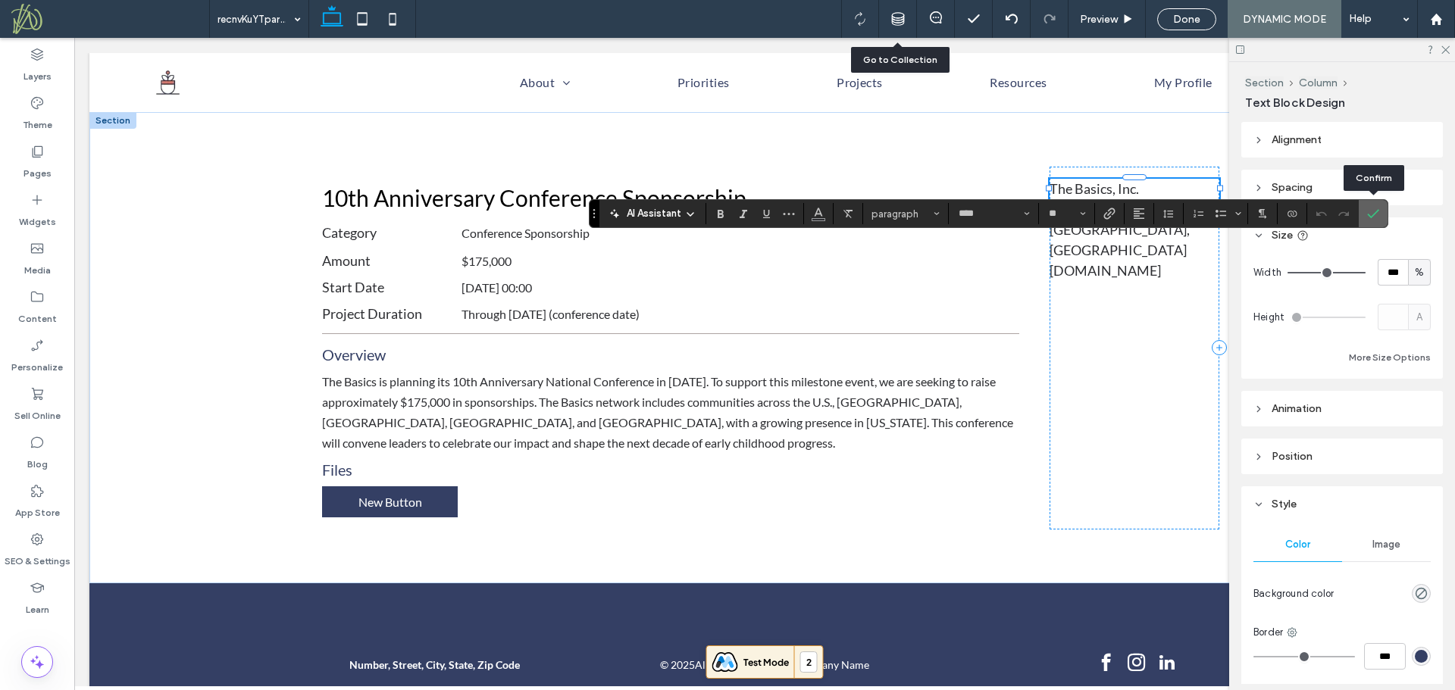
click at [1362, 216] on label "Confirm" at bounding box center [1373, 213] width 23 height 27
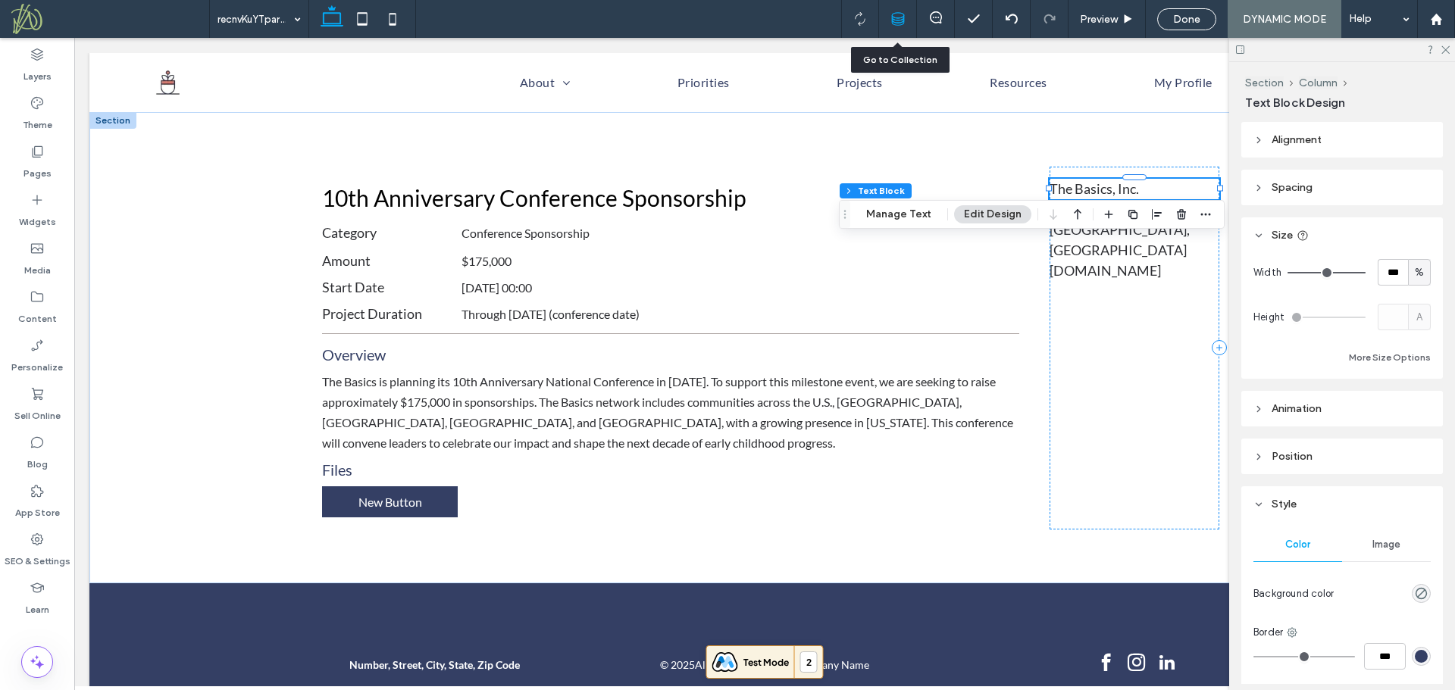
click at [898, 8] on div at bounding box center [898, 19] width 38 height 38
click at [36, 316] on label "Content" at bounding box center [37, 315] width 39 height 21
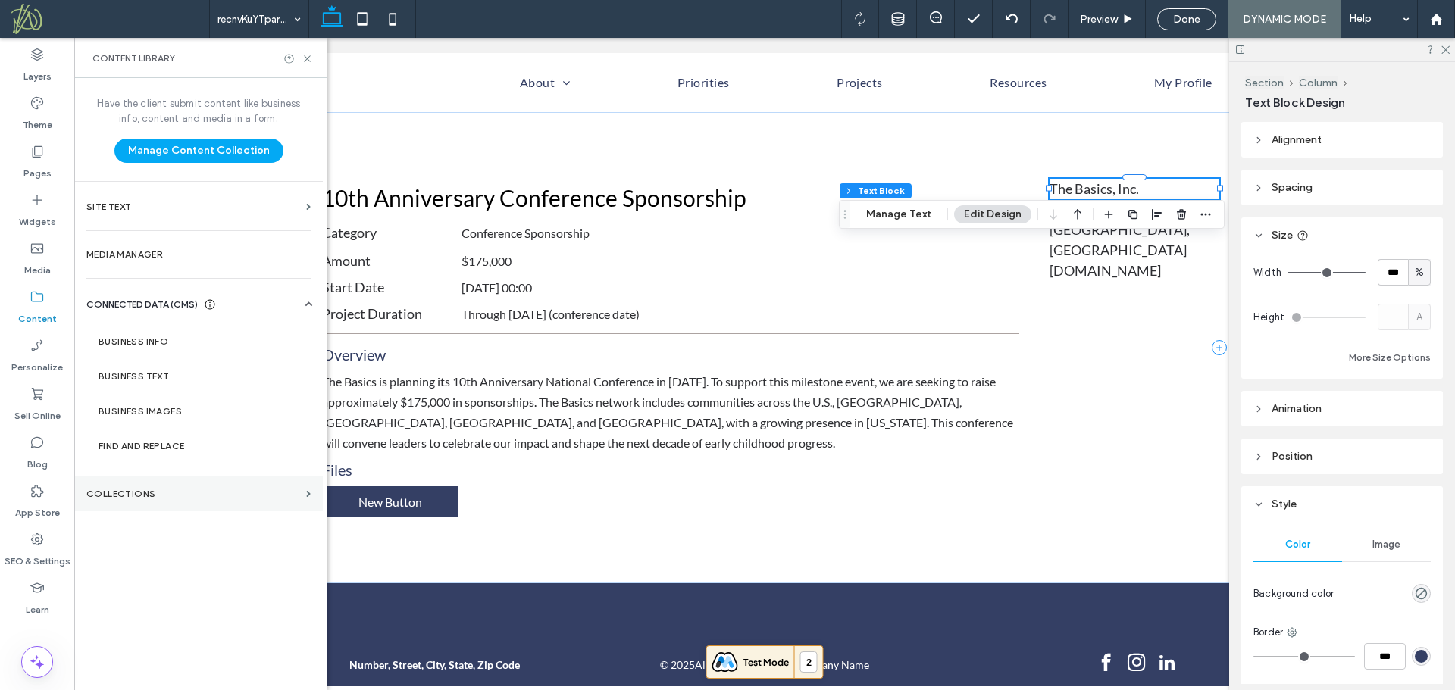
click at [147, 500] on section "Collections" at bounding box center [198, 494] width 249 height 35
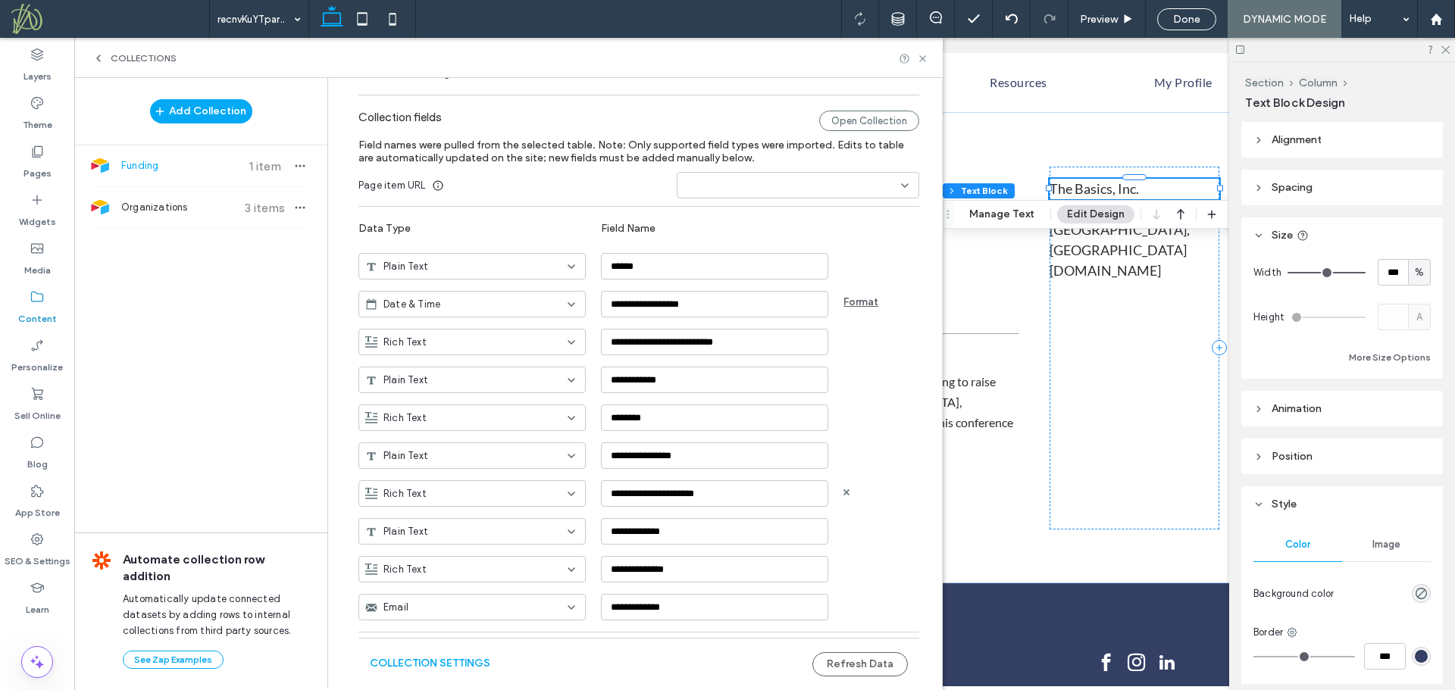
scroll to position [104, 0]
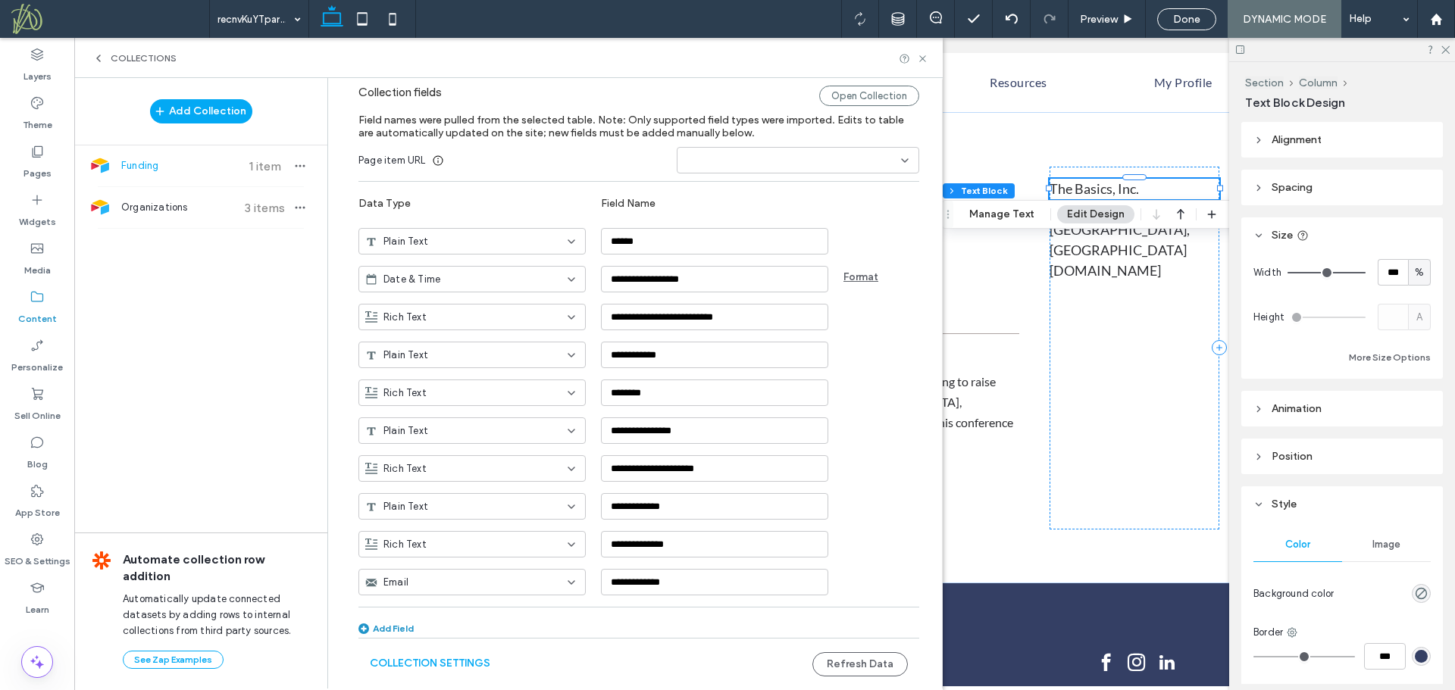
click at [383, 625] on div "Add Field" at bounding box center [385, 628] width 55 height 11
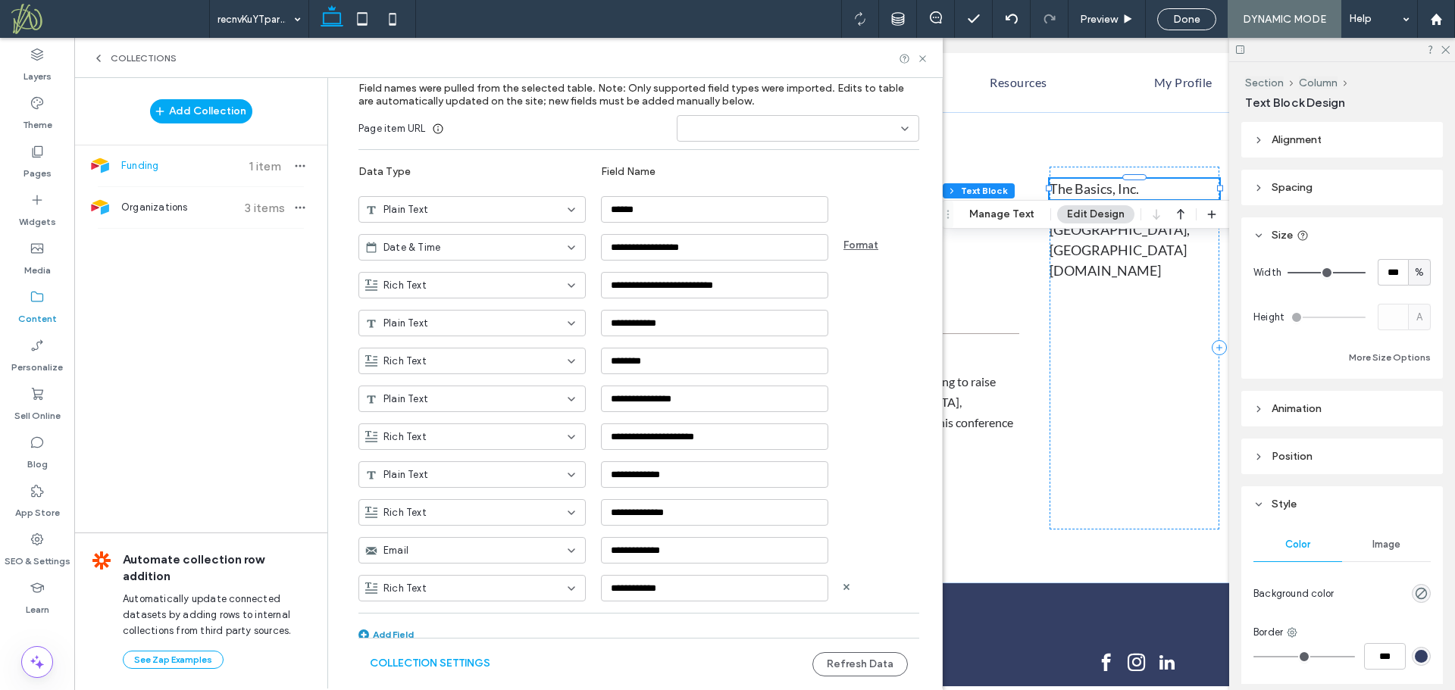
scroll to position [142, 0]
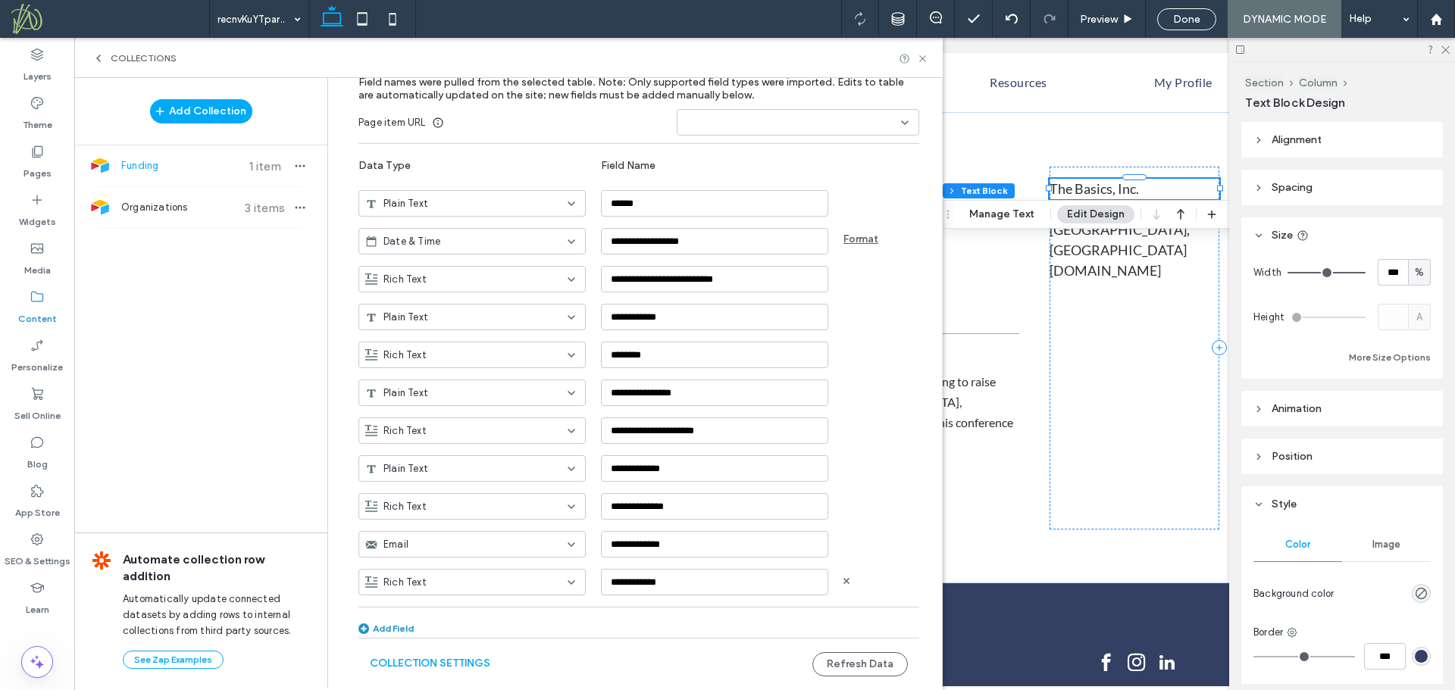
click at [469, 586] on div "Rich Text" at bounding box center [462, 582] width 195 height 15
click at [455, 423] on div "Plain Text" at bounding box center [465, 422] width 226 height 27
drag, startPoint x: 681, startPoint y: 583, endPoint x: 569, endPoint y: 609, distance: 115.1
click at [569, 609] on div "**********" at bounding box center [638, 344] width 561 height 609
type input "*******"
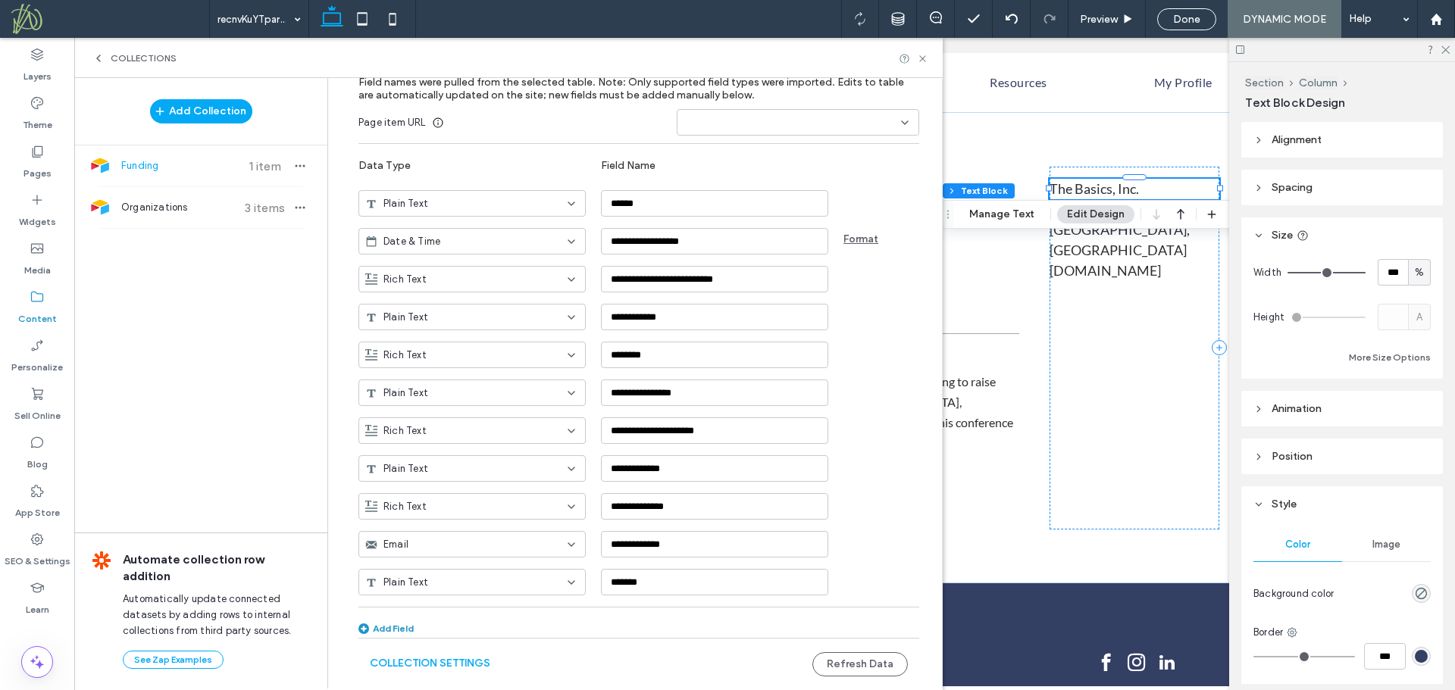
click at [651, 614] on div "**********" at bounding box center [638, 344] width 561 height 609
click at [855, 667] on button "Refresh Data" at bounding box center [859, 664] width 95 height 24
